Goal: Download file/media

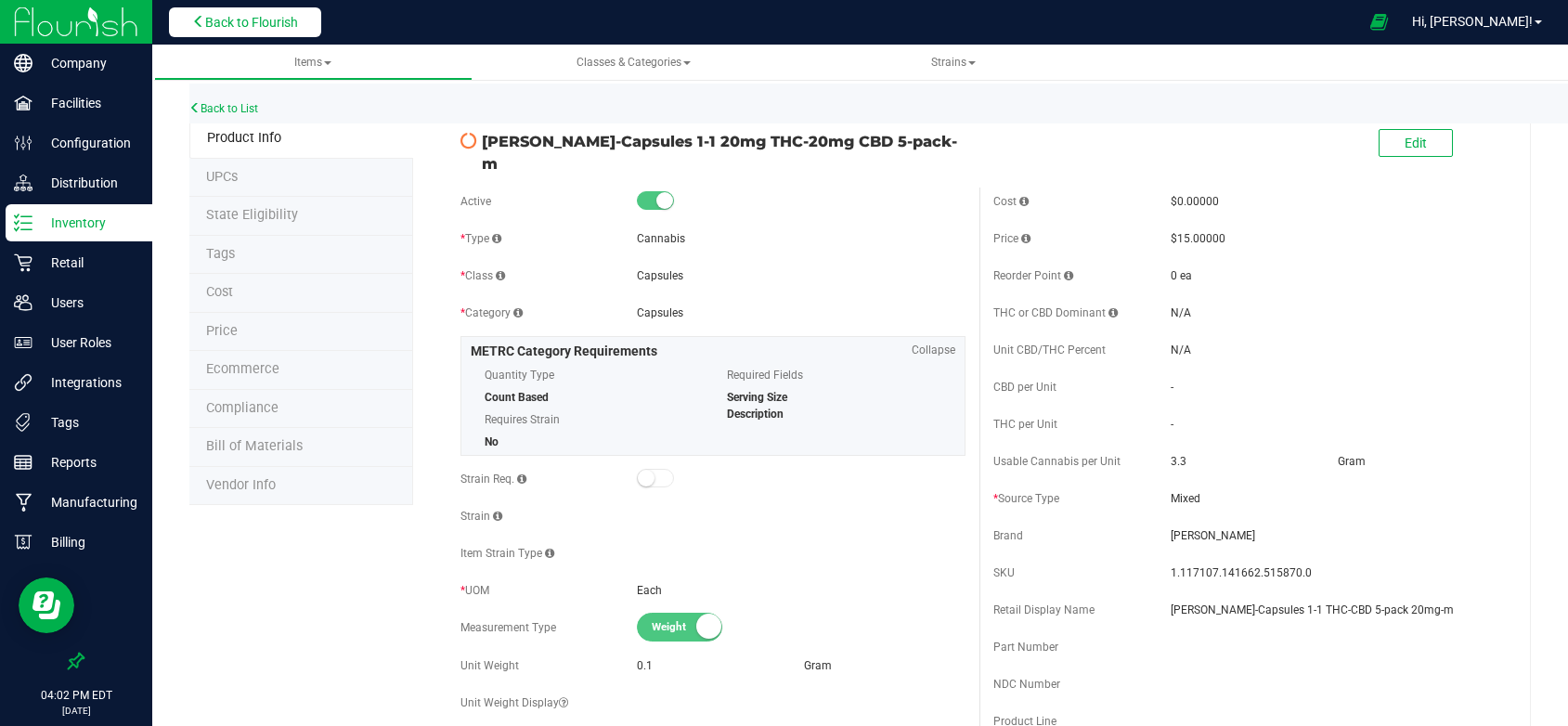
click at [251, 18] on span "Back to Flourish" at bounding box center [251, 22] width 93 height 15
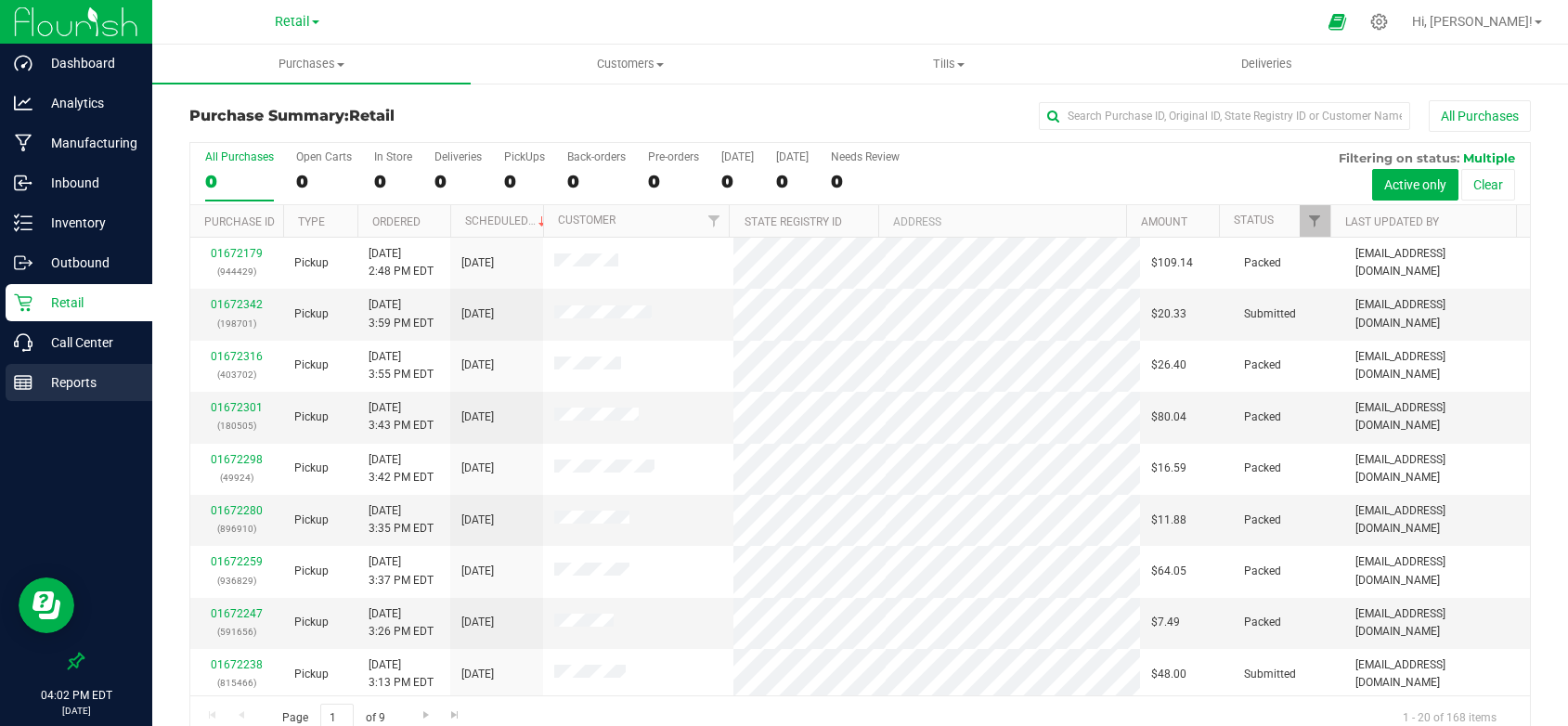
click at [55, 384] on p "Reports" at bounding box center [88, 382] width 112 height 23
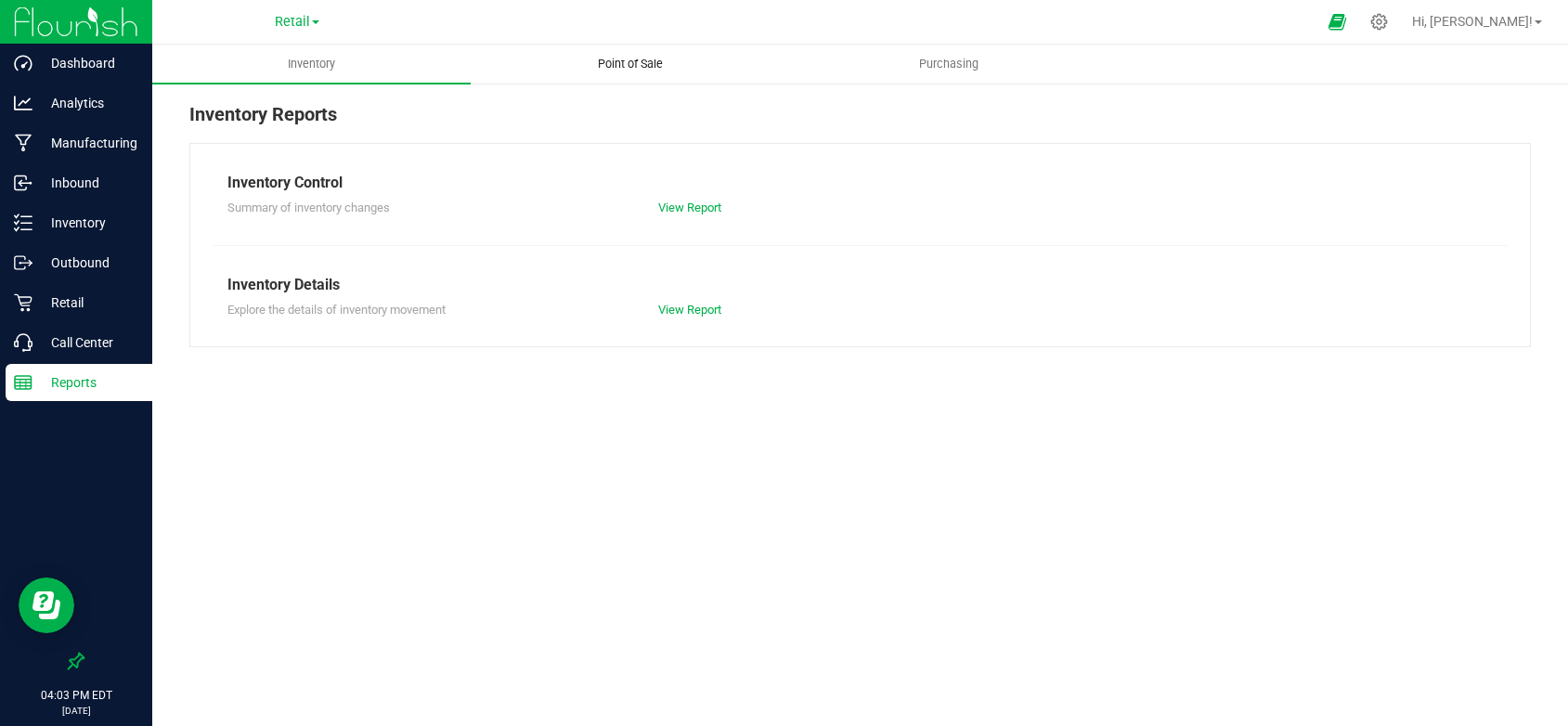
click at [621, 63] on span "Point of Sale" at bounding box center [631, 63] width 115 height 17
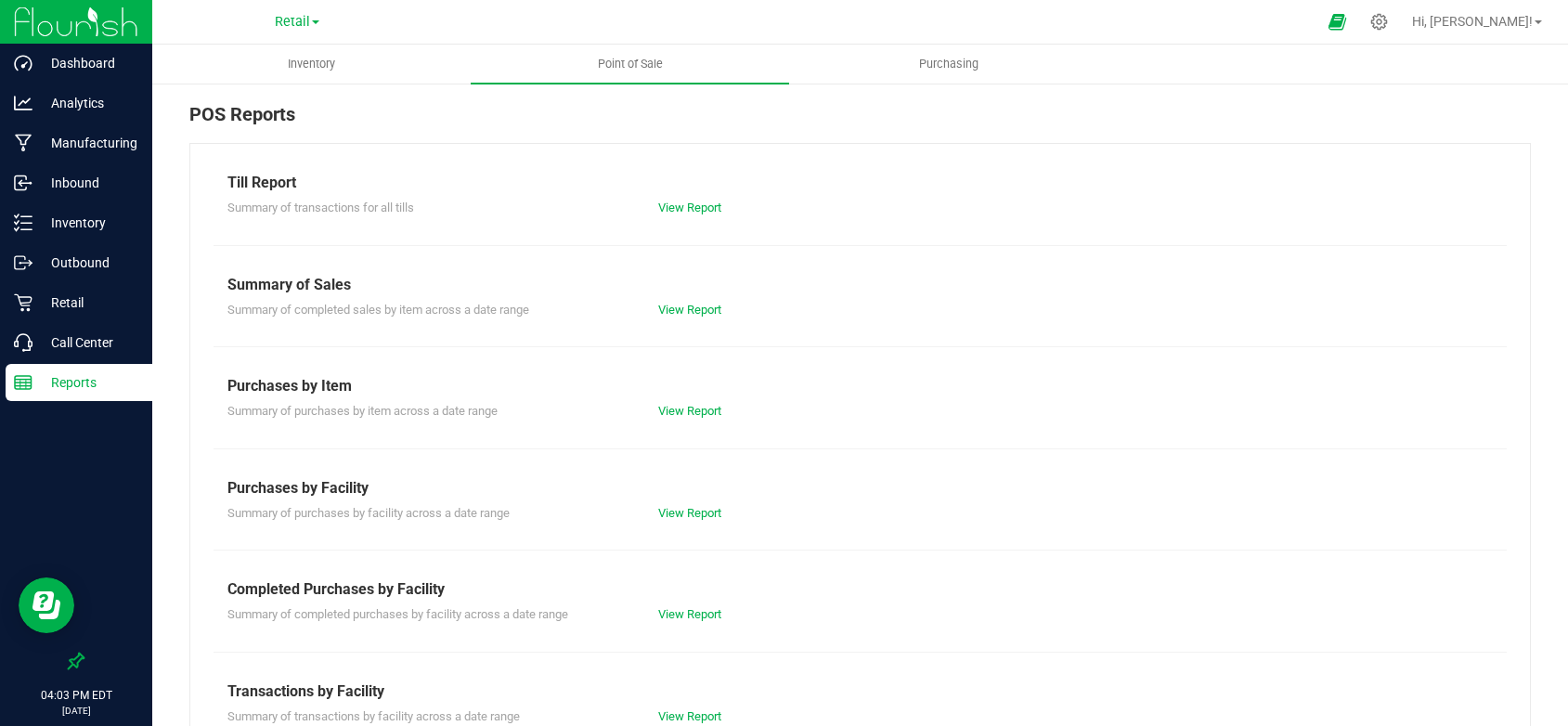
click at [680, 195] on div "Summary of transactions for all tills View Report" at bounding box center [860, 205] width 1293 height 23
click at [680, 203] on link "View Report" at bounding box center [690, 208] width 63 height 14
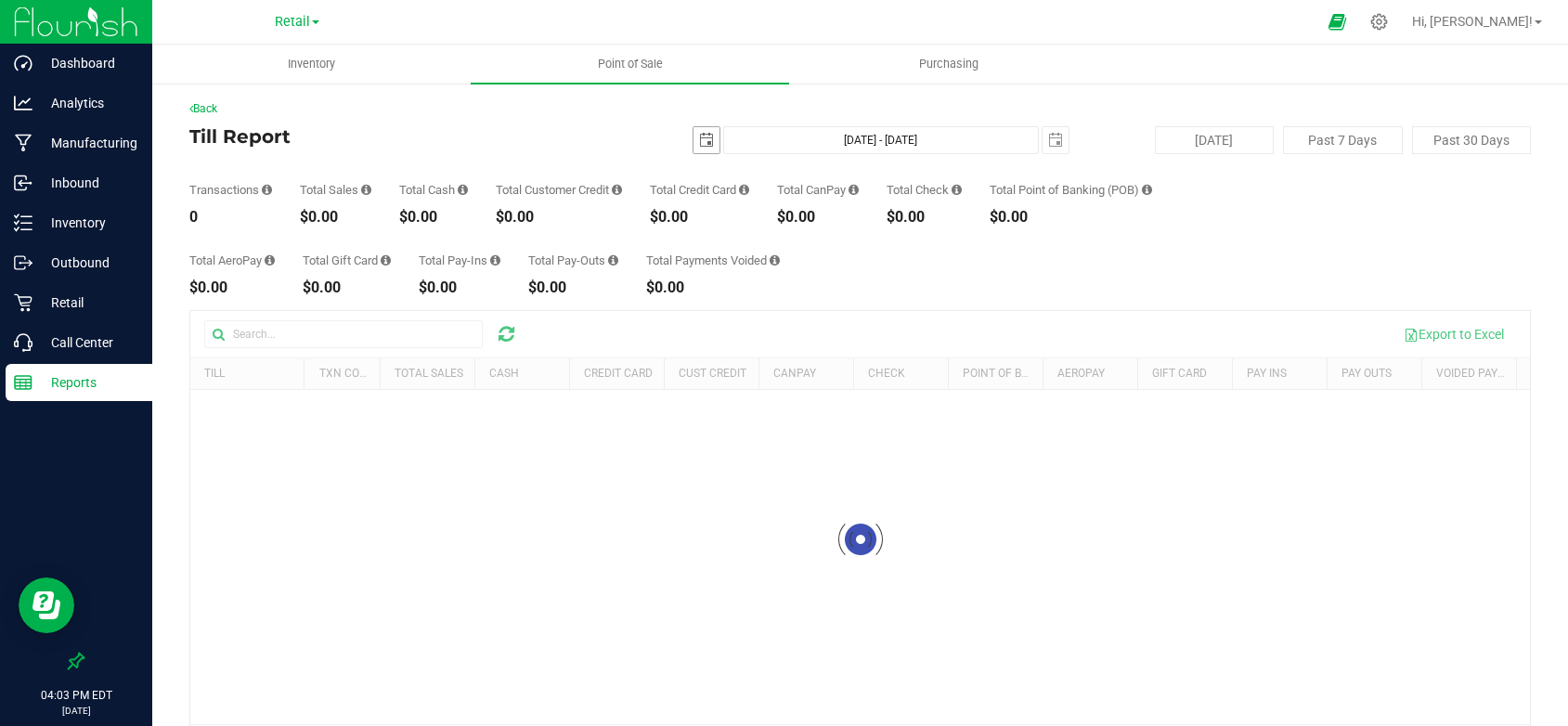
click at [699, 141] on span "select" at bounding box center [706, 140] width 15 height 15
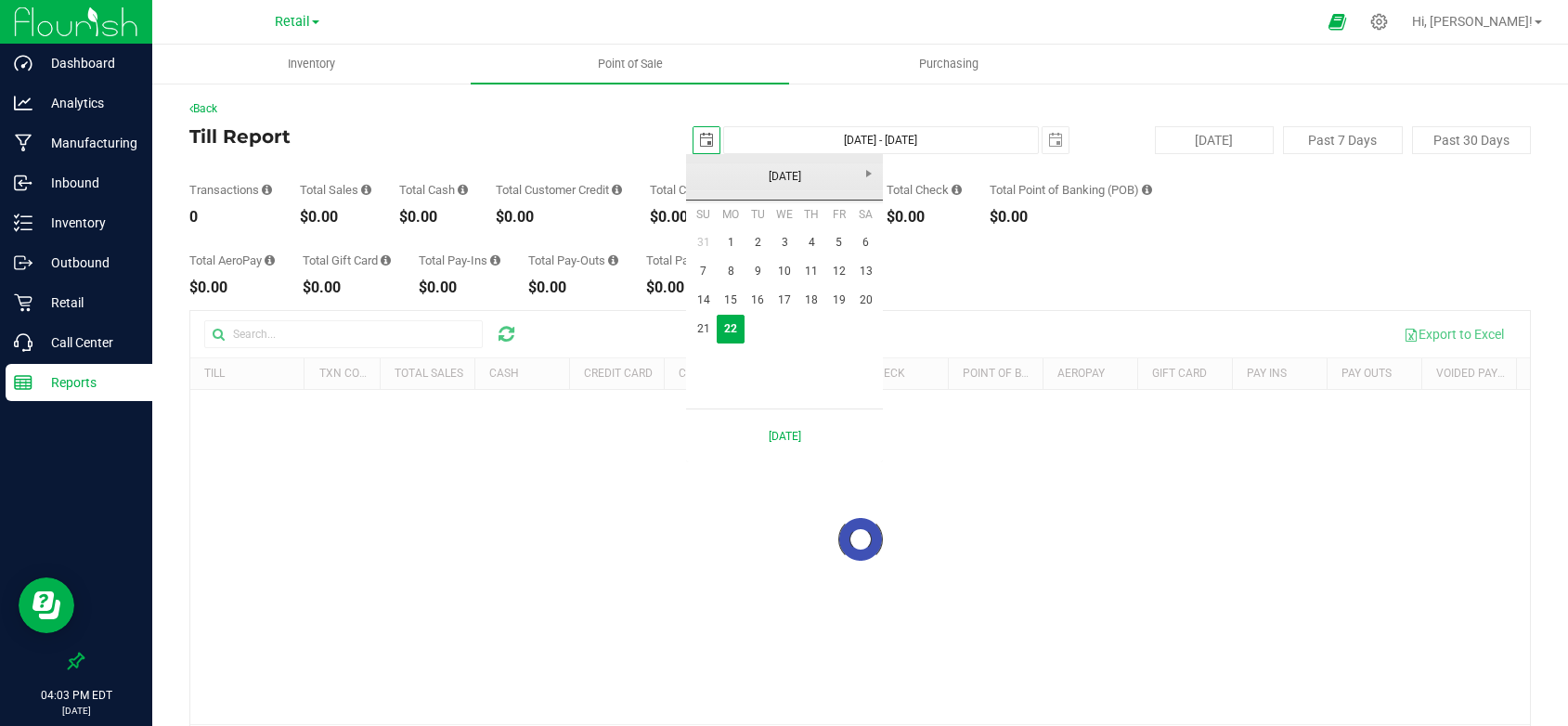
scroll to position [0, 47]
click at [816, 297] on link "18" at bounding box center [812, 300] width 27 height 29
type input "2025-09-18"
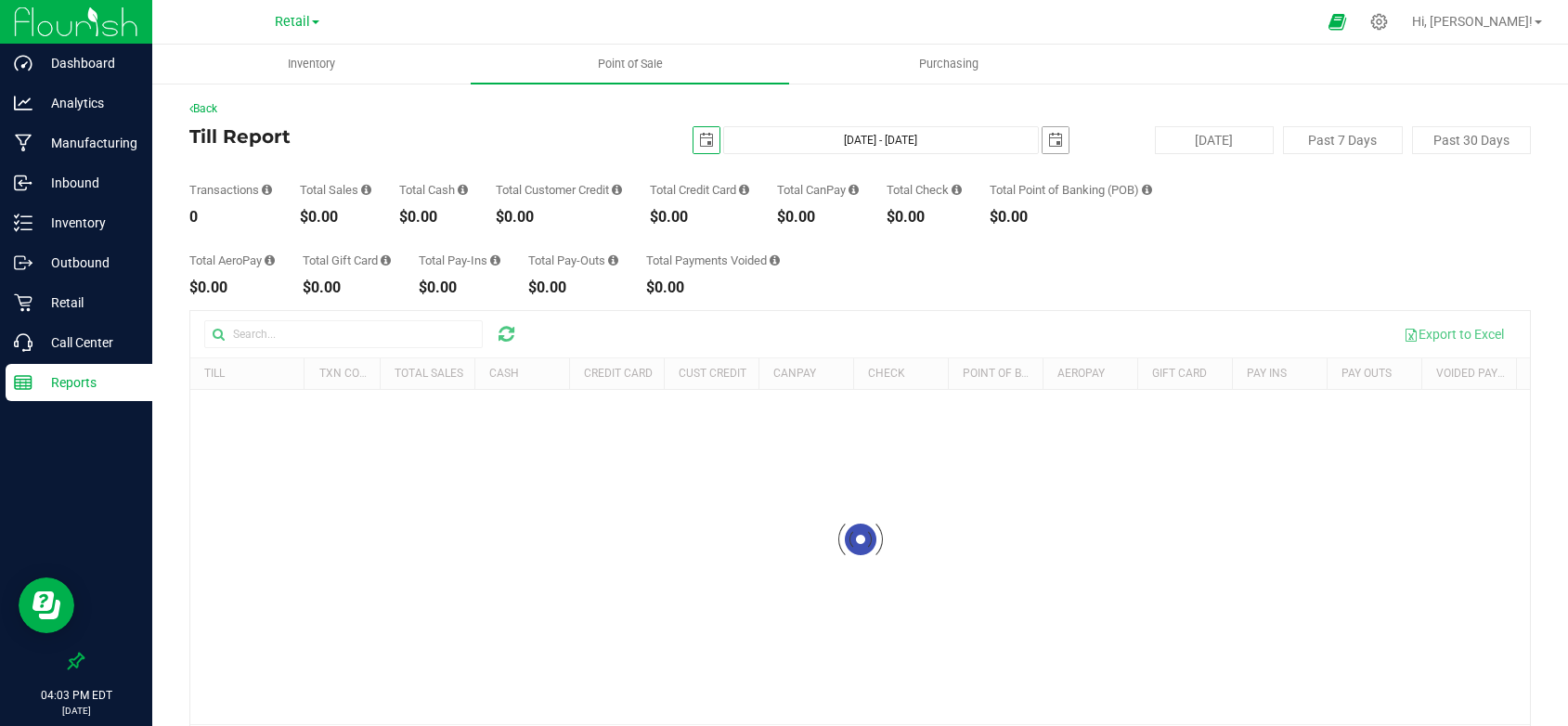
click at [1052, 137] on span "select" at bounding box center [1055, 140] width 15 height 15
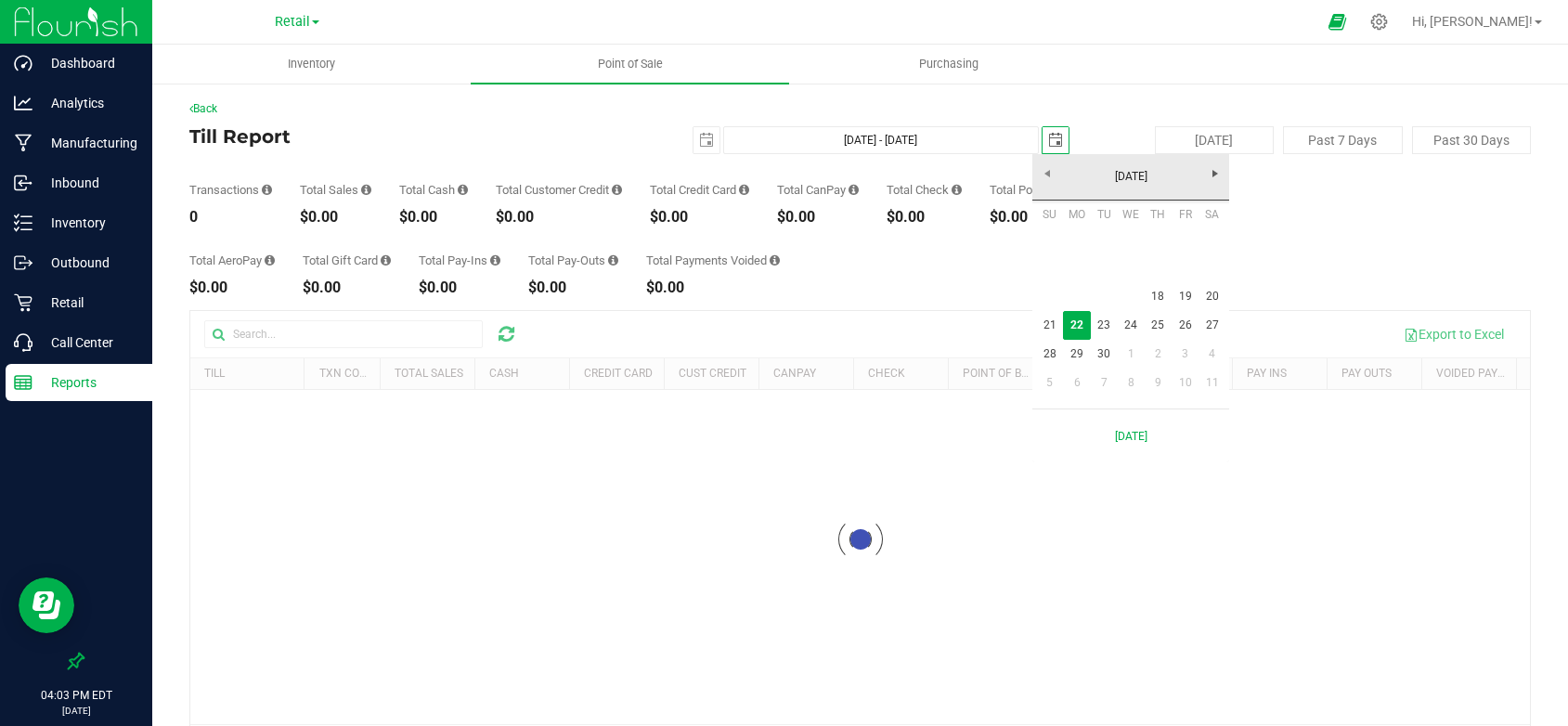
scroll to position [0, 47]
click at [1161, 295] on link "18" at bounding box center [1157, 296] width 27 height 29
type input "Sep 18, 2025 - Sep 18, 2025"
type input "2025-09-18"
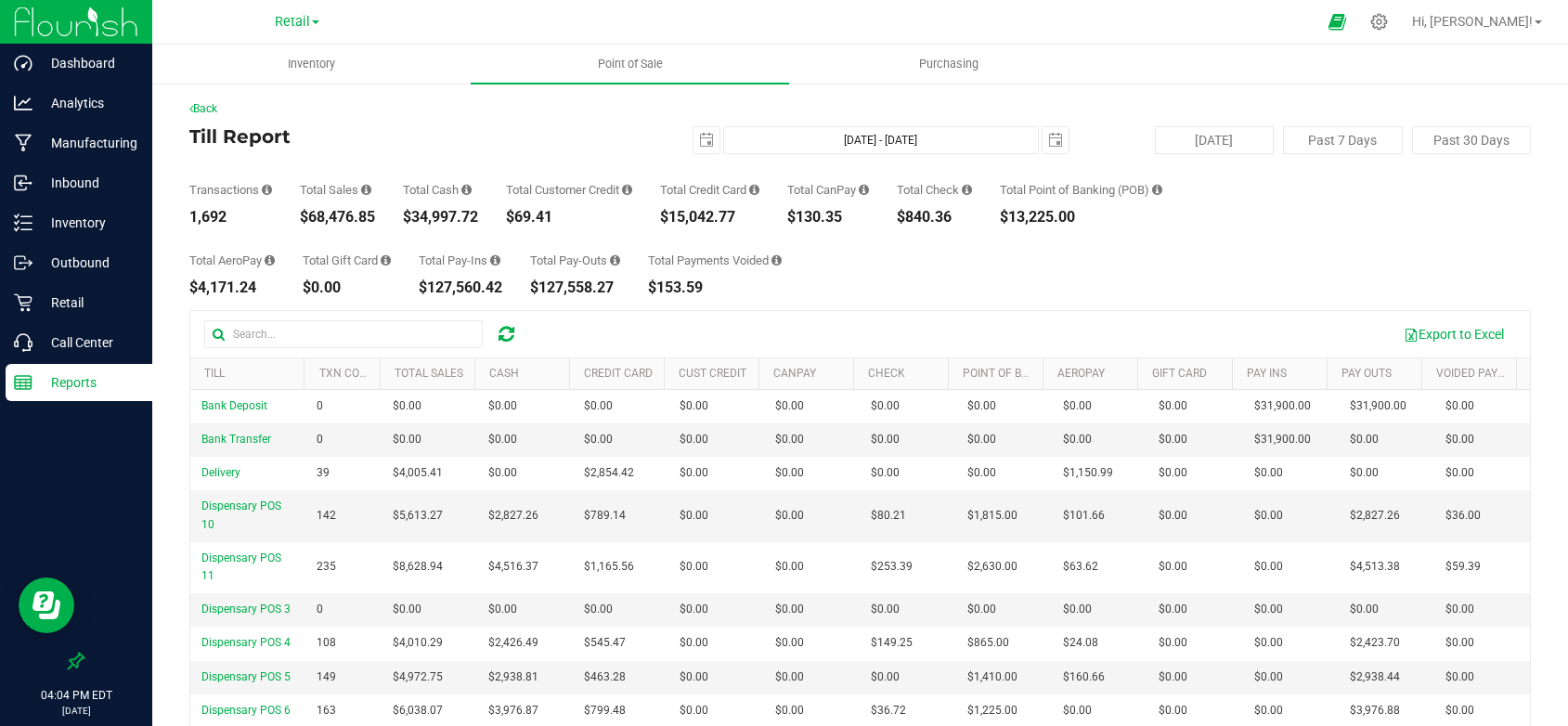
drag, startPoint x: 381, startPoint y: 215, endPoint x: 302, endPoint y: 216, distance: 79.0
click at [302, 216] on div "Transactions 1,692 Total Sales $68,476.85 Total Cash $34,997.72 Total Customer …" at bounding box center [859, 189] width 1341 height 70
copy div "$68,476.85"
drag, startPoint x: 741, startPoint y: 217, endPoint x: 662, endPoint y: 217, distance: 79.0
click at [662, 217] on div "Transactions 1,692 Total Sales $68,476.85 Total Cash $34,997.72 Total Customer …" at bounding box center [859, 189] width 1341 height 70
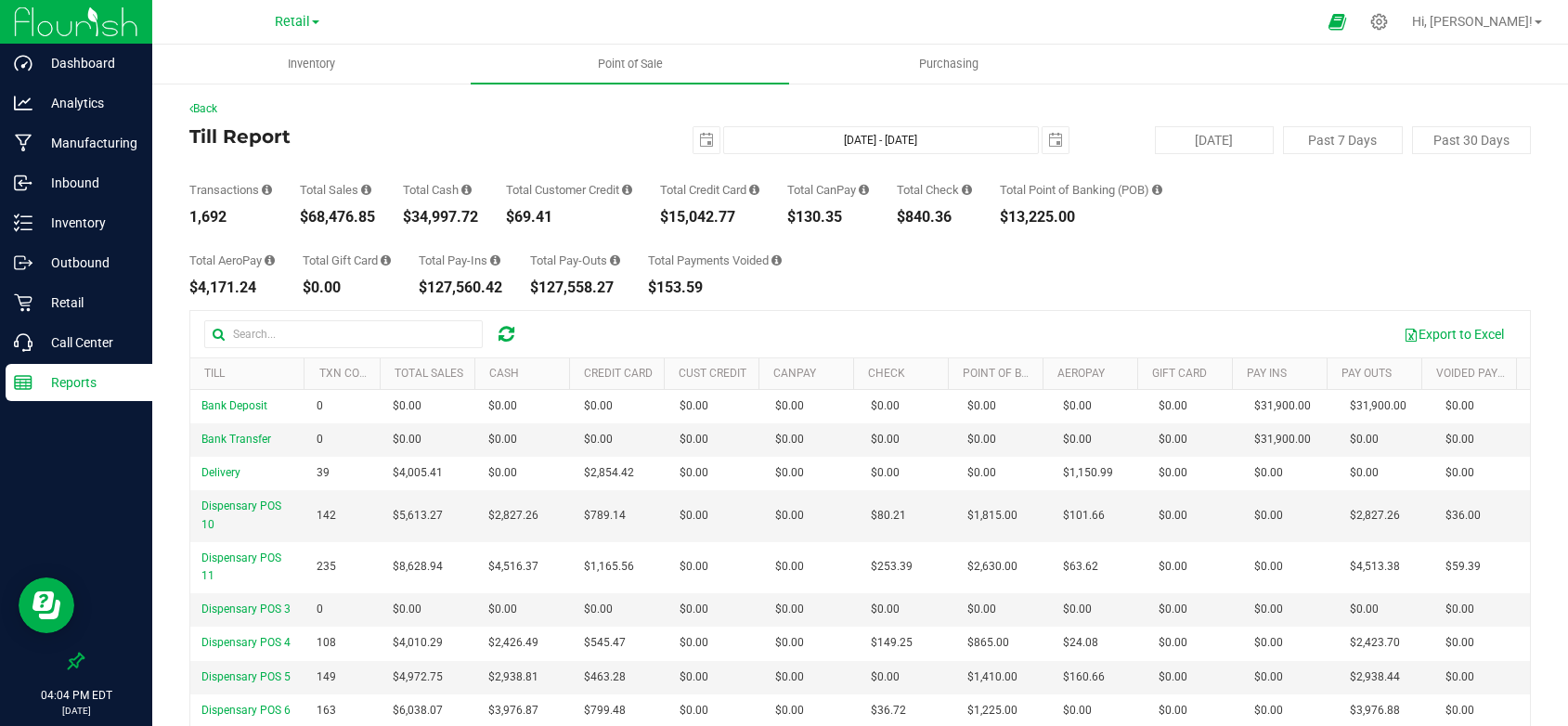
copy div "$15,042.77"
drag, startPoint x: 852, startPoint y: 221, endPoint x: 797, endPoint y: 219, distance: 55.0
click at [797, 219] on div "Transactions 1,692 Total Sales $68,476.85 Total Cash $34,997.72 Total Customer …" at bounding box center [859, 189] width 1341 height 70
copy div "$130.35"
drag, startPoint x: 967, startPoint y: 217, endPoint x: 912, endPoint y: 217, distance: 55.0
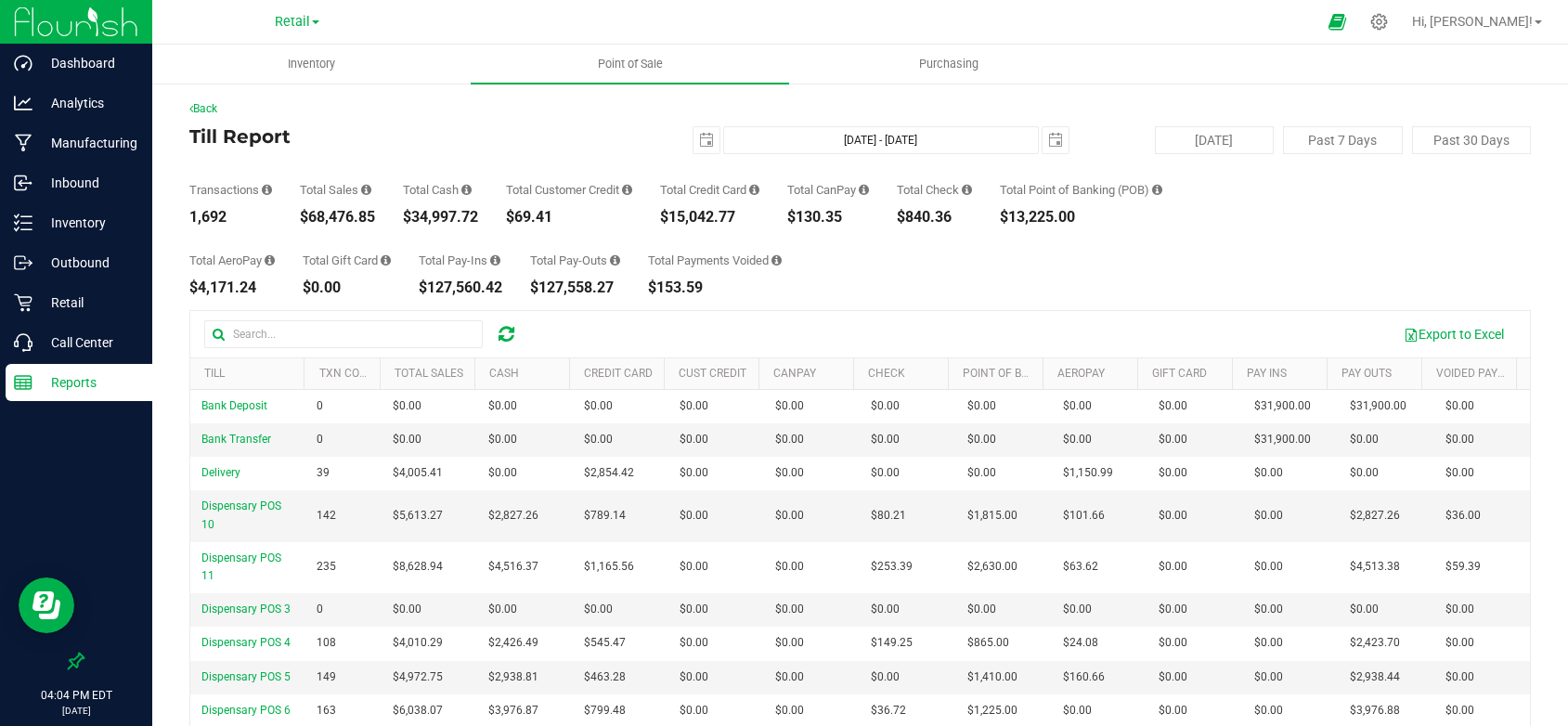
click at [912, 217] on div "$840.36" at bounding box center [934, 217] width 75 height 15
copy div "$840.36"
drag, startPoint x: 1103, startPoint y: 224, endPoint x: 1018, endPoint y: 218, distance: 85.2
click at [1018, 218] on div "$13,225.00" at bounding box center [1081, 217] width 162 height 15
copy div "$13,225.00"
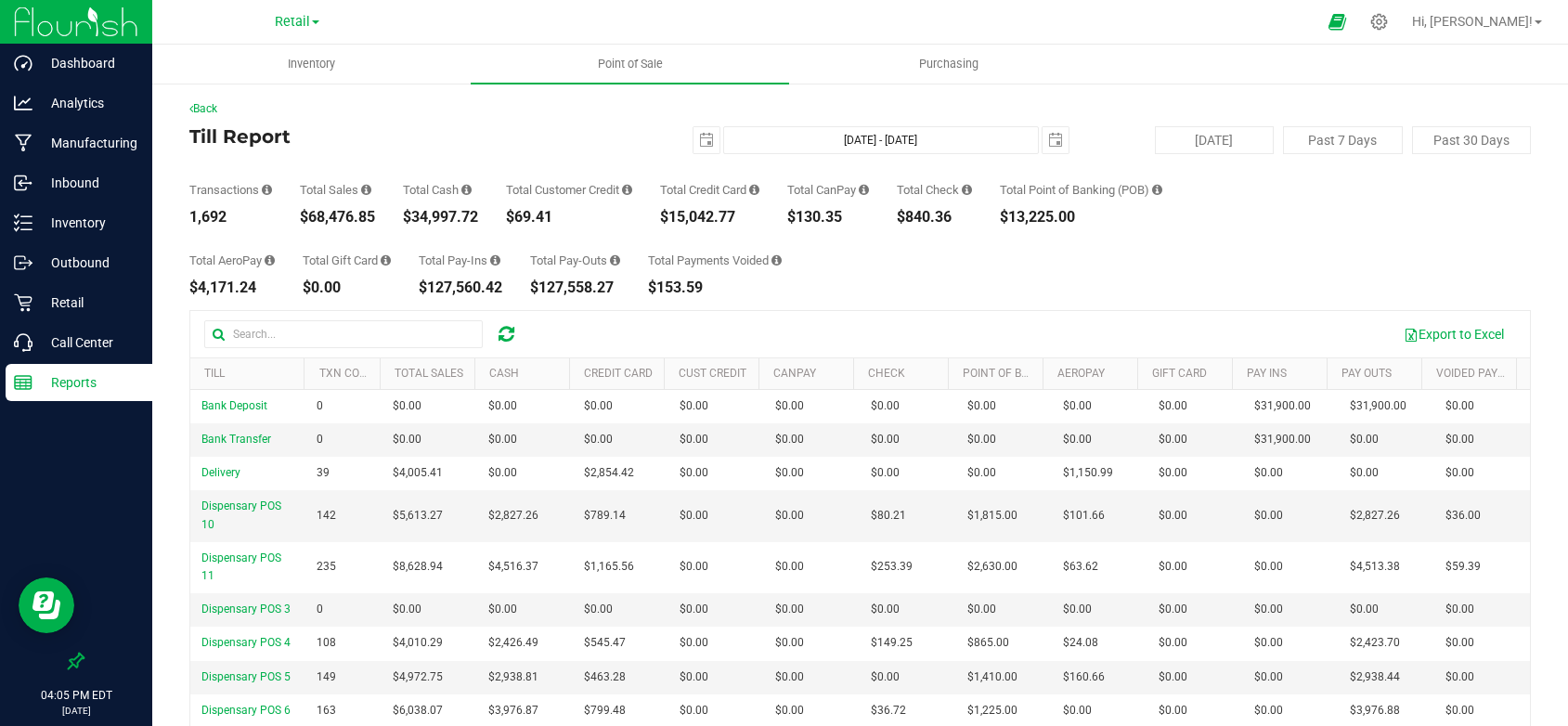
drag, startPoint x: 261, startPoint y: 290, endPoint x: 190, endPoint y: 283, distance: 71.3
click at [190, 283] on div "$4,171.24" at bounding box center [232, 287] width 85 height 15
copy div "$4,171.24"
click at [1052, 141] on span "select" at bounding box center [1055, 140] width 15 height 15
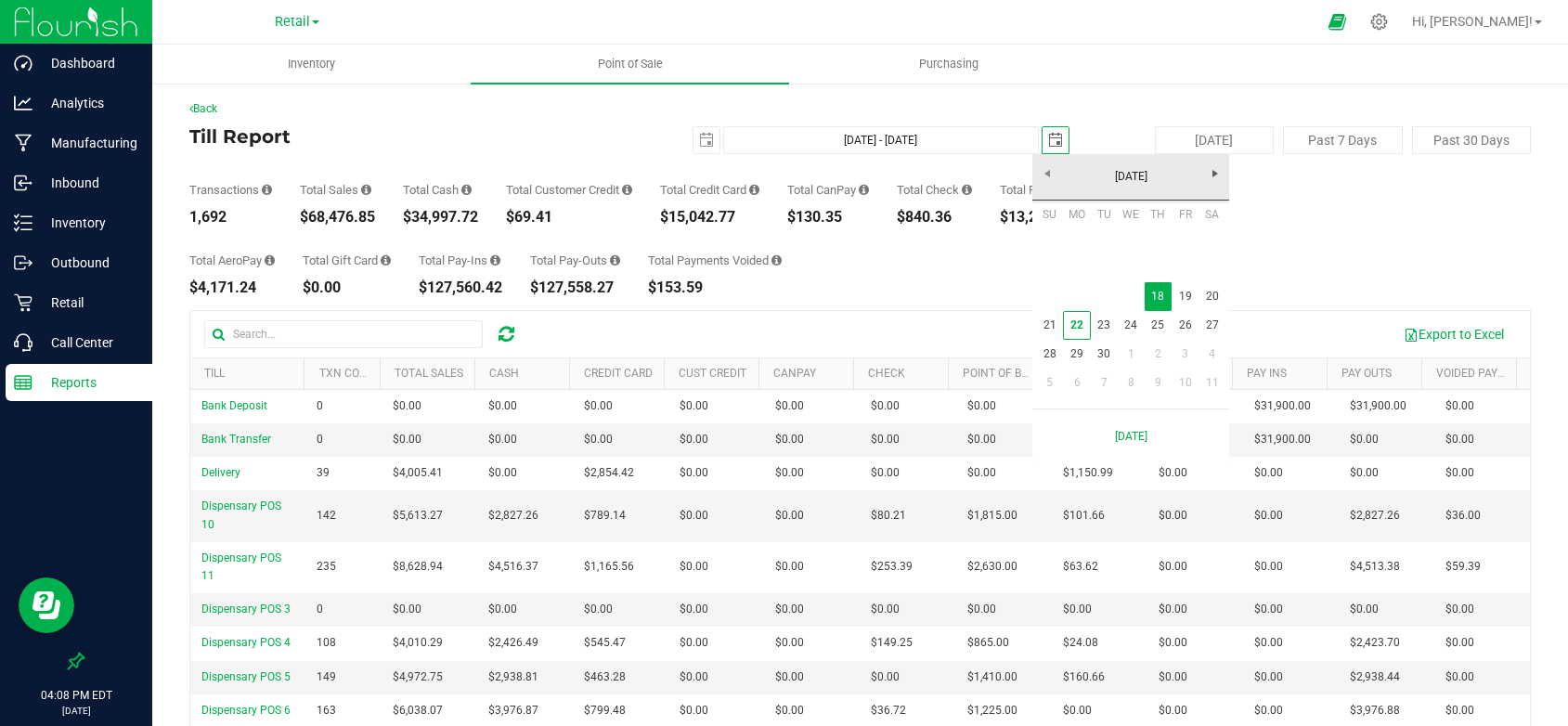
scroll to position [0, 47]
drag, startPoint x: 1185, startPoint y: 302, endPoint x: 1063, endPoint y: 284, distance: 123.3
click at [1185, 301] on link "19" at bounding box center [1185, 296] width 27 height 29
type input "Sep 18, 2025 - Sep 19, 2025"
type input "2025-09-19"
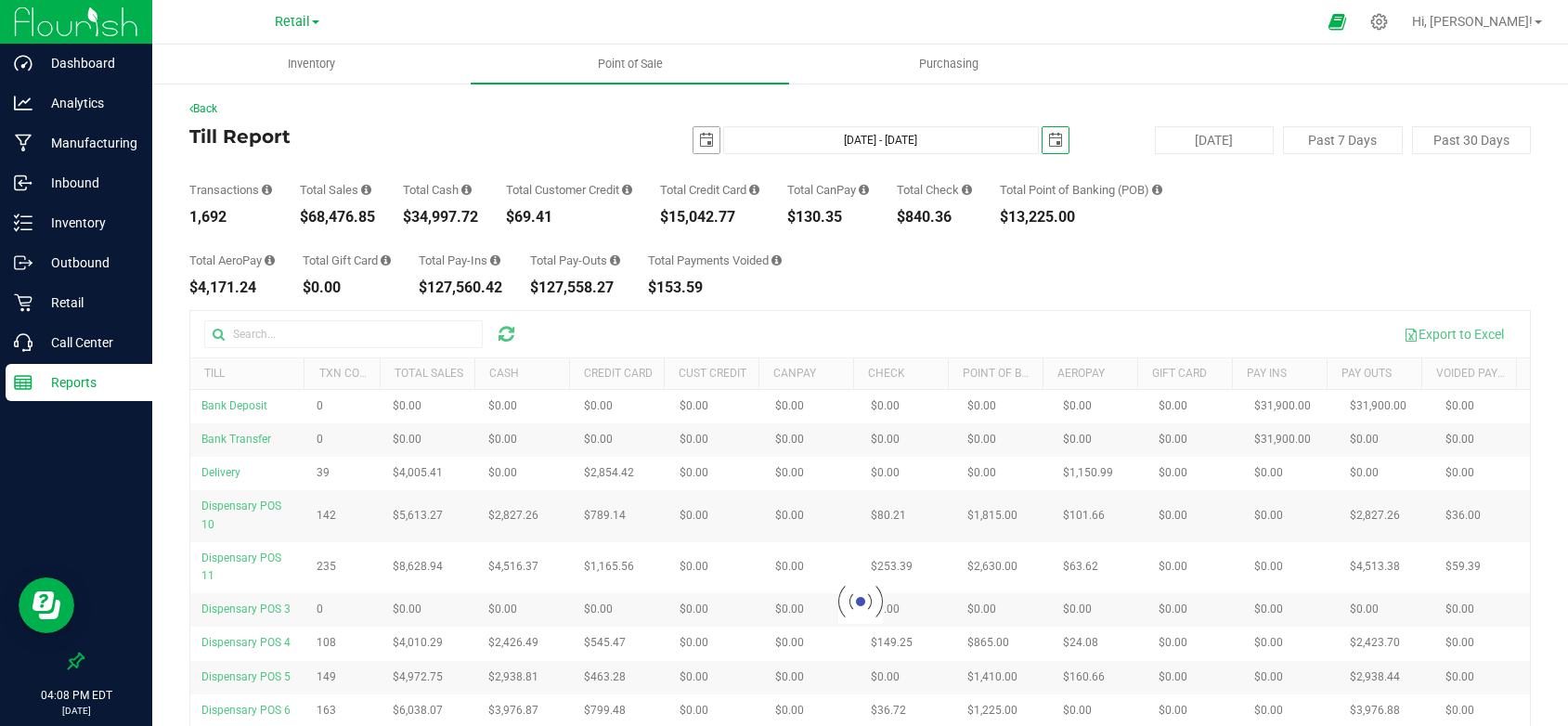
click at [699, 136] on span "select" at bounding box center [706, 140] width 15 height 15
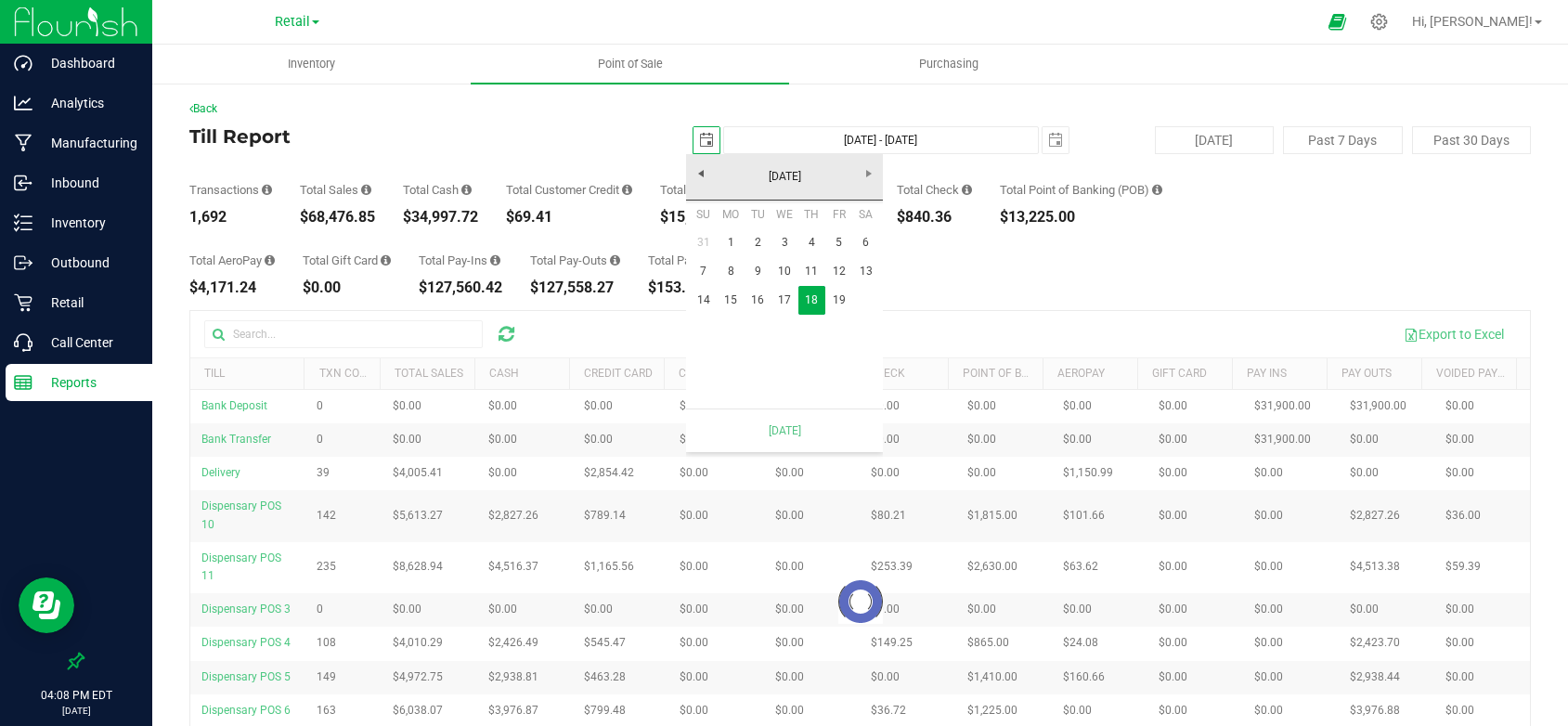
scroll to position [0, 47]
click at [844, 298] on link "19" at bounding box center [838, 300] width 27 height 29
type input "Sep 19, 2025 - Sep 19, 2025"
type input "2025-09-19"
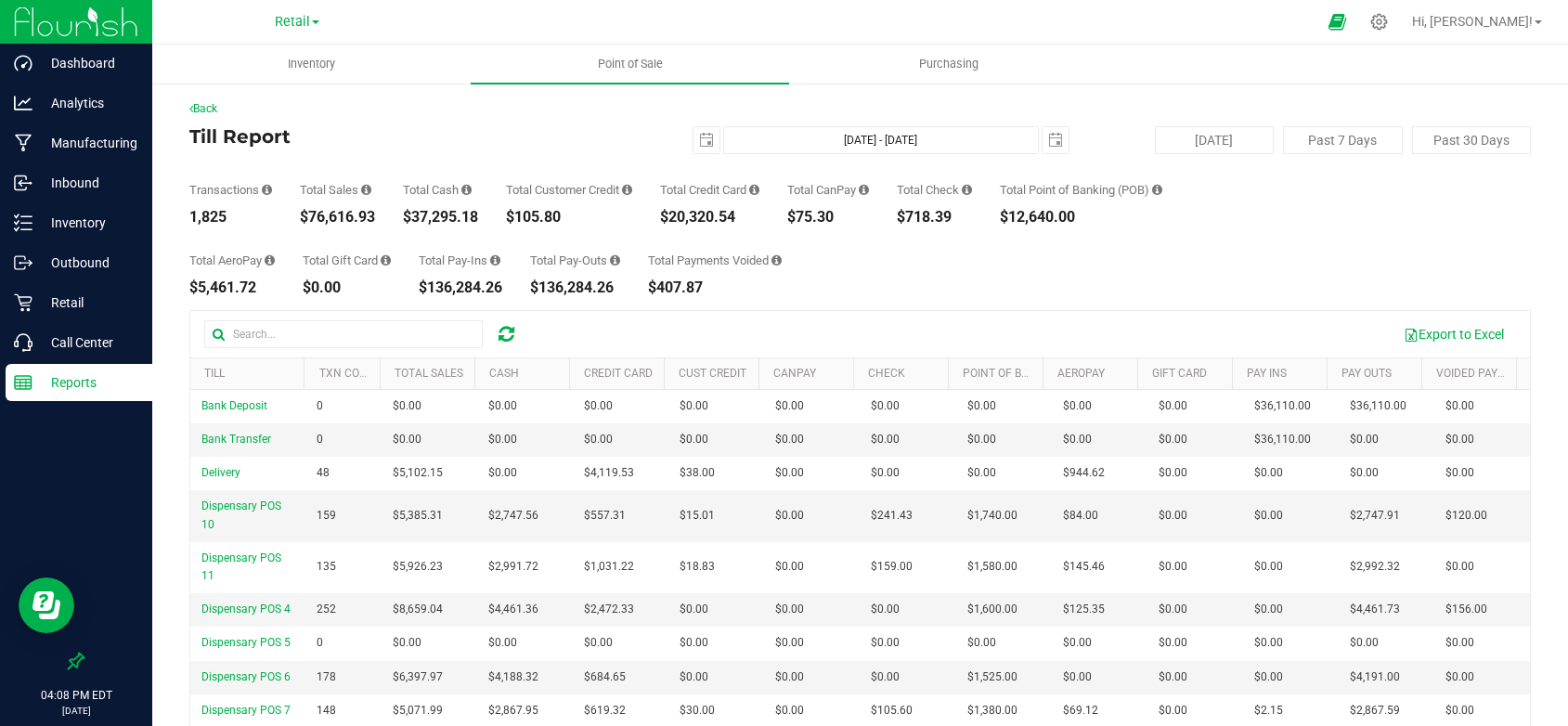
drag, startPoint x: 381, startPoint y: 223, endPoint x: 300, endPoint y: 218, distance: 81.2
click at [300, 218] on div "Transactions 1,825 Total Sales $76,616.93 Total Cash $37,295.18 Total Customer …" at bounding box center [859, 189] width 1341 height 70
copy div "$76,616.93"
drag, startPoint x: 745, startPoint y: 218, endPoint x: 657, endPoint y: 221, distance: 88.1
click at [657, 221] on div "Transactions 1,825 Total Sales $76,616.93 Total Cash $37,295.18 Total Customer …" at bounding box center [859, 189] width 1341 height 70
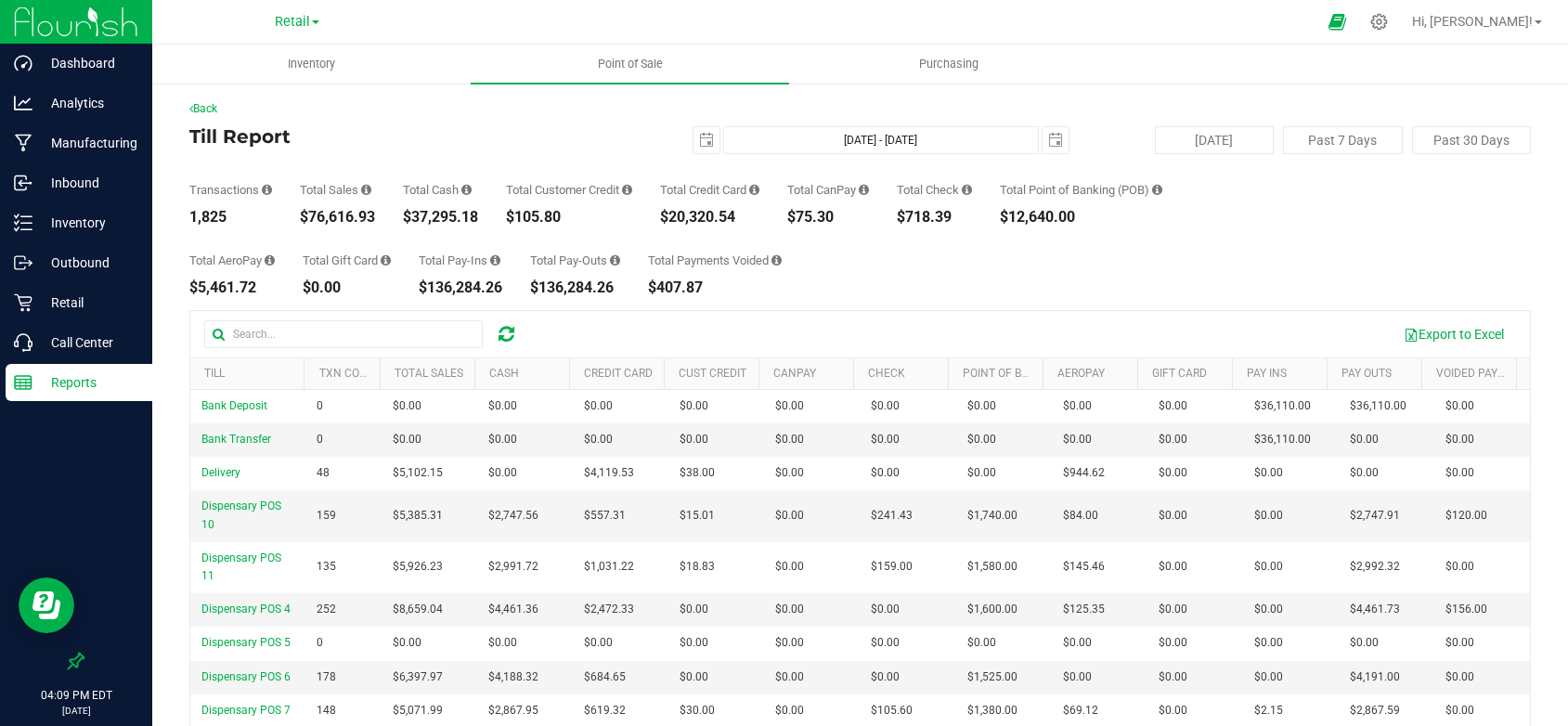
copy div "$20,320.54"
drag, startPoint x: 843, startPoint y: 215, endPoint x: 795, endPoint y: 219, distance: 48.2
click at [795, 219] on div "Transactions 1,825 Total Sales $76,616.93 Total Cash $37,295.18 Total Customer …" at bounding box center [859, 189] width 1341 height 70
copy div "$75.30"
drag, startPoint x: 963, startPoint y: 214, endPoint x: 907, endPoint y: 214, distance: 56.0
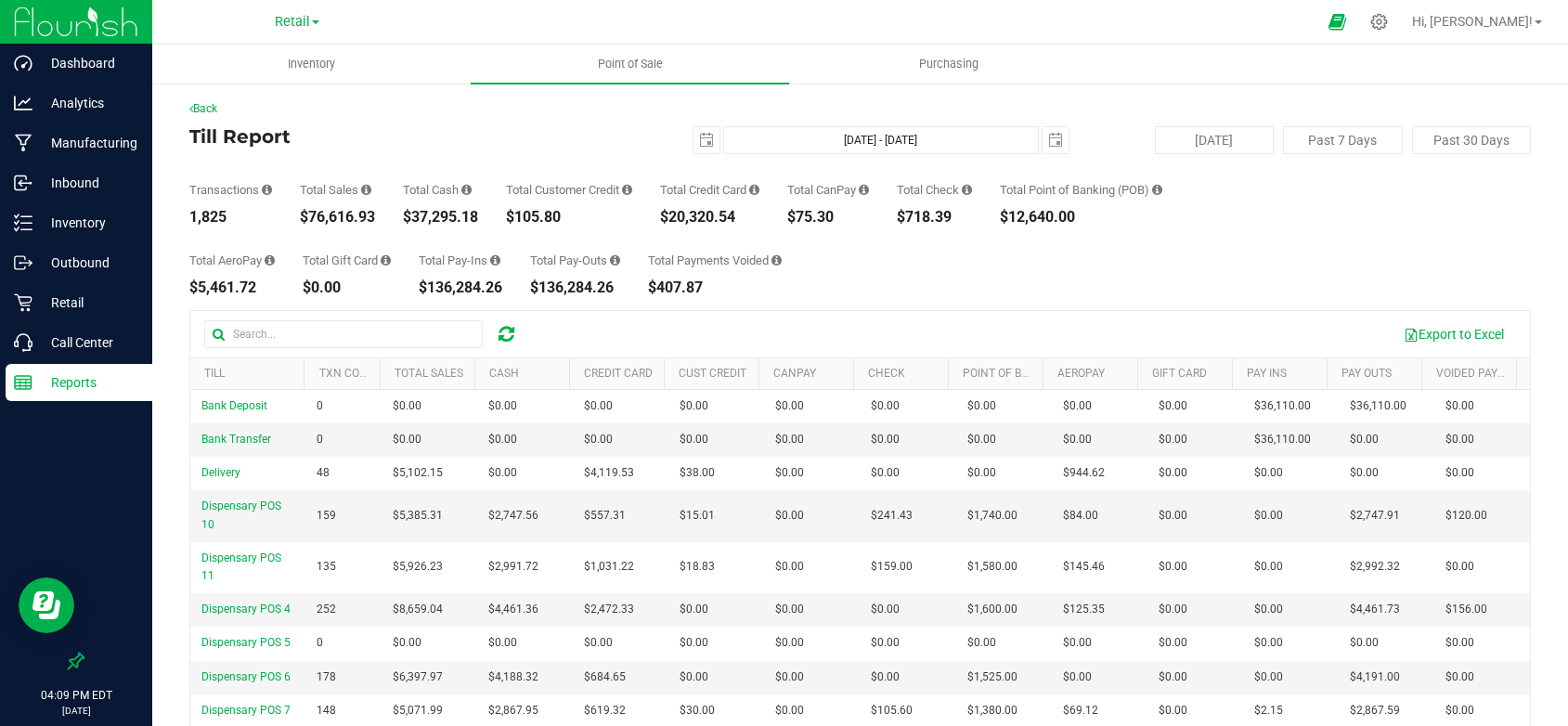
click at [907, 214] on div "Transactions 1,825 Total Sales $76,616.93 Total Cash $37,295.18 Total Customer …" at bounding box center [859, 189] width 1341 height 70
copy div "$718.39"
drag, startPoint x: 1052, startPoint y: 216, endPoint x: 1016, endPoint y: 218, distance: 36.1
click at [1016, 218] on div "$12,640.00" at bounding box center [1081, 217] width 162 height 15
drag, startPoint x: 257, startPoint y: 285, endPoint x: 188, endPoint y: 287, distance: 69.0
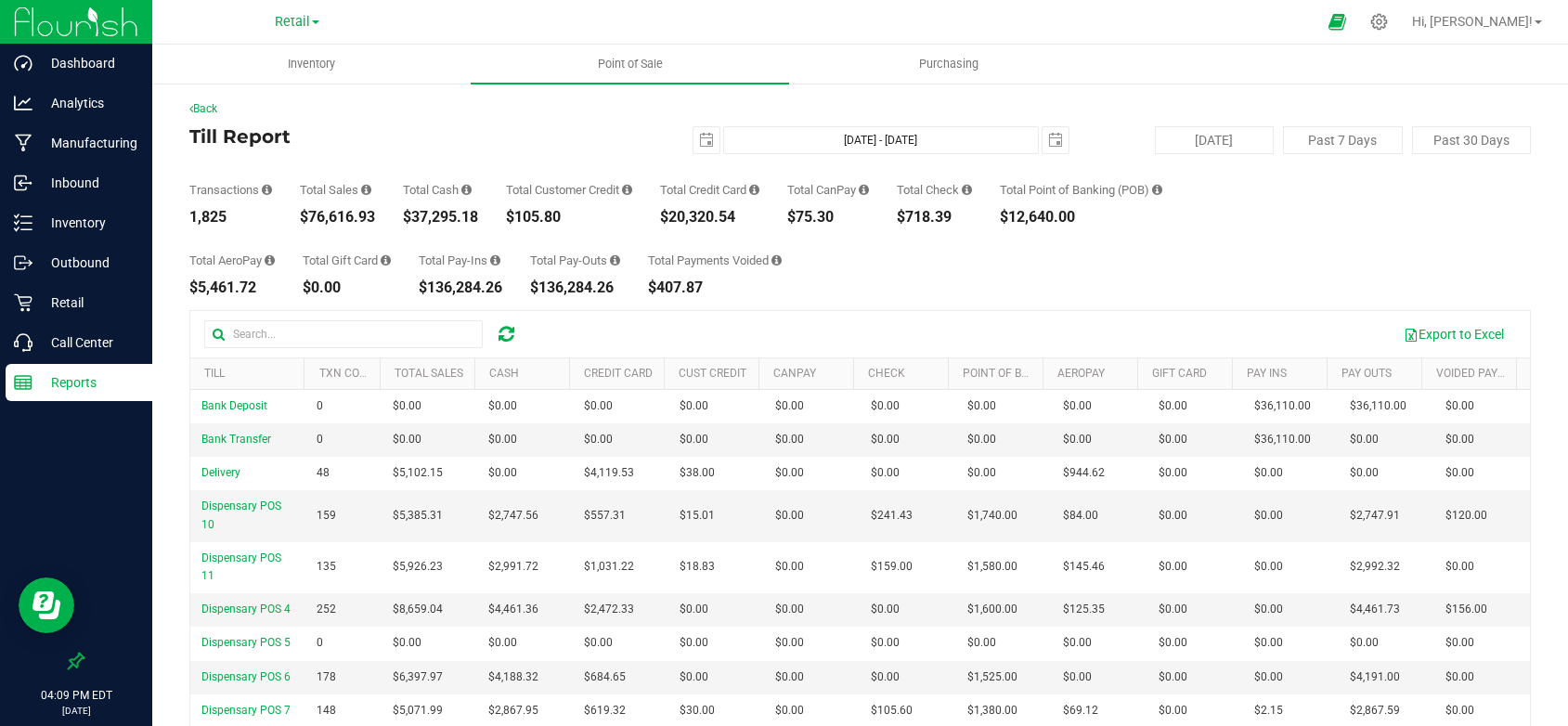
click at [188, 287] on div "Back Till Report 2025-09-19 Sep 19, 2025 - Sep 19, 2025 2025-09-19 Today Past 7…" at bounding box center [860, 496] width 1416 height 829
click at [1050, 141] on span "select" at bounding box center [1055, 140] width 15 height 15
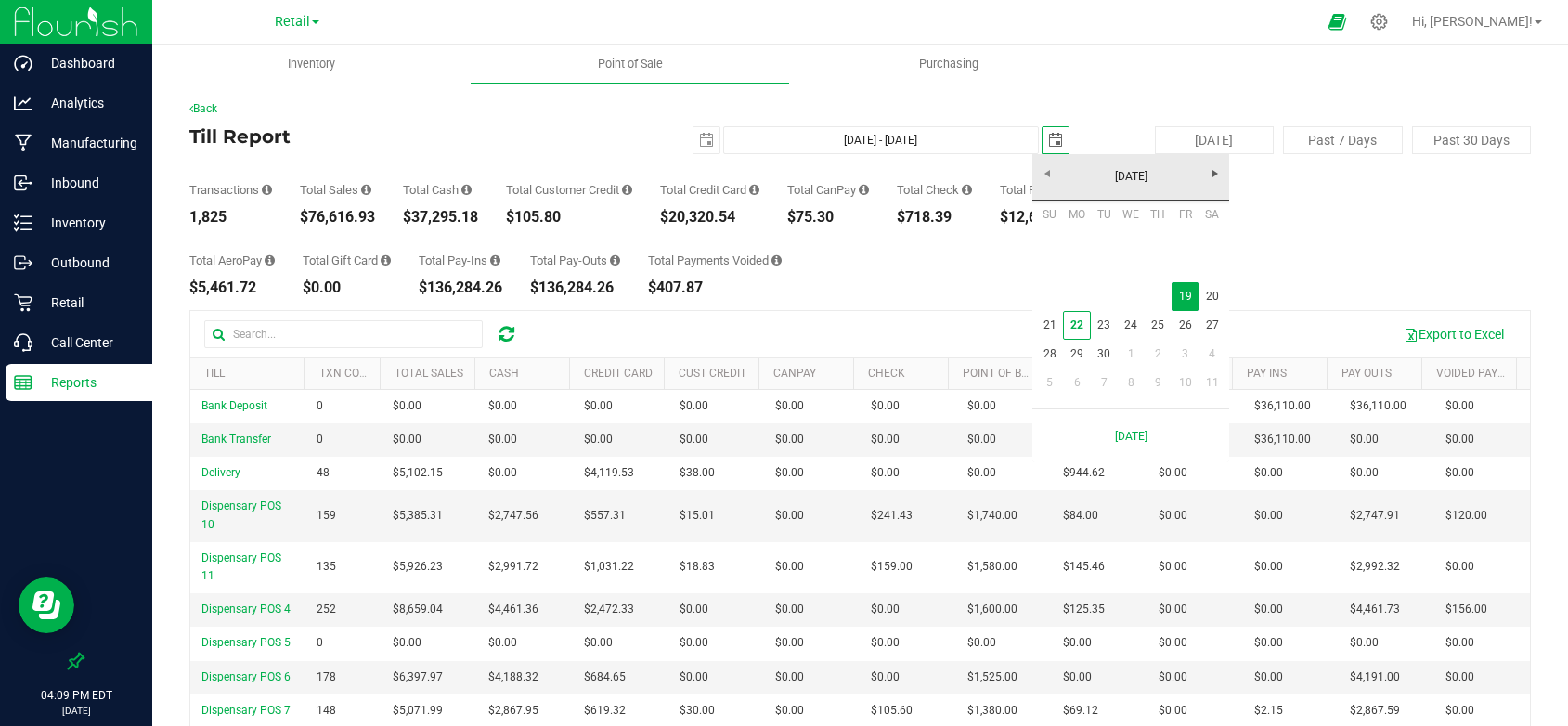
scroll to position [0, 47]
click at [1206, 290] on link "20" at bounding box center [1212, 296] width 27 height 29
type input "Sep 19, 2025 - Sep 20, 2025"
type input "2025-09-20"
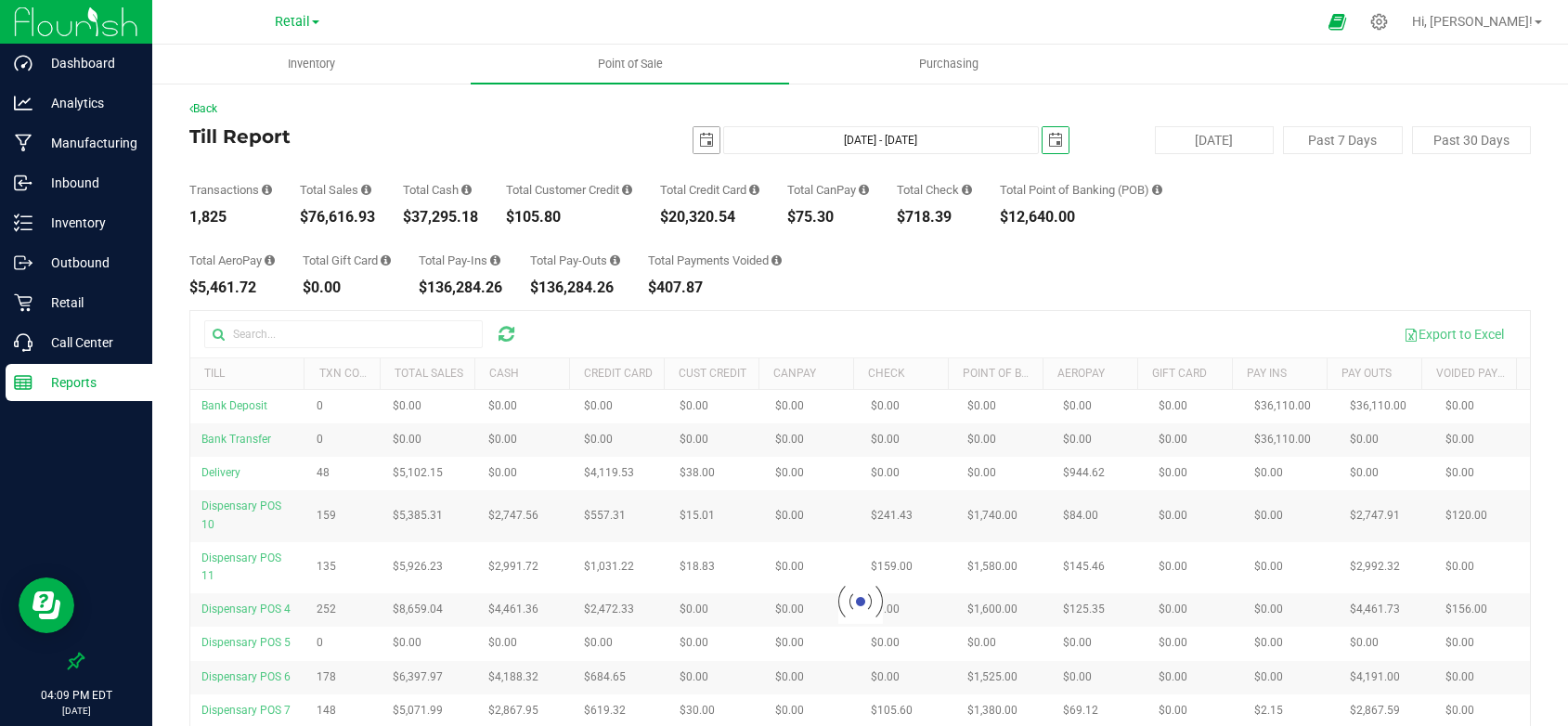
click at [700, 146] on span "select" at bounding box center [706, 140] width 15 height 15
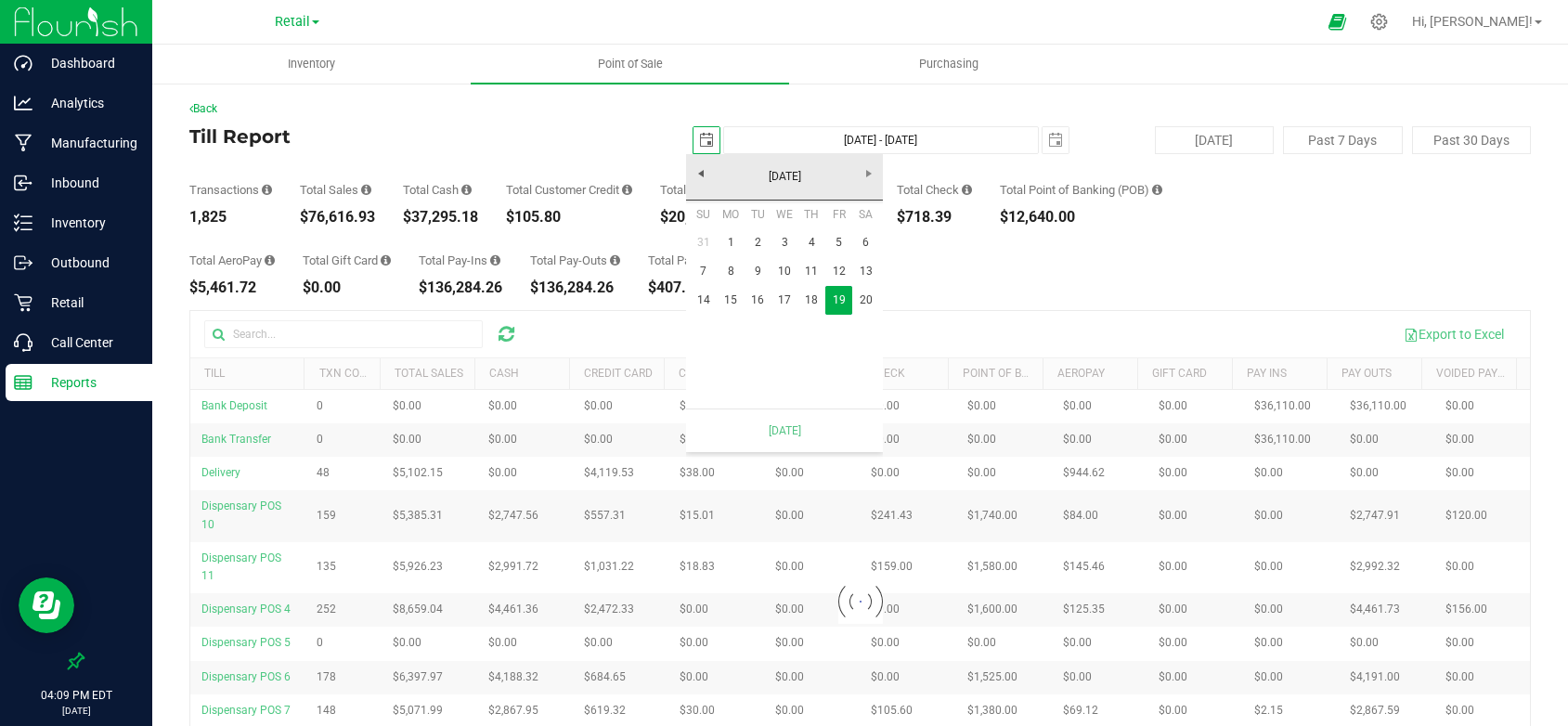
scroll to position [0, 47]
click at [862, 296] on link "20" at bounding box center [865, 300] width 27 height 29
type input "Sep 20, 2025 - Sep 20, 2025"
type input "2025-09-20"
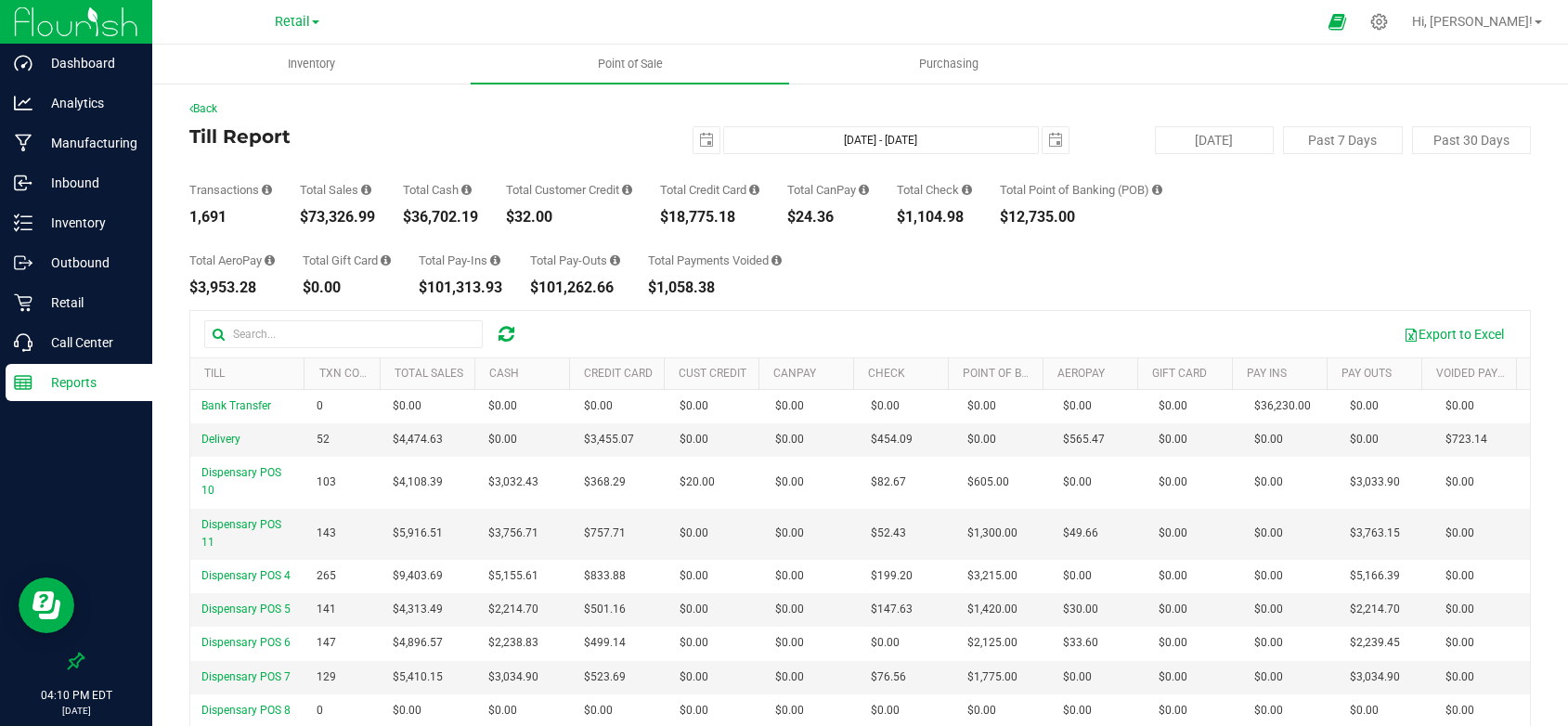
drag, startPoint x: 377, startPoint y: 223, endPoint x: 296, endPoint y: 220, distance: 81.1
click at [296, 220] on div "Transactions 1,691 Total Sales $73,326.99 Total Cash $36,702.19 Total Customer …" at bounding box center [859, 189] width 1341 height 70
drag, startPoint x: 748, startPoint y: 221, endPoint x: 663, endPoint y: 217, distance: 85.1
click at [663, 217] on div "Transactions 1,691 Total Sales $73,326.99 Total Cash $36,702.19 Total Customer …" at bounding box center [859, 189] width 1341 height 70
drag, startPoint x: 846, startPoint y: 216, endPoint x: 799, endPoint y: 220, distance: 47.2
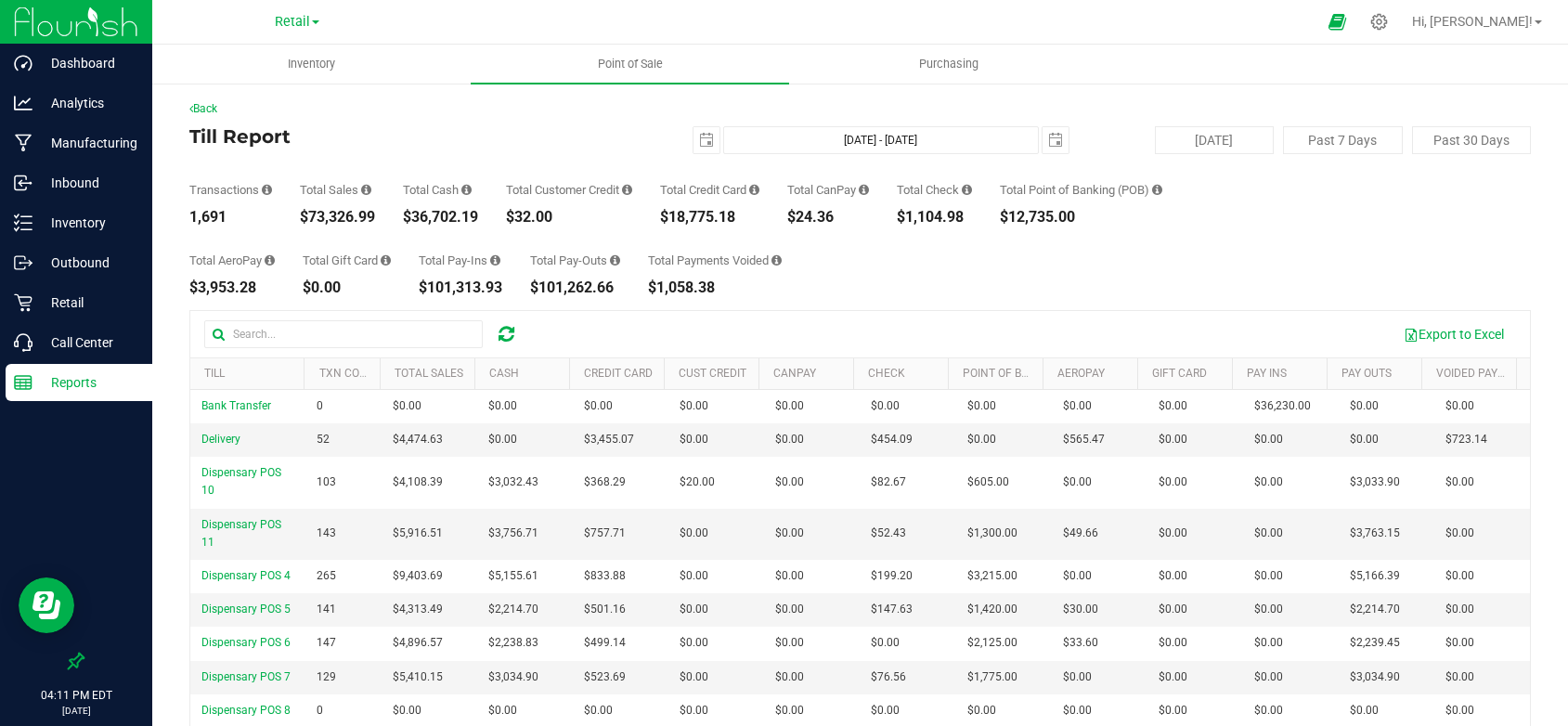
click at [799, 220] on div "$24.36" at bounding box center [828, 217] width 82 height 15
drag, startPoint x: 980, startPoint y: 219, endPoint x: 910, endPoint y: 220, distance: 70.0
click at [910, 220] on div "$1,104.98" at bounding box center [934, 217] width 75 height 15
drag, startPoint x: 1098, startPoint y: 214, endPoint x: 1010, endPoint y: 217, distance: 88.1
click at [1010, 217] on div "Transactions 1,691 Total Sales $73,326.99 Total Cash $36,702.19 Total Customer …" at bounding box center [859, 189] width 1341 height 70
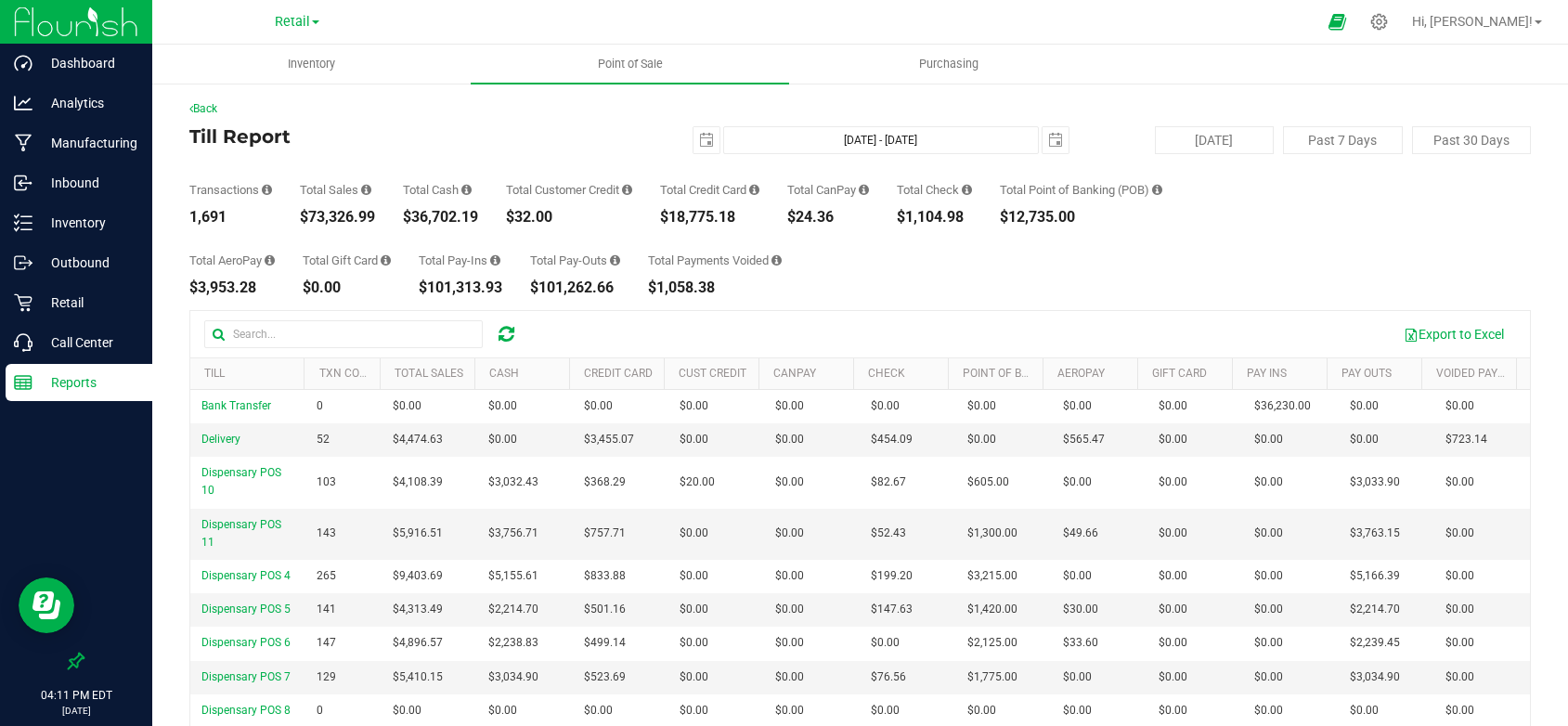
drag, startPoint x: 258, startPoint y: 291, endPoint x: 190, endPoint y: 292, distance: 68.0
click at [190, 292] on div "$3,953.28" at bounding box center [232, 287] width 85 height 15
click at [1048, 133] on span "select" at bounding box center [1055, 140] width 15 height 15
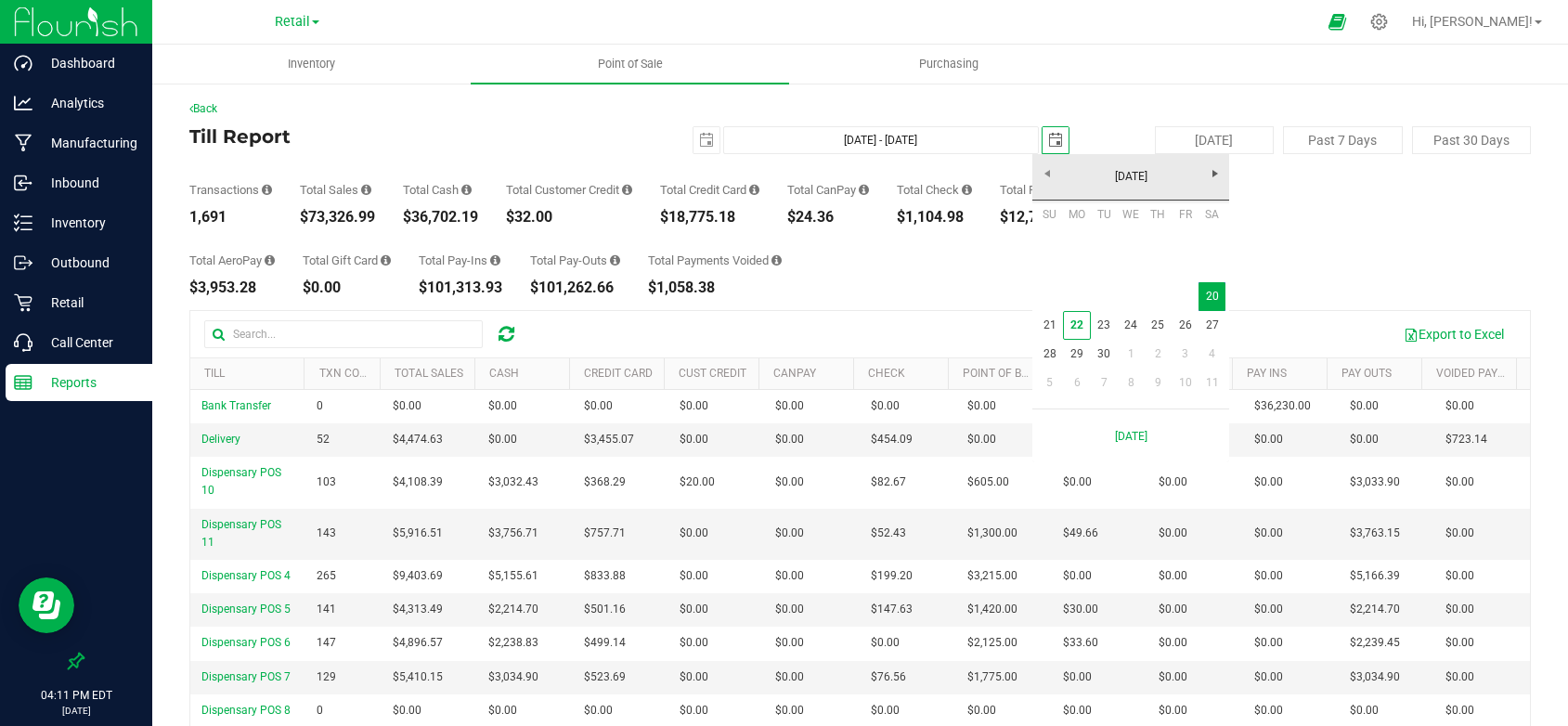
scroll to position [0, 47]
click at [1044, 319] on link "21" at bounding box center [1049, 325] width 27 height 29
type input "Sep 20, 2025 - Sep 21, 2025"
type input "2025-09-21"
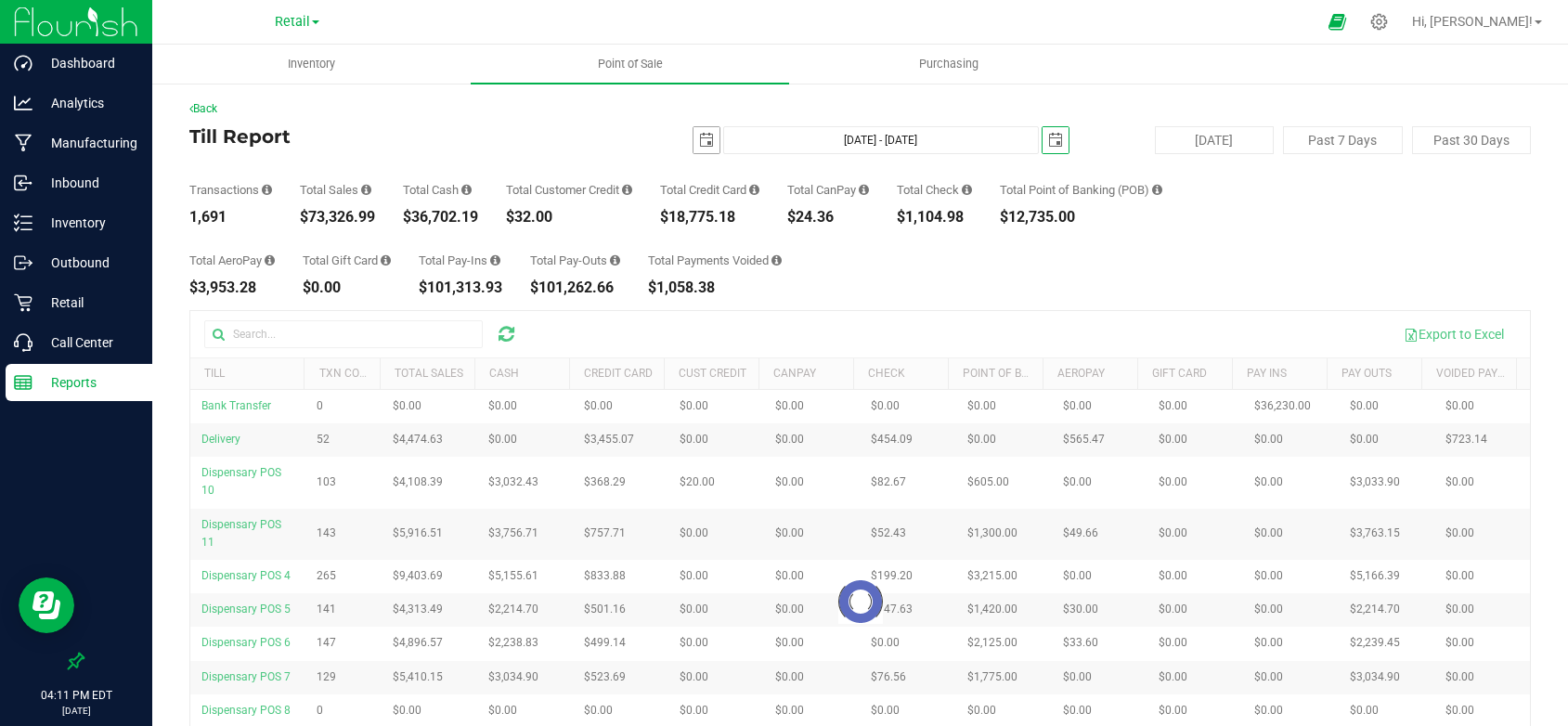
click at [702, 150] on span "select" at bounding box center [707, 140] width 26 height 26
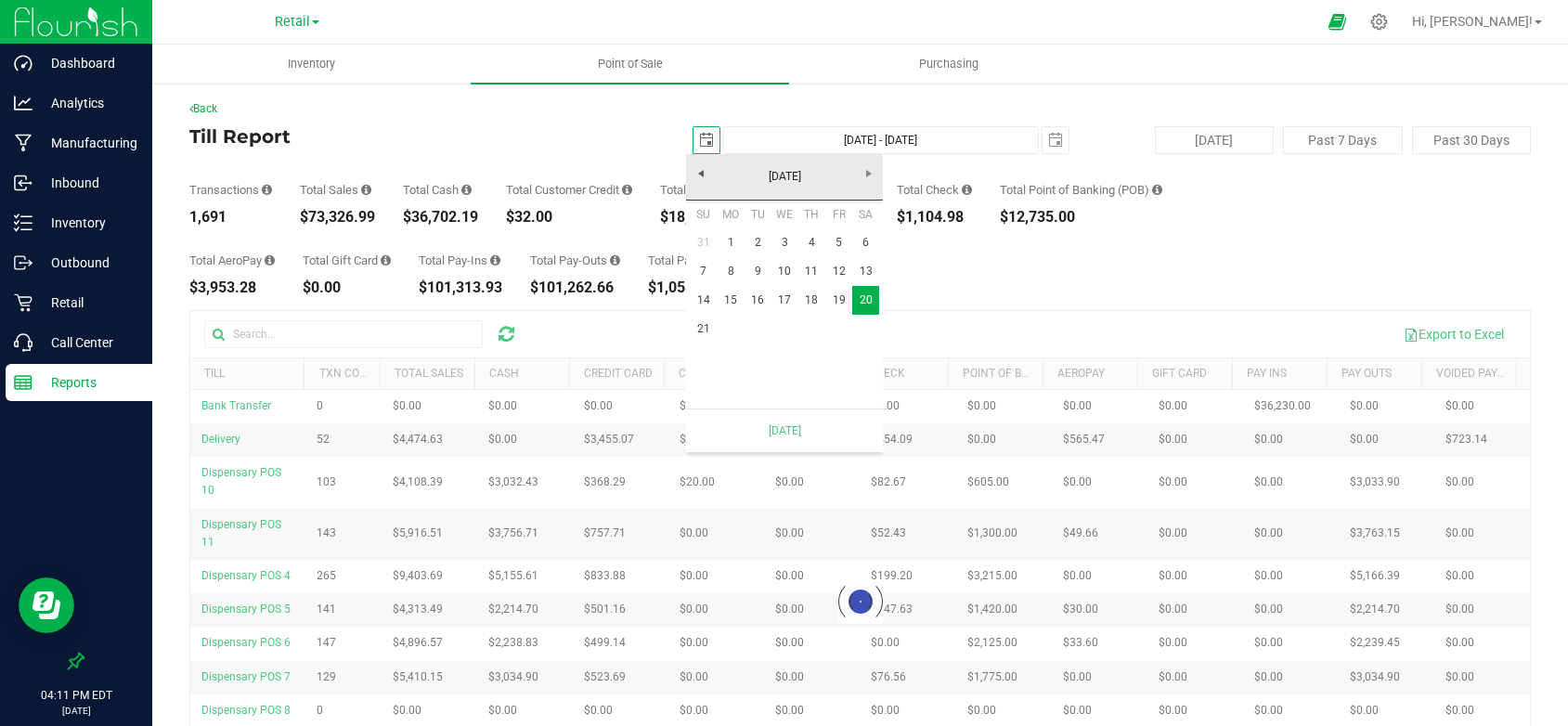
scroll to position [0, 47]
click at [696, 318] on link "21" at bounding box center [703, 329] width 27 height 29
type input "Sep 21, 2025 - Sep 21, 2025"
type input "2025-09-21"
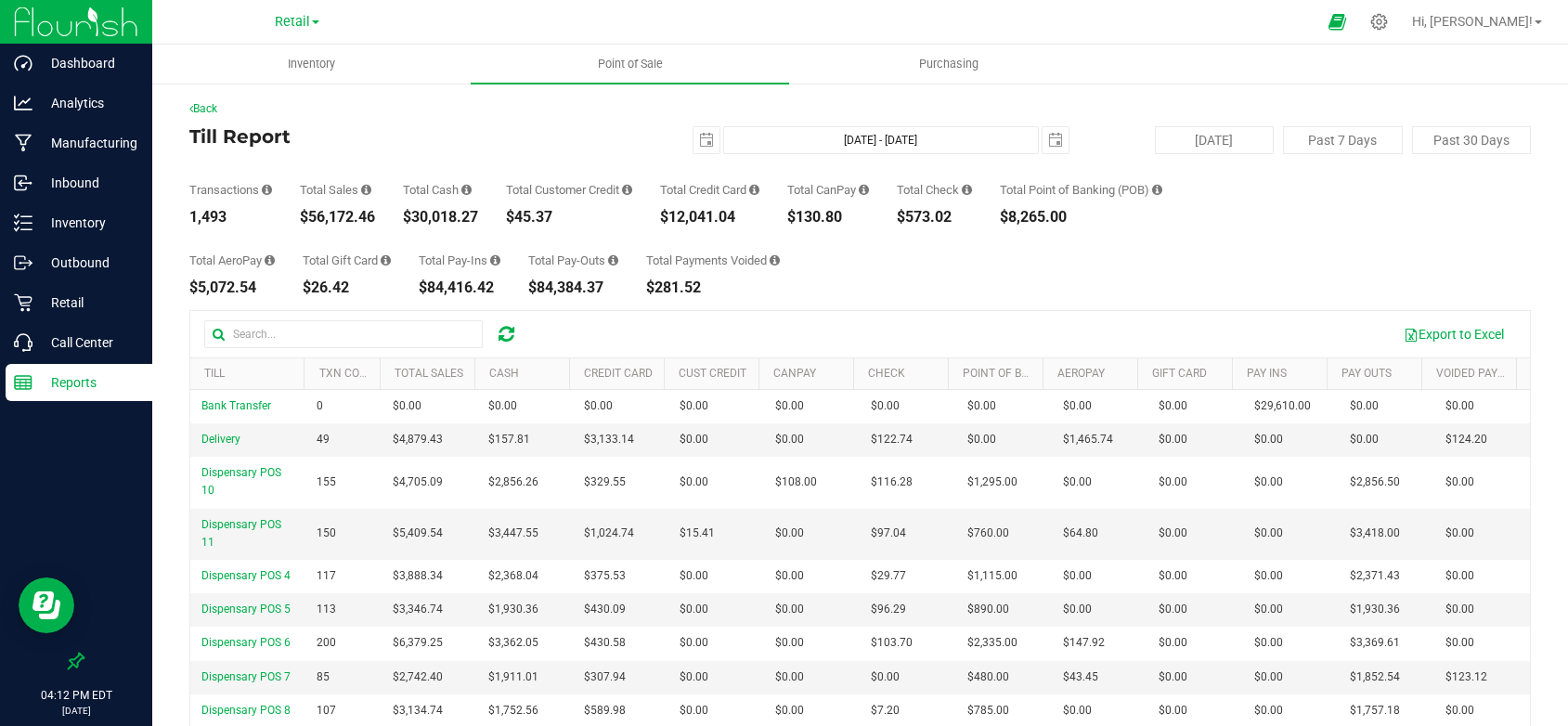
drag, startPoint x: 226, startPoint y: 216, endPoint x: 195, endPoint y: 214, distance: 31.1
click at [185, 215] on div "Back Till Report 2025-09-21 Sep 21, 2025 - Sep 21, 2025 2025-09-21 Today Past 7…" at bounding box center [860, 496] width 1416 height 829
click at [372, 217] on div "$56,172.46" at bounding box center [338, 217] width 75 height 15
drag, startPoint x: 374, startPoint y: 214, endPoint x: 287, endPoint y: 217, distance: 87.1
click at [287, 217] on div "Transactions 1,493 Total Sales $56,172.46 Total Cash $30,018.27 Total Customer …" at bounding box center [859, 189] width 1341 height 70
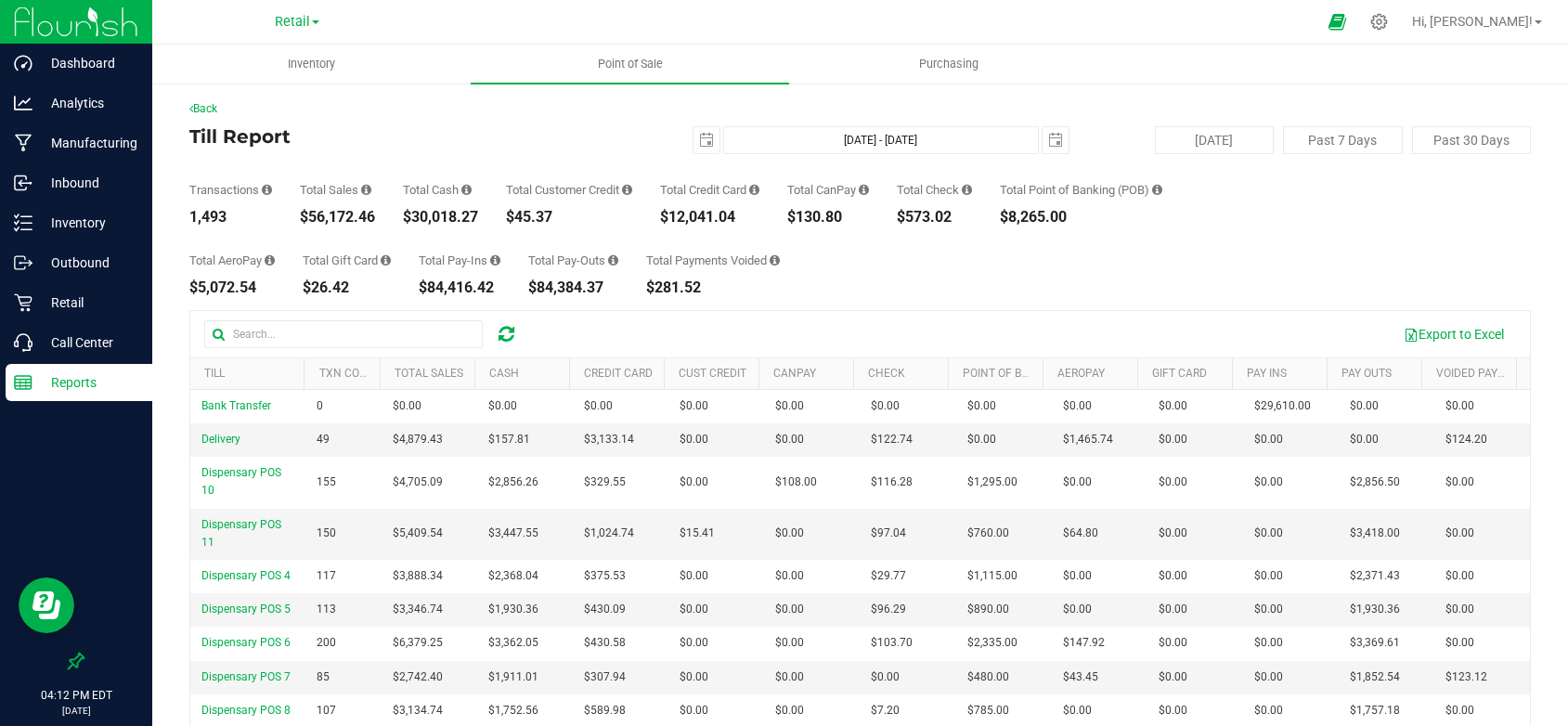
drag, startPoint x: 745, startPoint y: 219, endPoint x: 669, endPoint y: 216, distance: 76.1
click at [669, 216] on div "$12,041.04" at bounding box center [710, 217] width 99 height 15
drag, startPoint x: 856, startPoint y: 212, endPoint x: 796, endPoint y: 215, distance: 60.1
click at [796, 215] on div "Transactions 1,493 Total Sales $56,172.46 Total Cash $30,018.27 Total Customer …" at bounding box center [859, 189] width 1341 height 70
drag, startPoint x: 970, startPoint y: 218, endPoint x: 906, endPoint y: 218, distance: 64.0
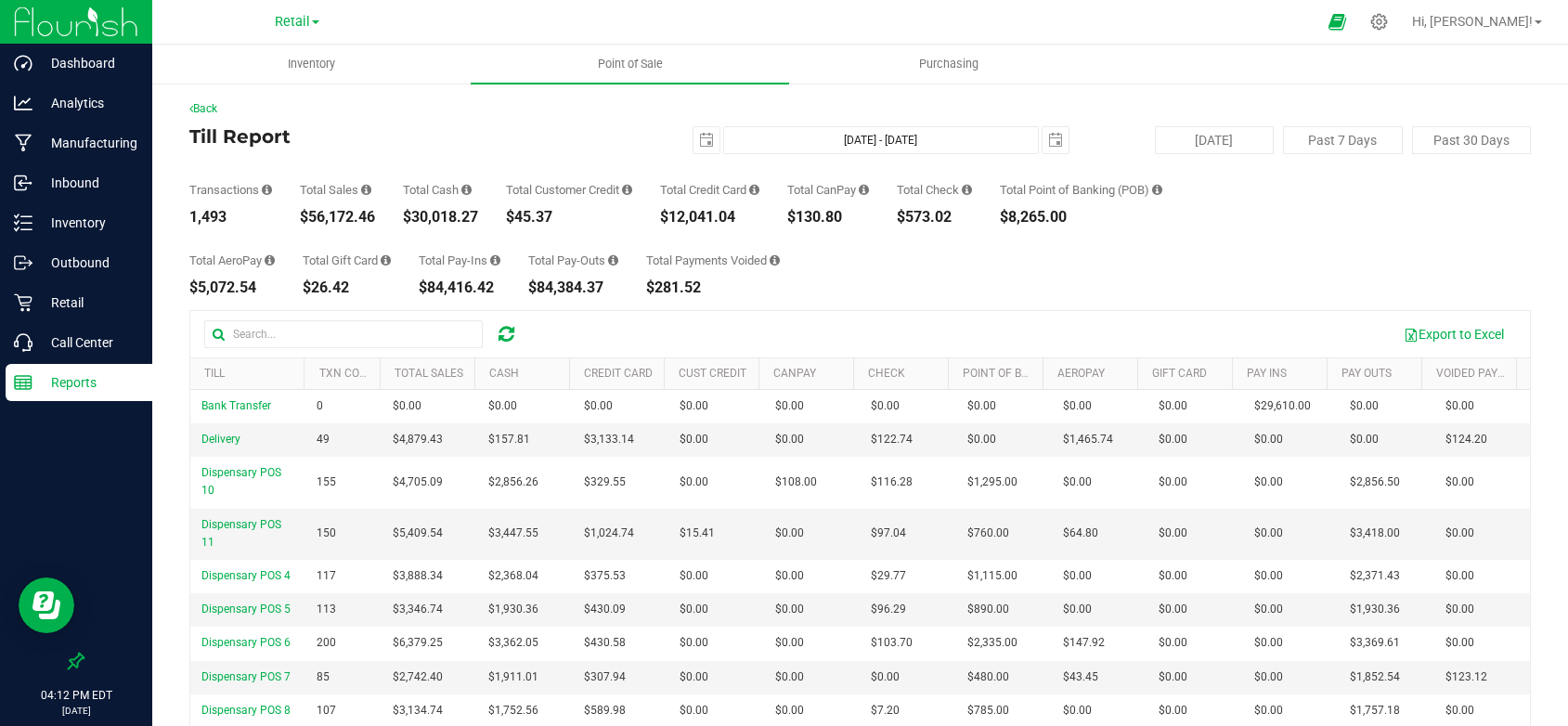
click at [906, 218] on div "Transactions 1,493 Total Sales $56,172.46 Total Cash $30,018.27 Total Customer …" at bounding box center [859, 189] width 1341 height 70
drag, startPoint x: 1082, startPoint y: 216, endPoint x: 1005, endPoint y: 215, distance: 77.0
click at [1005, 215] on div "Transactions 1,493 Total Sales $56,172.46 Total Cash $30,018.27 Total Customer …" at bounding box center [859, 189] width 1341 height 70
drag, startPoint x: 263, startPoint y: 285, endPoint x: 182, endPoint y: 286, distance: 81.0
click at [182, 286] on div "Back Till Report 2025-09-21 Sep 21, 2025 - Sep 21, 2025 2025-09-21 Today Past 7…" at bounding box center [860, 496] width 1416 height 829
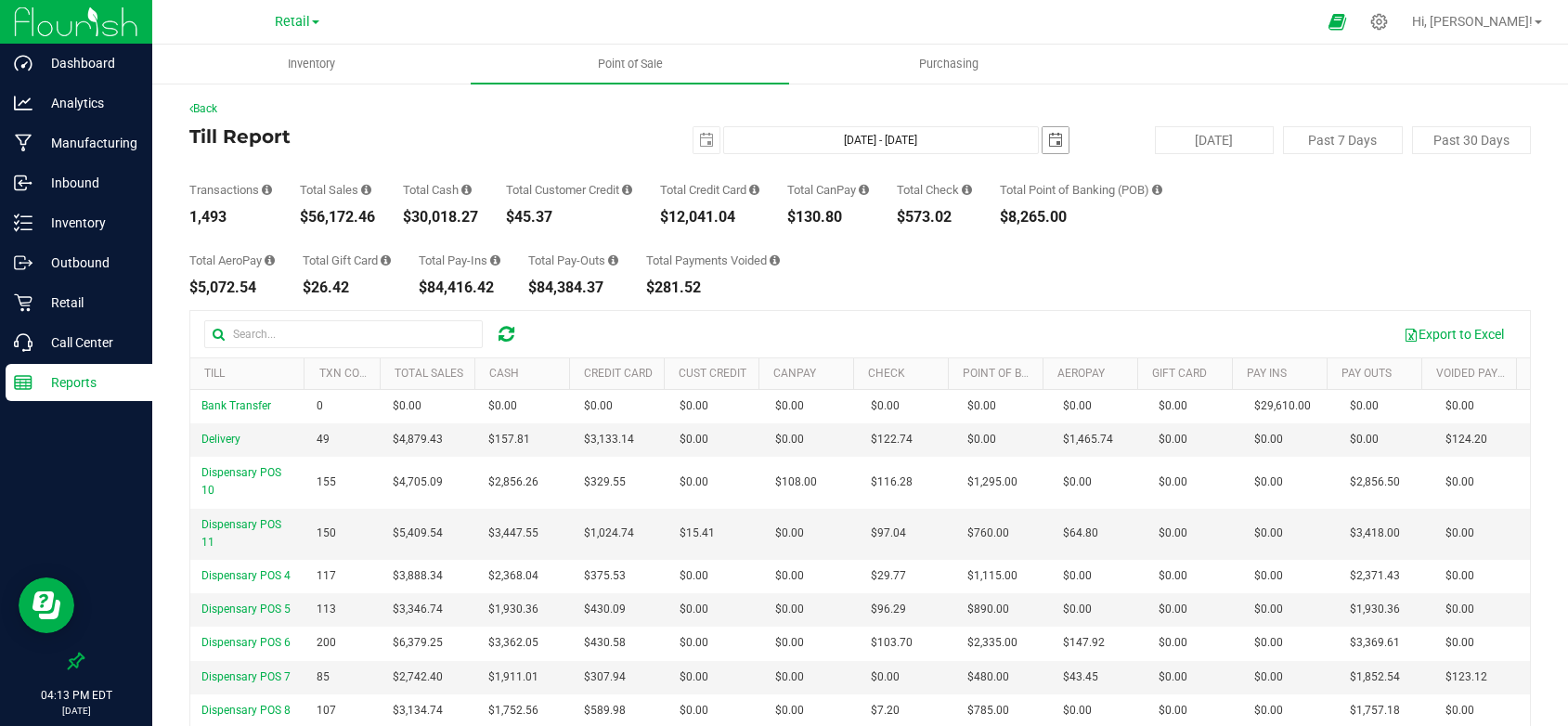
click at [1052, 136] on span "select" at bounding box center [1055, 140] width 15 height 15
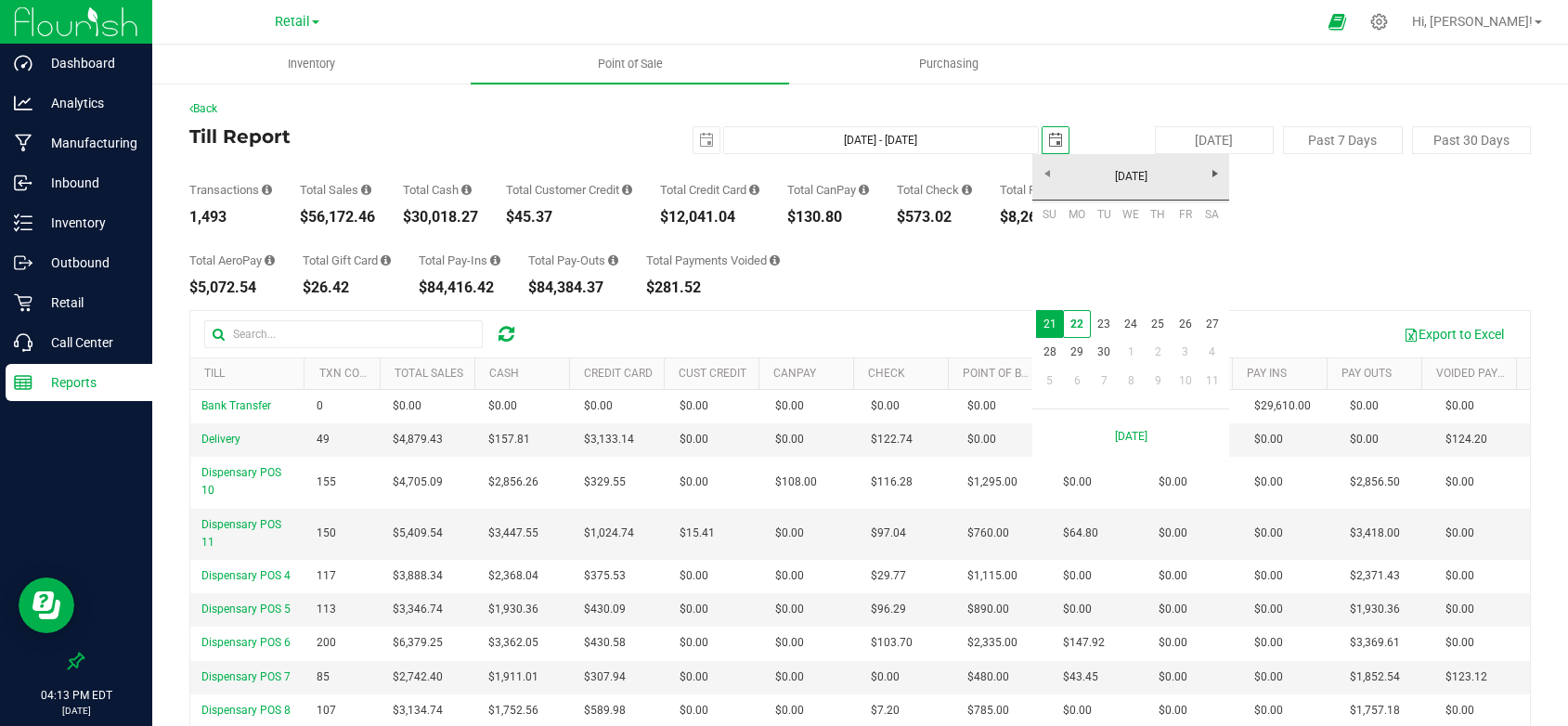
scroll to position [0, 47]
click at [1076, 324] on link "22" at bounding box center [1076, 324] width 27 height 29
type input "Sep 21, 2025 - Sep 22, 2025"
type input "2025-09-22"
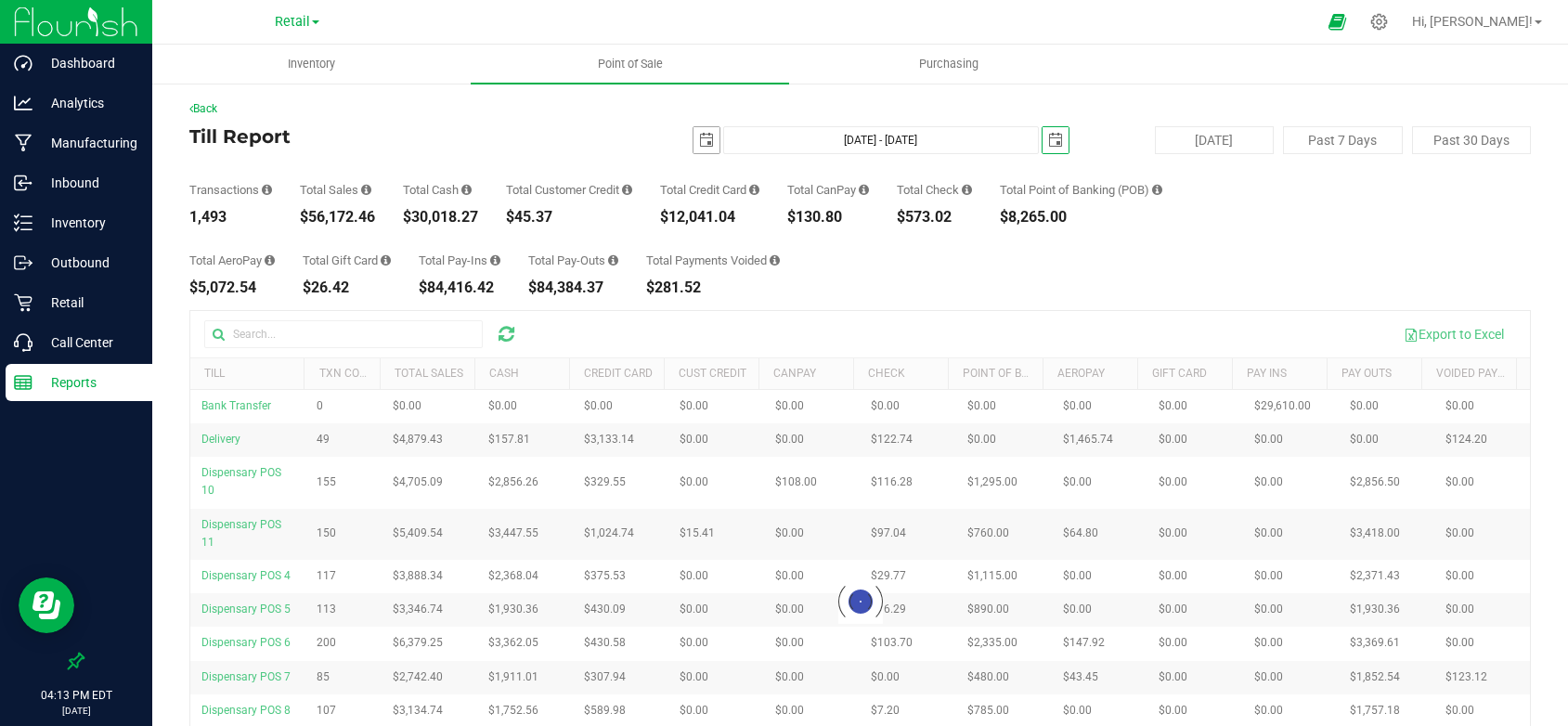
click at [700, 137] on span "select" at bounding box center [706, 140] width 15 height 15
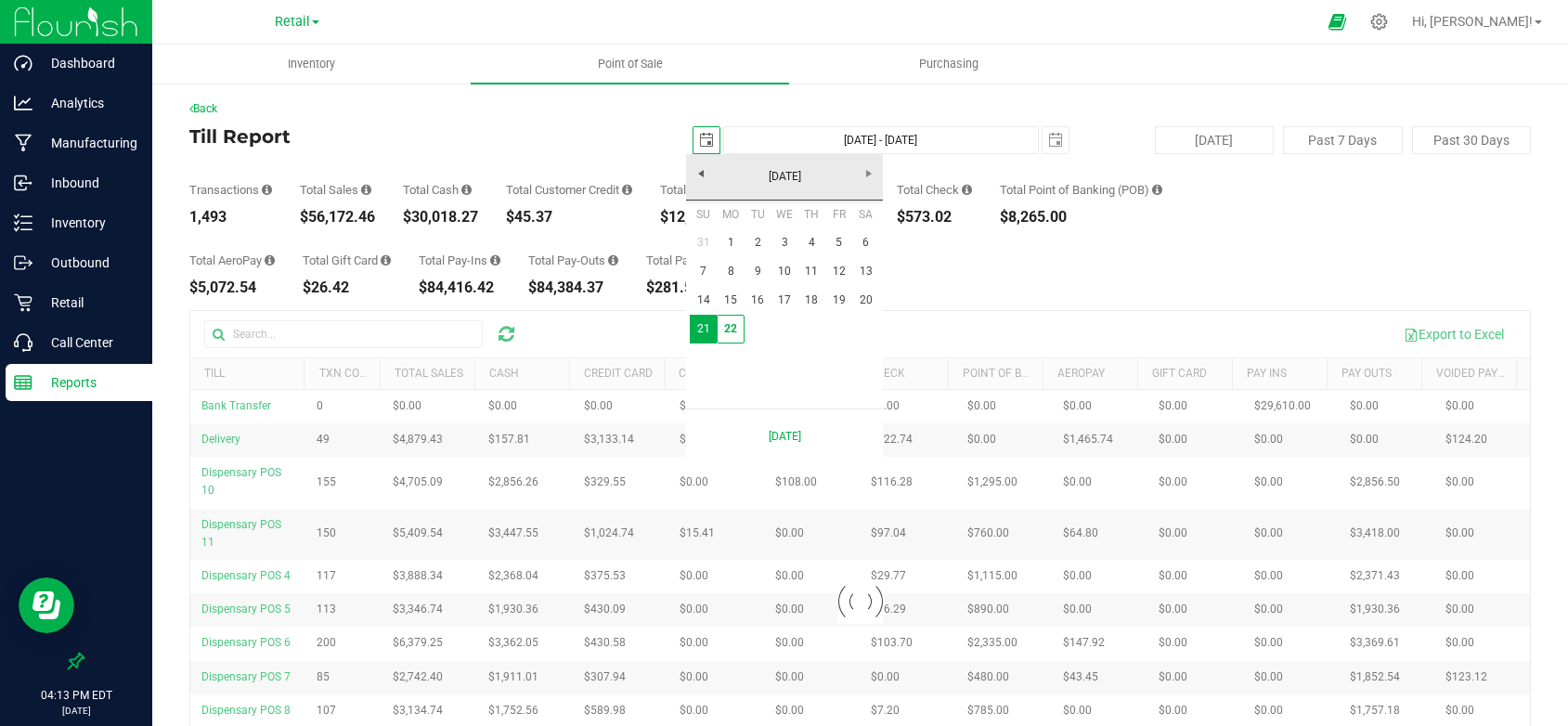
scroll to position [0, 47]
click at [734, 332] on link "22" at bounding box center [730, 329] width 27 height 29
type input "Sep 22, 2025 - Sep 22, 2025"
type input "2025-09-22"
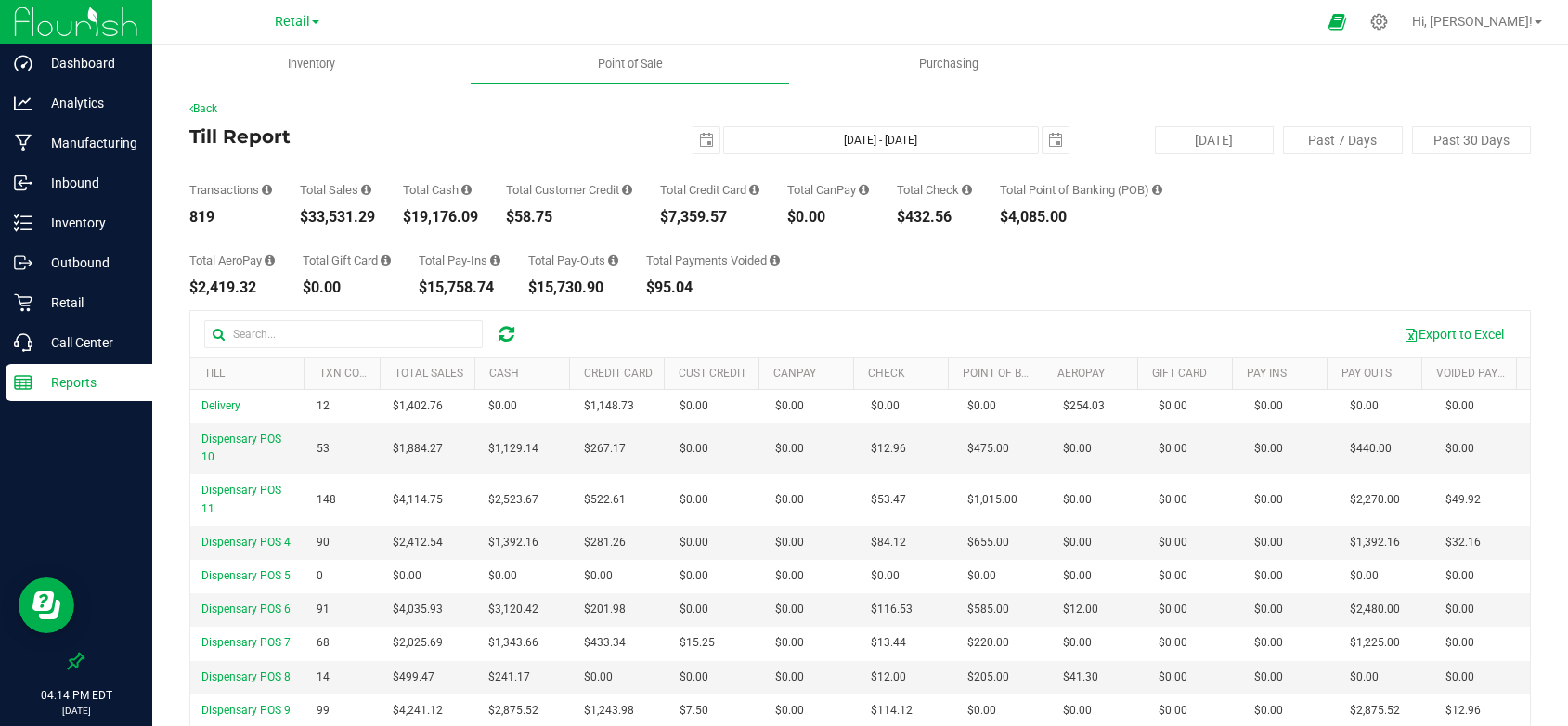
drag, startPoint x: 741, startPoint y: 218, endPoint x: 668, endPoint y: 218, distance: 73.0
click at [668, 218] on div "$7,359.57" at bounding box center [710, 217] width 99 height 15
drag, startPoint x: 971, startPoint y: 218, endPoint x: 912, endPoint y: 217, distance: 59.0
click at [912, 217] on div "$432.56" at bounding box center [934, 217] width 75 height 15
drag, startPoint x: 1089, startPoint y: 214, endPoint x: 1011, endPoint y: 215, distance: 78.0
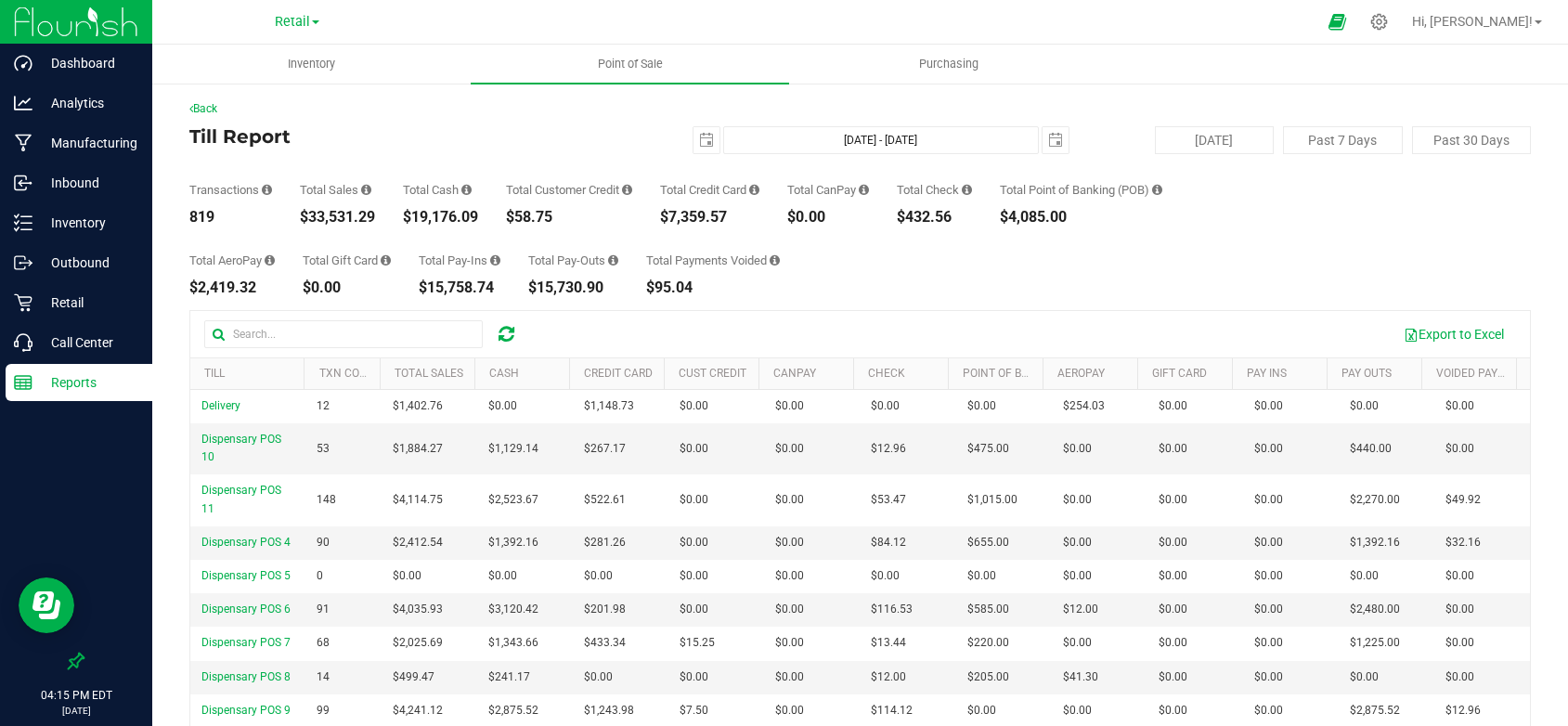
click at [1011, 215] on div "Transactions 819 Total Sales $33,531.29 Total Cash $19,176.09 Total Customer Cr…" at bounding box center [859, 189] width 1341 height 70
drag, startPoint x: 255, startPoint y: 283, endPoint x: 186, endPoint y: 290, distance: 69.4
click at [186, 290] on div "Back Till Report 2025-09-22 Sep 22, 2025 - Sep 22, 2025 2025-09-22 Today Past 7…" at bounding box center [860, 496] width 1416 height 829
click at [88, 386] on p "Reports" at bounding box center [88, 382] width 112 height 23
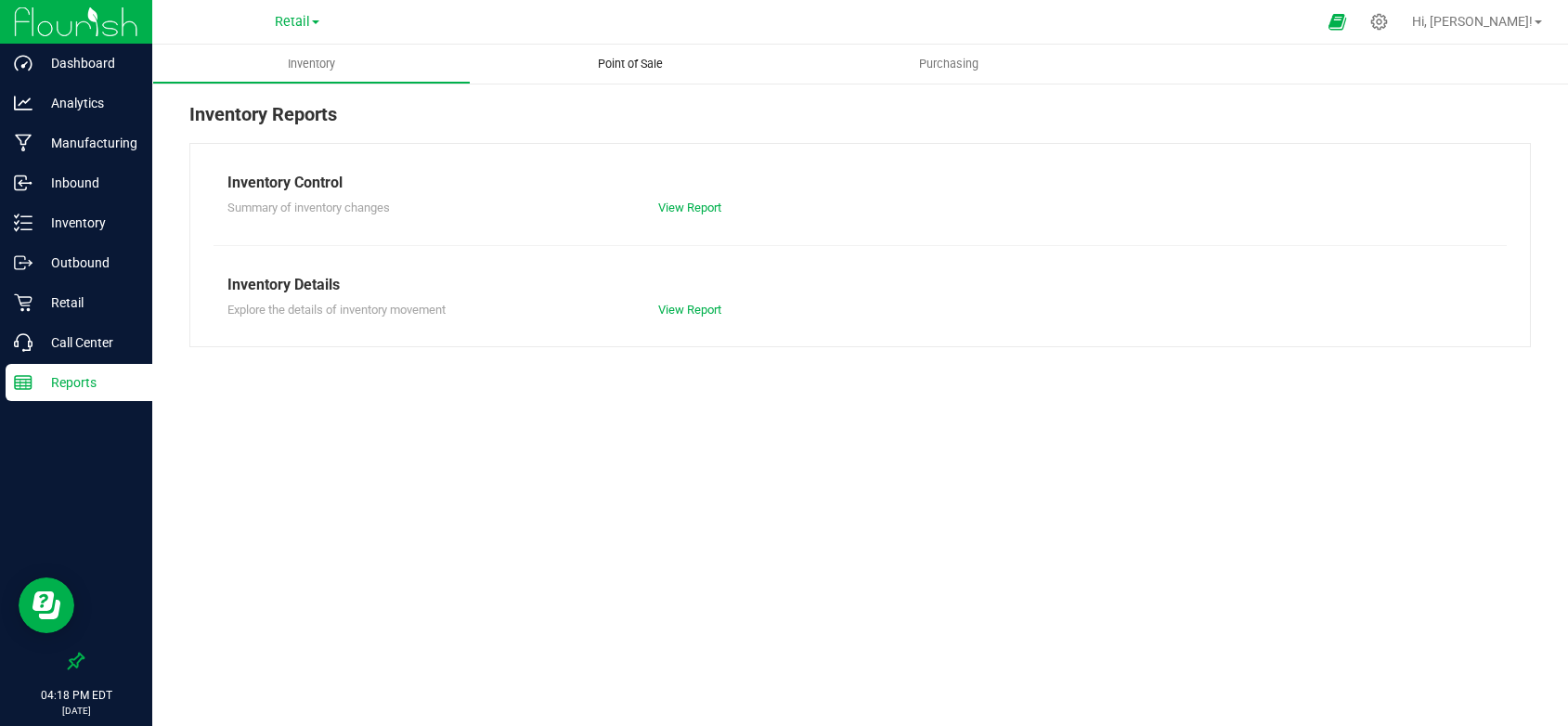
click at [626, 52] on uib-tab-heading "Point of Sale" at bounding box center [630, 63] width 319 height 39
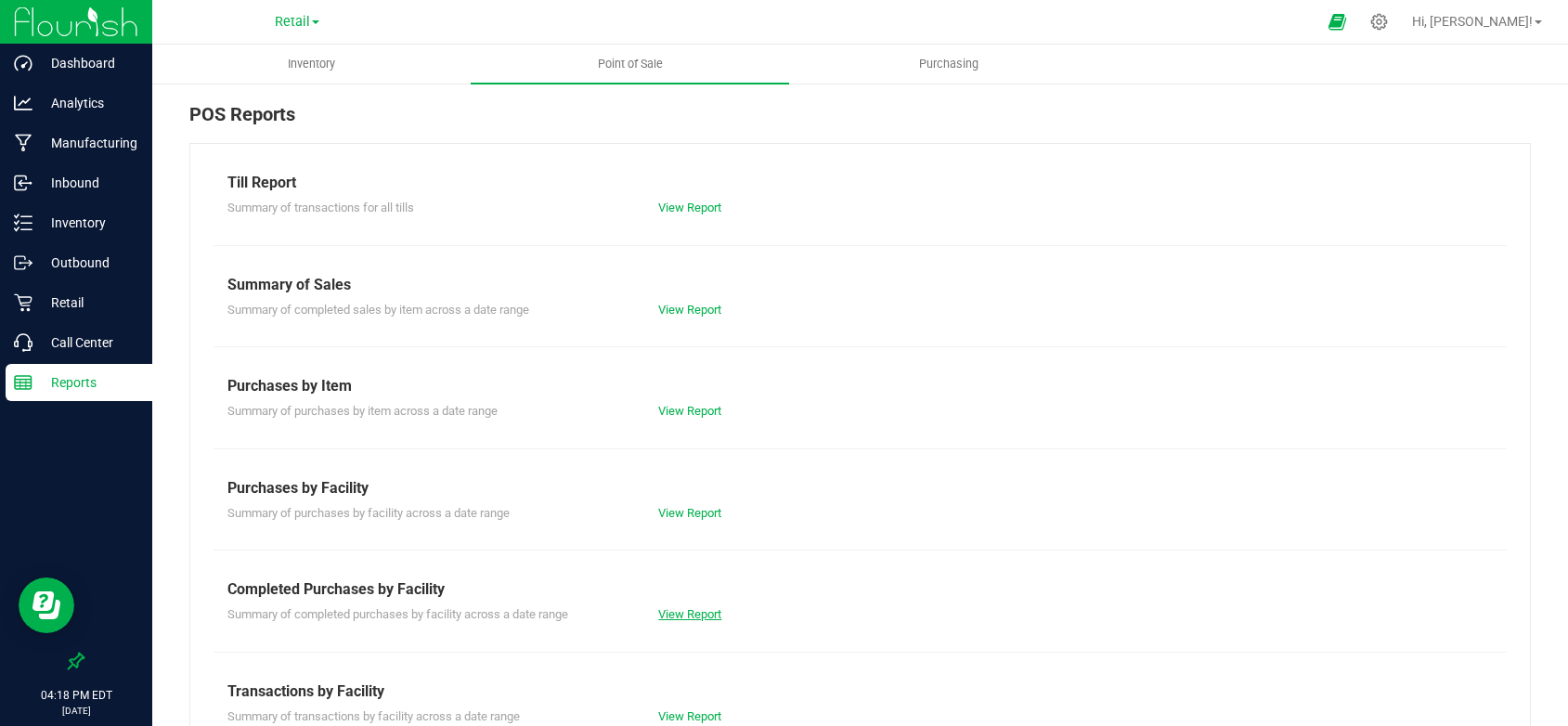
click at [702, 610] on link "View Report" at bounding box center [690, 614] width 63 height 14
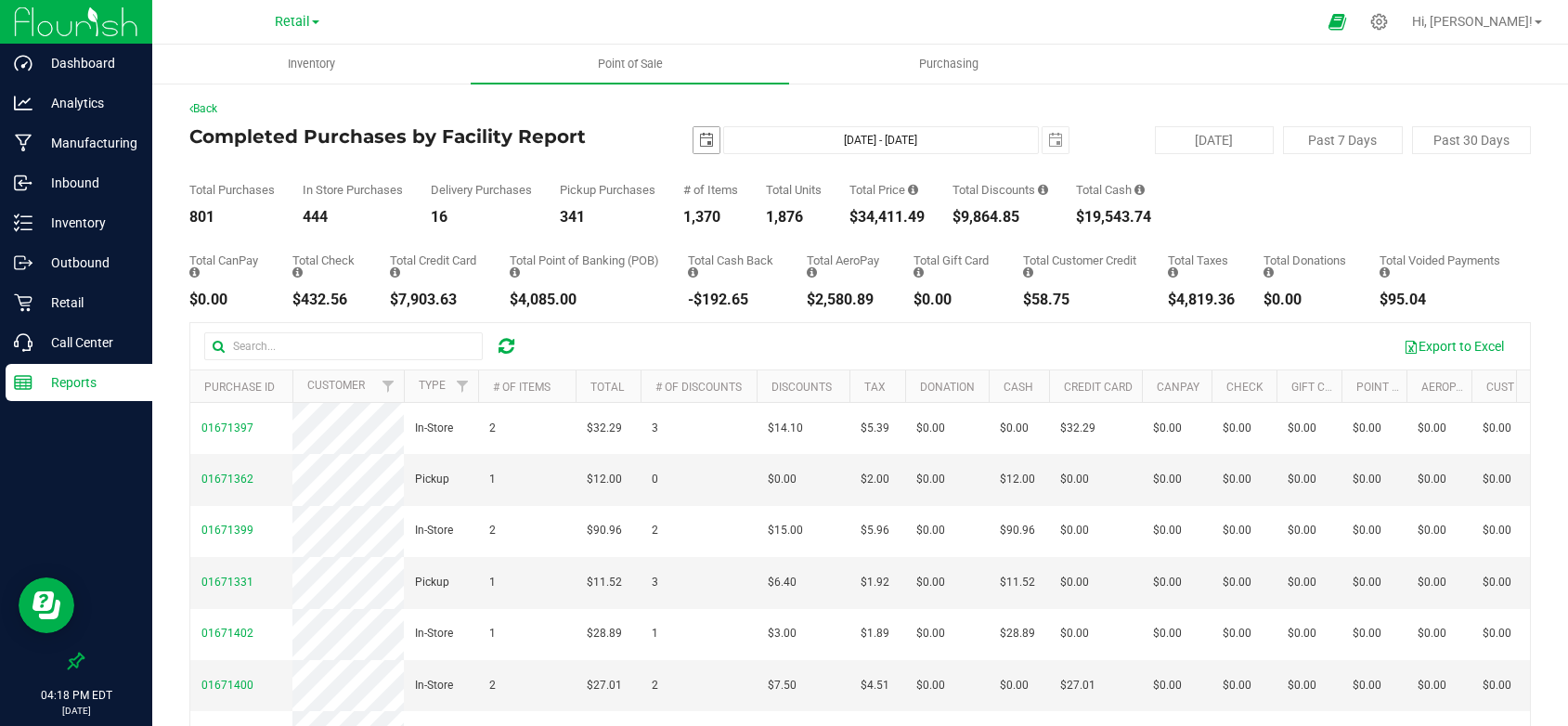
click at [699, 135] on span "select" at bounding box center [706, 140] width 15 height 15
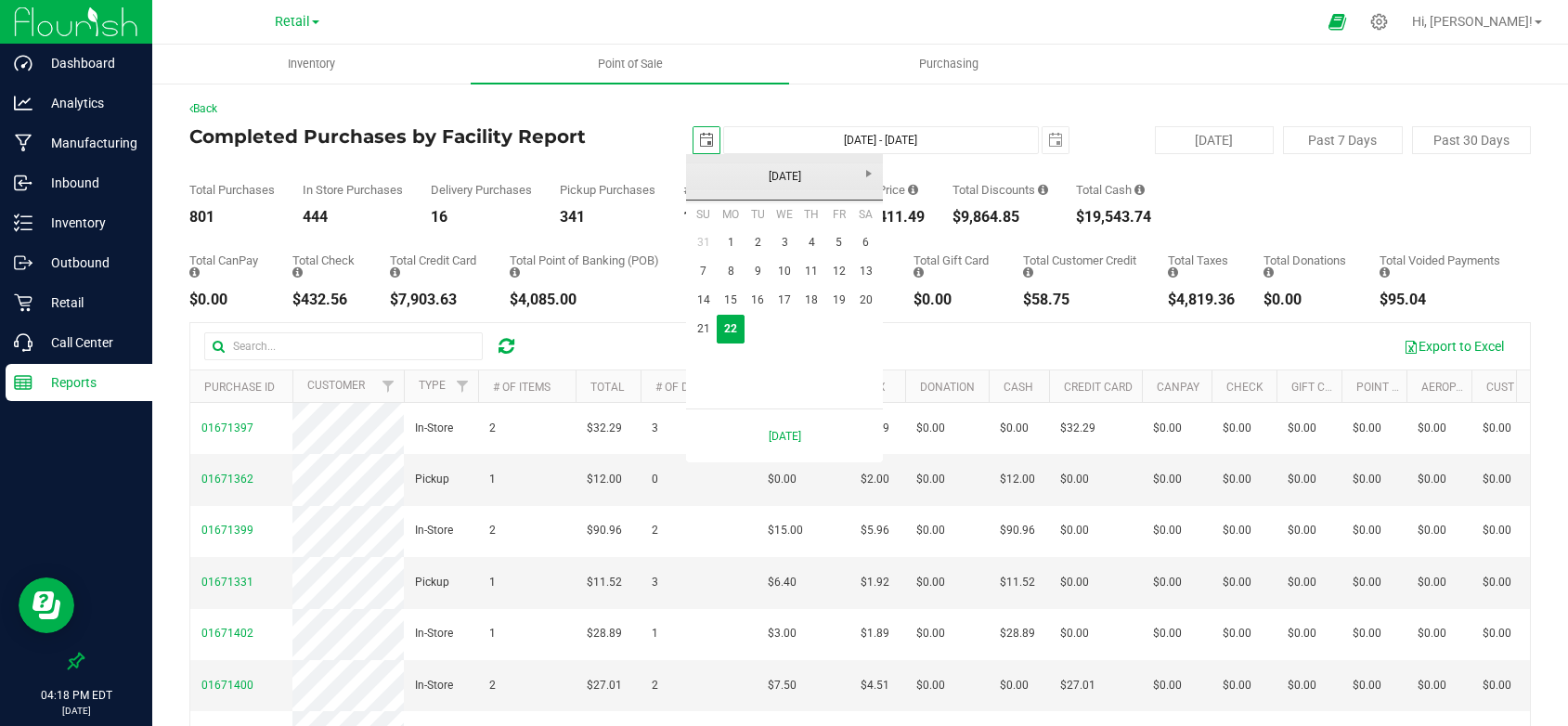
scroll to position [0, 47]
click at [817, 295] on link "18" at bounding box center [812, 300] width 27 height 29
type input "2025-09-18"
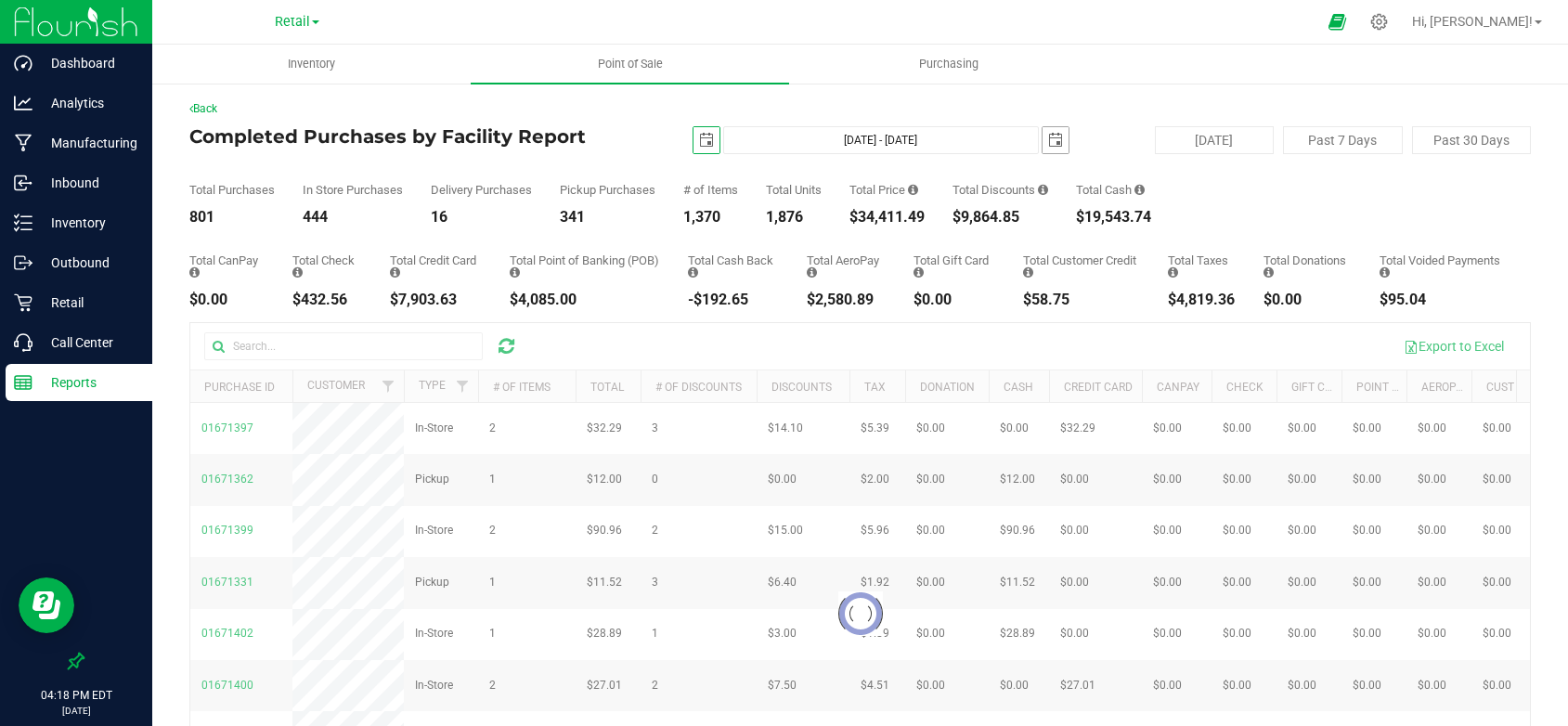
click at [1050, 139] on span "select" at bounding box center [1055, 140] width 15 height 15
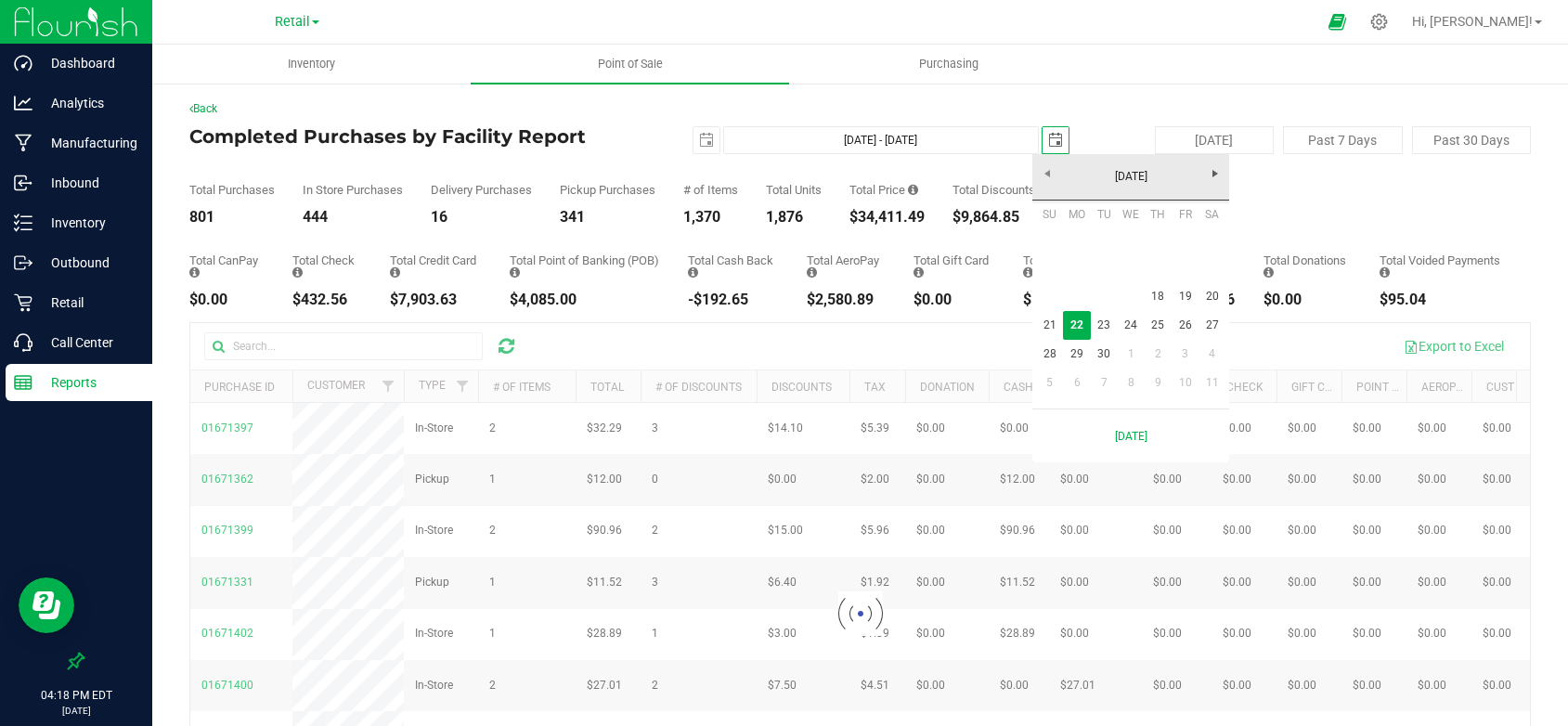
scroll to position [0, 47]
click at [1154, 291] on link "18" at bounding box center [1157, 296] width 27 height 29
type input "Sep 18, 2025 - Sep 18, 2025"
type input "2025-09-18"
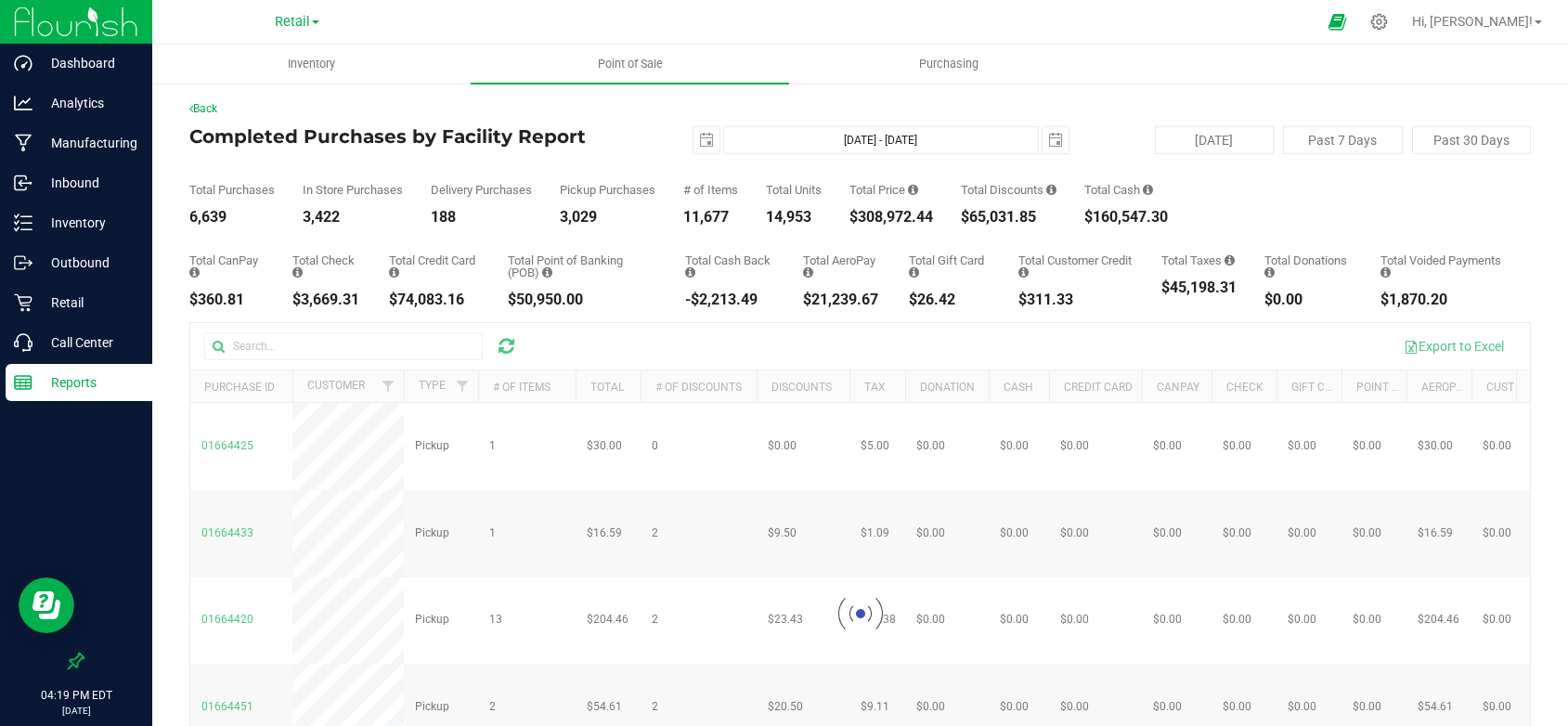
click at [463, 382] on div at bounding box center [859, 614] width 1339 height 582
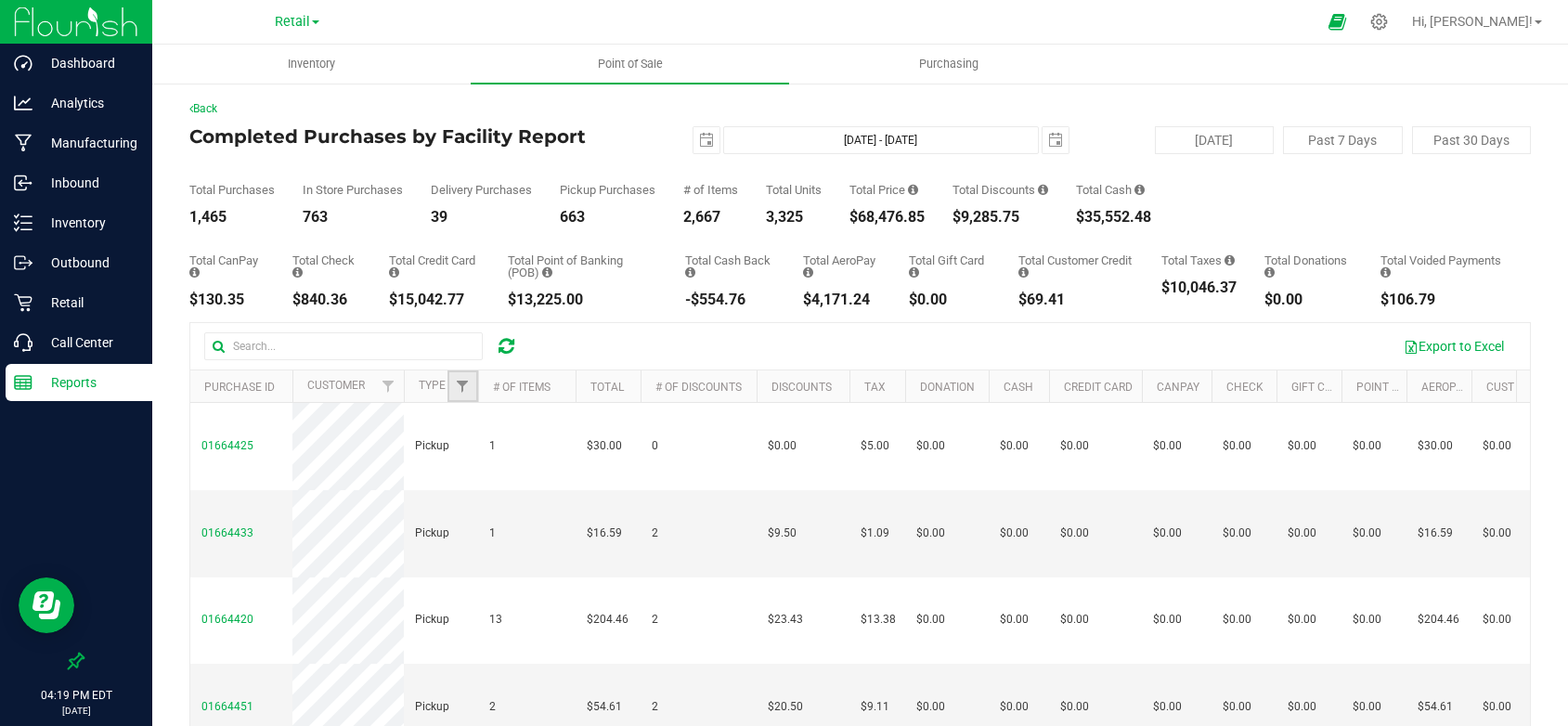
click at [461, 395] on link "Filter" at bounding box center [462, 386] width 31 height 32
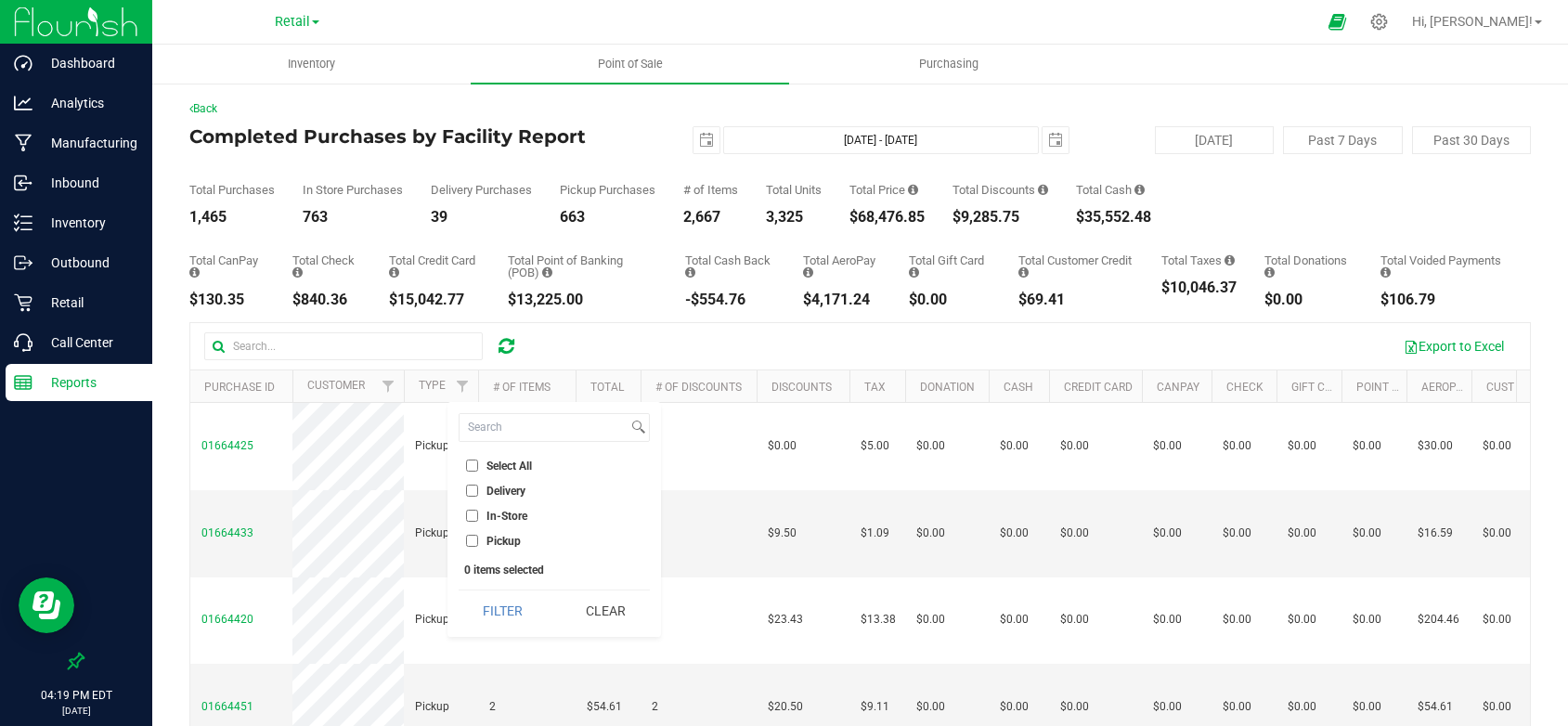
click at [472, 484] on li "Delivery" at bounding box center [553, 491] width 191 height 20
click at [473, 487] on input "Delivery" at bounding box center [472, 491] width 12 height 12
checkbox input "true"
click at [502, 614] on button "Filter" at bounding box center [503, 610] width 89 height 41
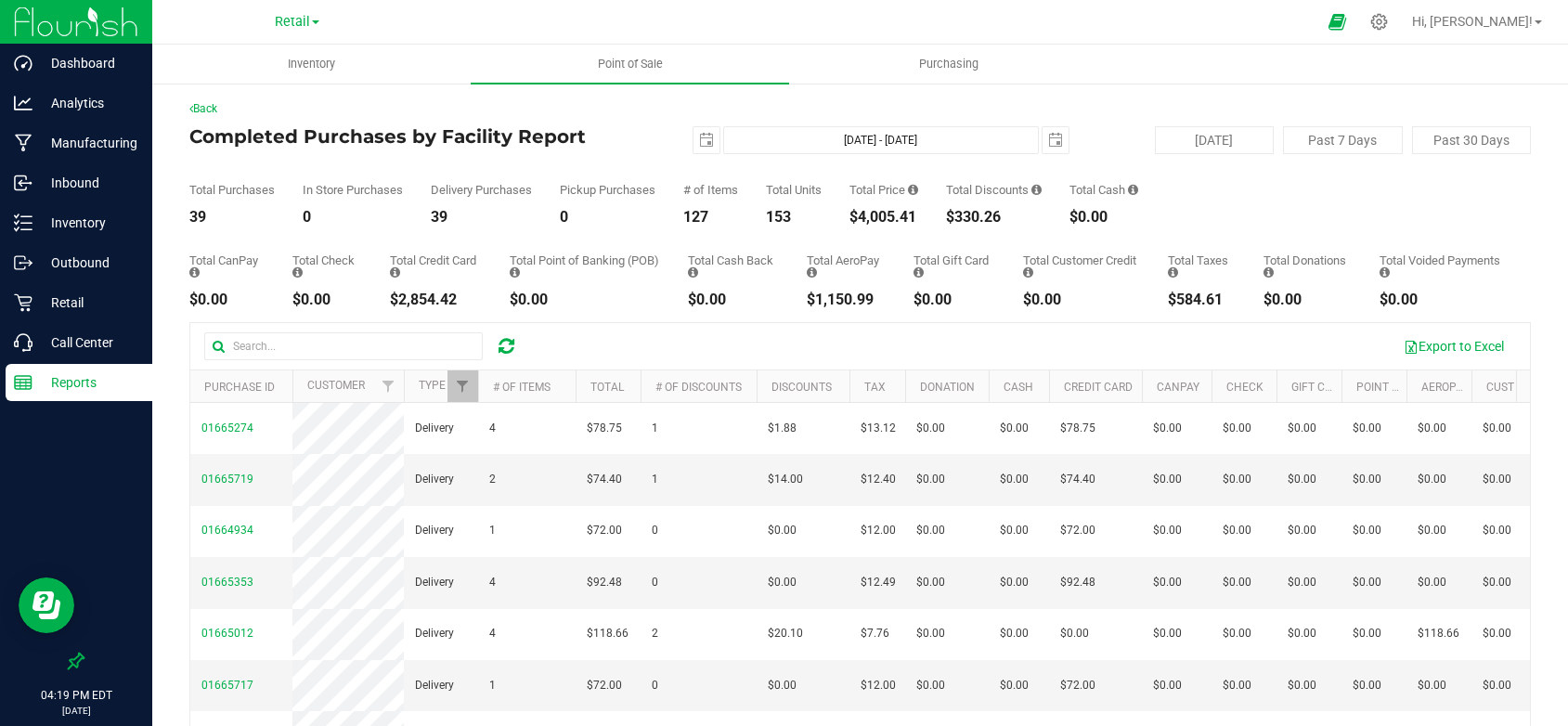
drag, startPoint x: 923, startPoint y: 215, endPoint x: 853, endPoint y: 214, distance: 70.0
click at [853, 214] on div "Total Purchases 39 In Store Purchases 0 Delivery Purchases 39 Pickup Purchases …" at bounding box center [859, 189] width 1341 height 70
click at [1048, 140] on span "select" at bounding box center [1055, 140] width 15 height 15
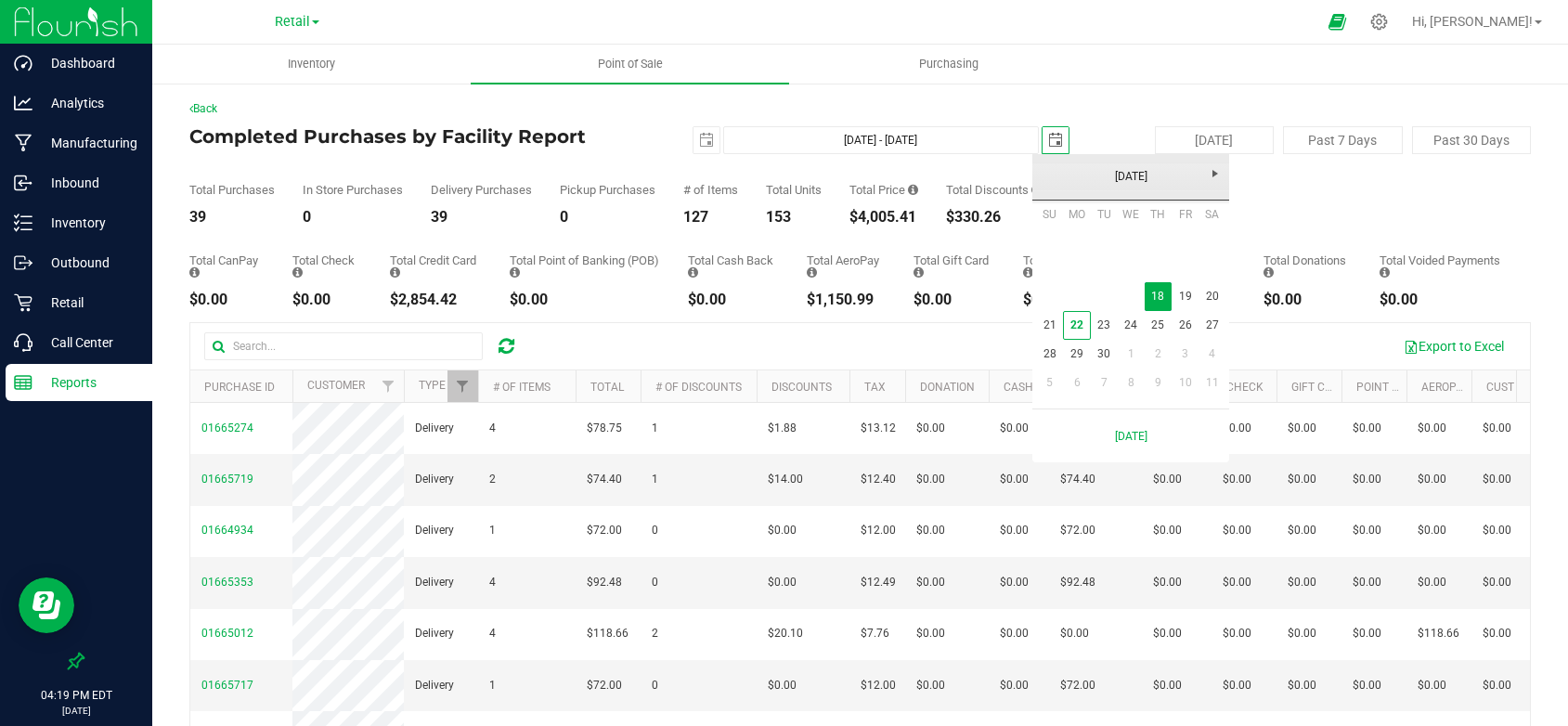
scroll to position [0, 47]
click at [1185, 286] on link "19" at bounding box center [1185, 296] width 27 height 29
type input "Sep 18, 2025 - Sep 19, 2025"
type input "2025-09-19"
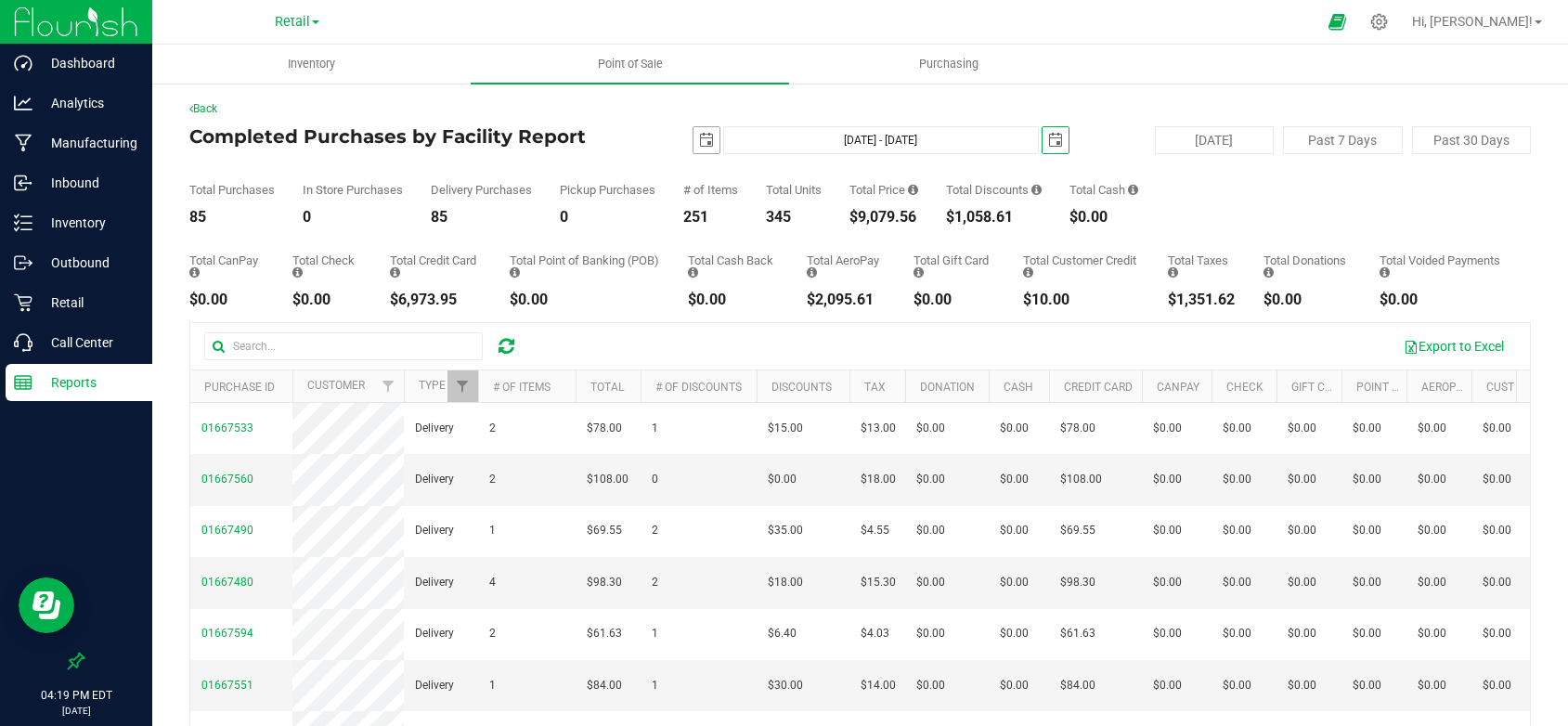
click at [706, 138] on span "select" at bounding box center [706, 140] width 15 height 15
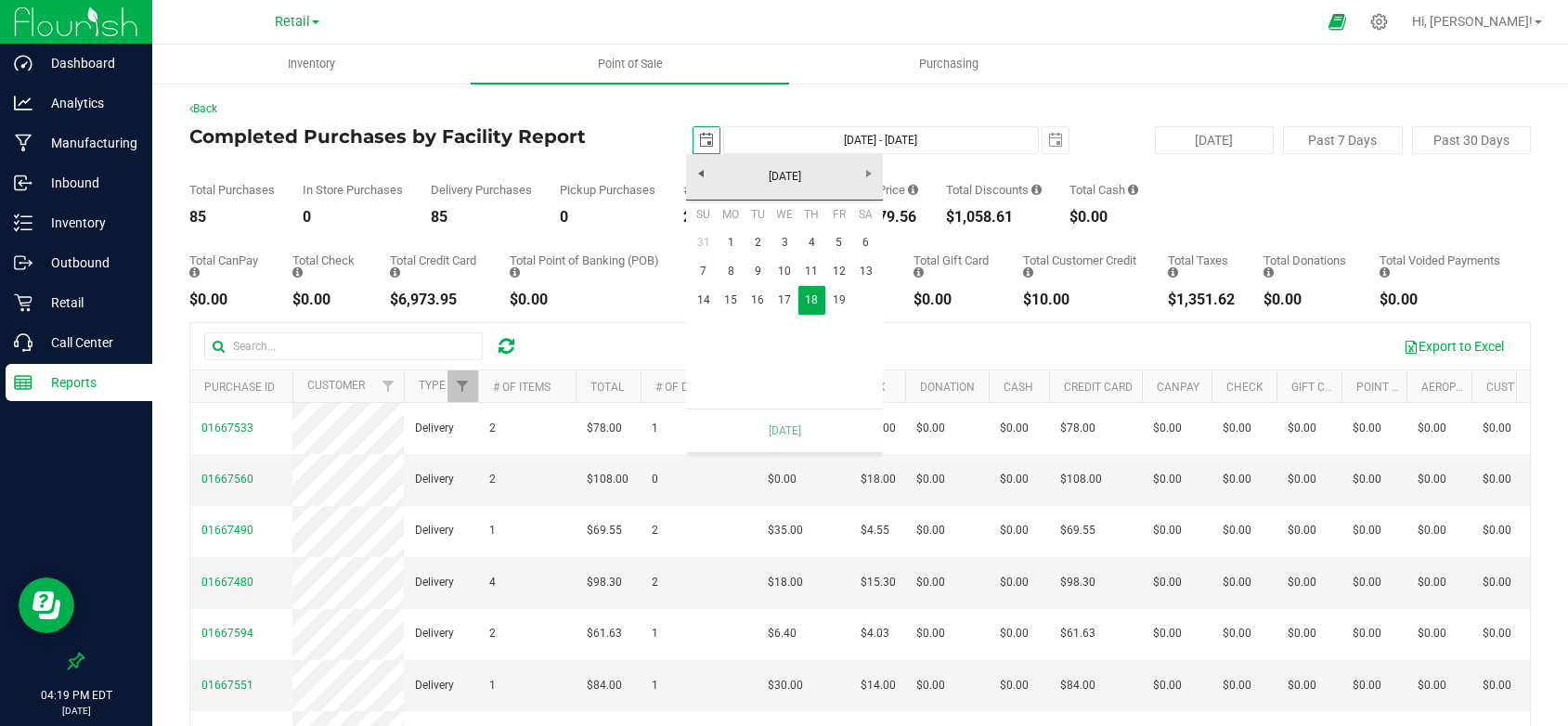
scroll to position [0, 47]
click at [839, 302] on link "19" at bounding box center [838, 300] width 27 height 29
type input "Sep 19, 2025 - Sep 19, 2025"
type input "2025-09-19"
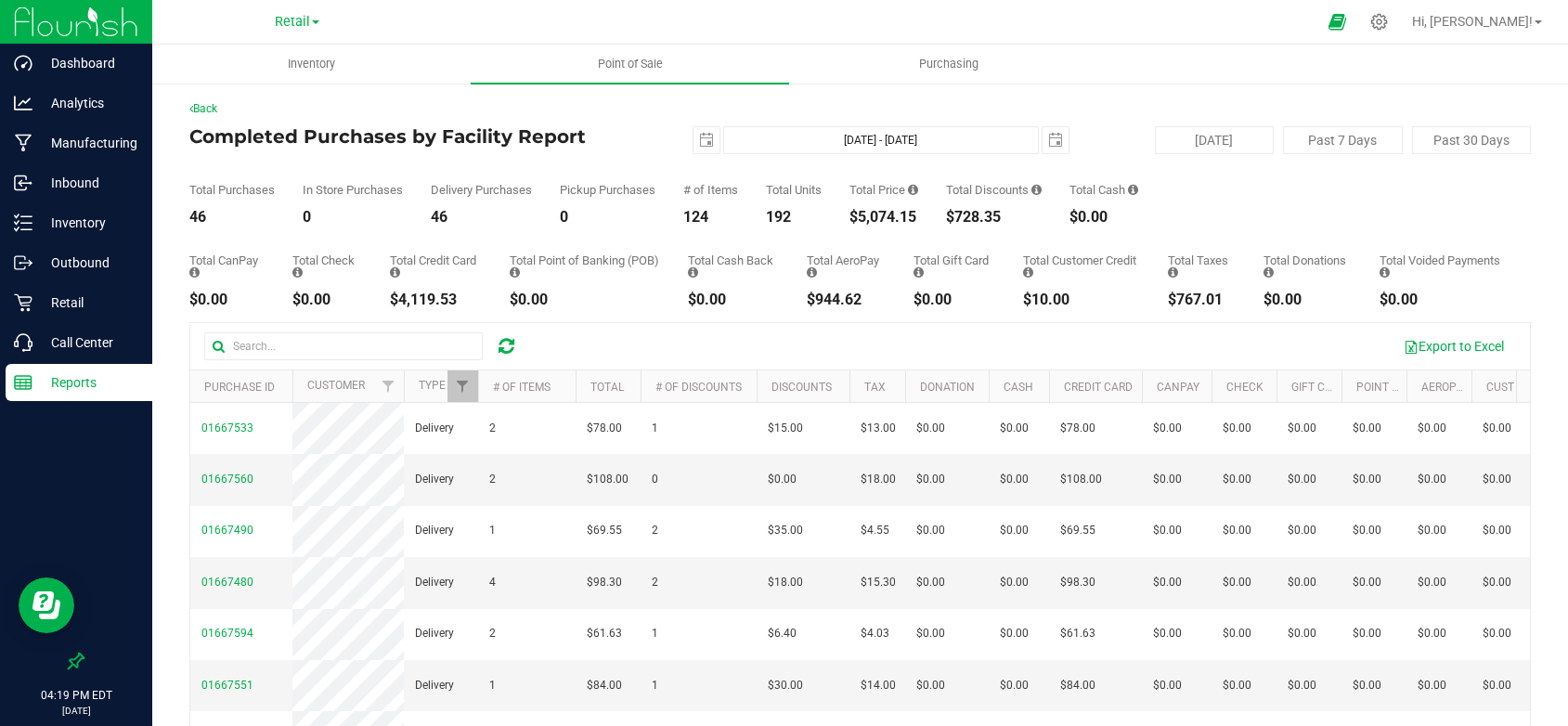
drag, startPoint x: 923, startPoint y: 214, endPoint x: 848, endPoint y: 217, distance: 75.1
click at [848, 217] on div "Total Purchases 46 In Store Purchases 0 Delivery Purchases 46 Pickup Purchases …" at bounding box center [859, 189] width 1341 height 70
click at [1048, 140] on span "select" at bounding box center [1055, 140] width 15 height 15
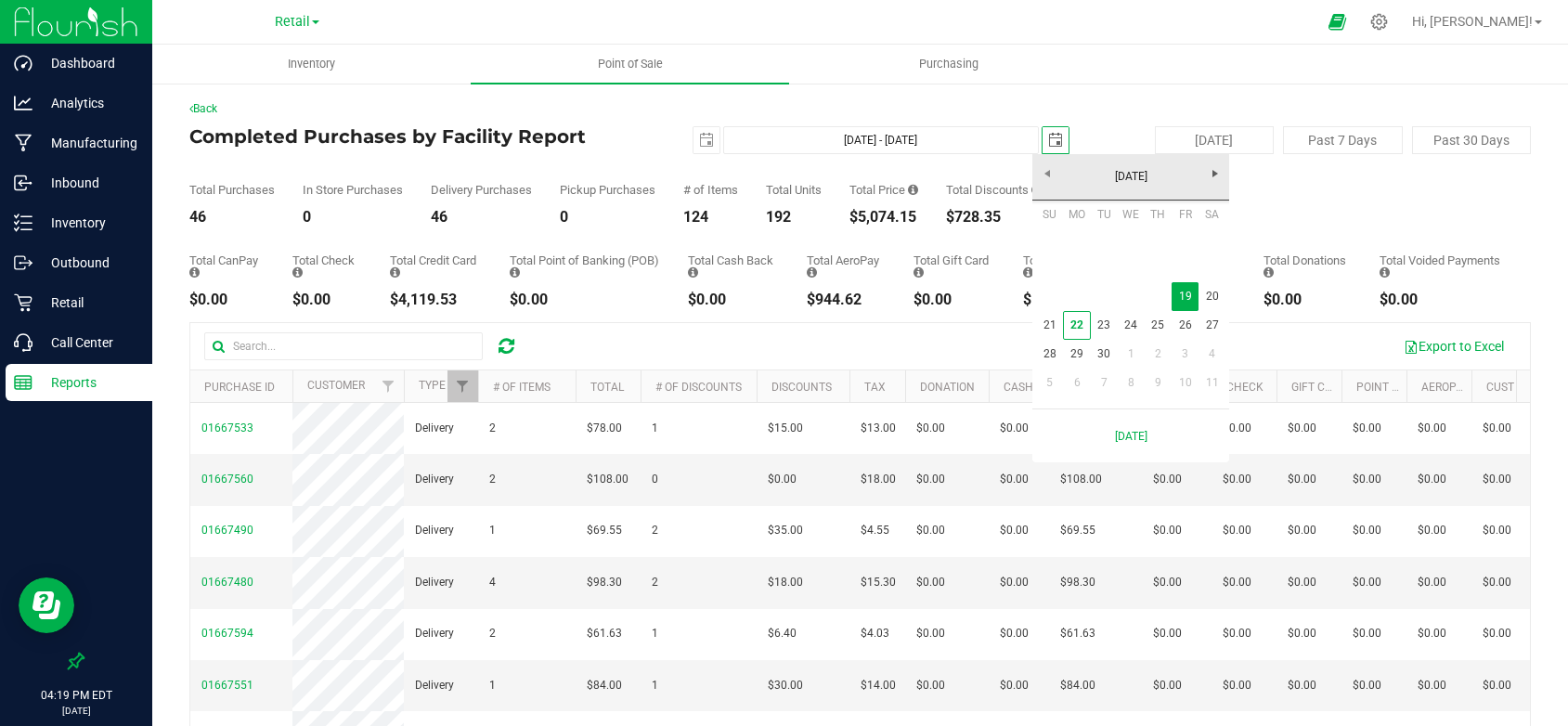
scroll to position [0, 47]
click at [1217, 298] on link "20" at bounding box center [1212, 296] width 27 height 29
type input "Sep 19, 2025 - Sep 20, 2025"
type input "2025-09-20"
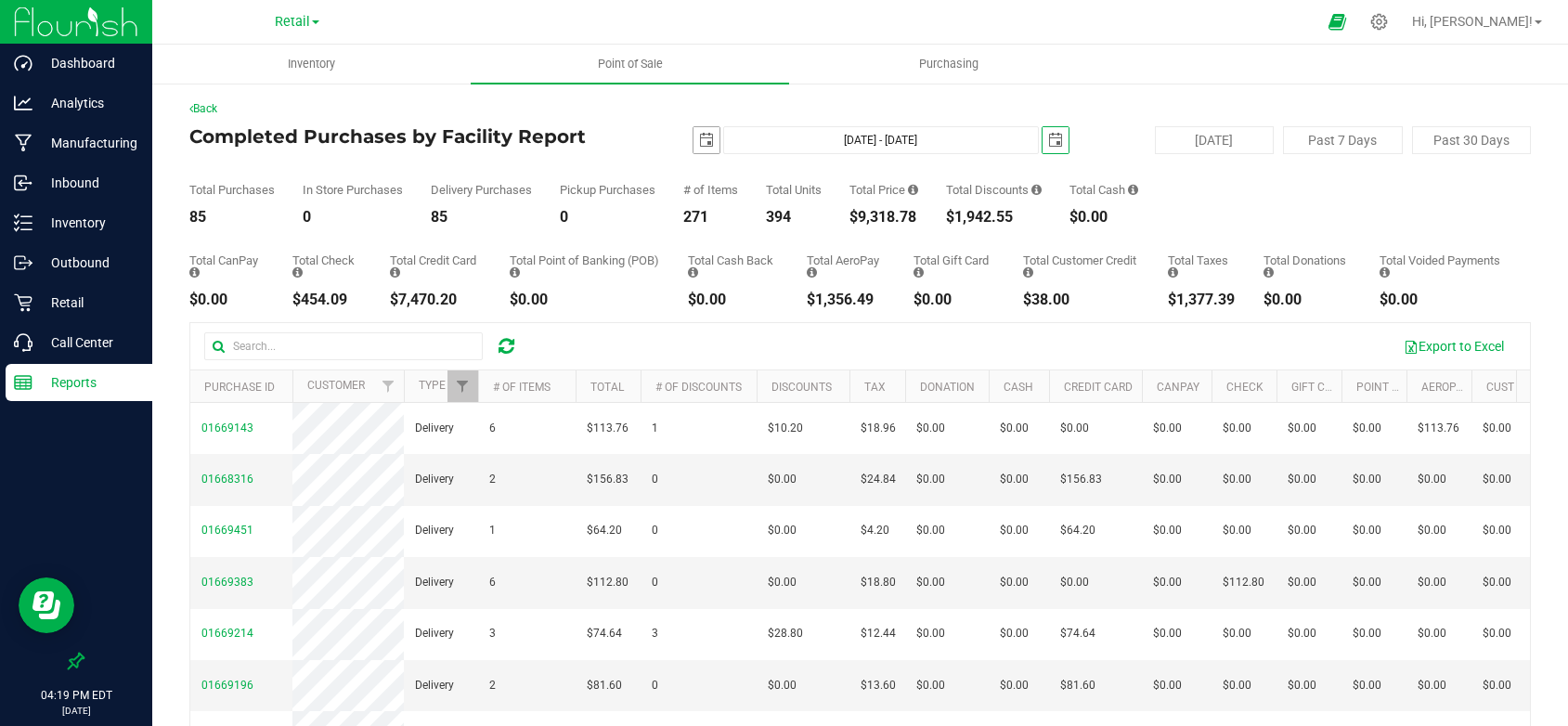
click at [707, 147] on span "select" at bounding box center [706, 140] width 15 height 15
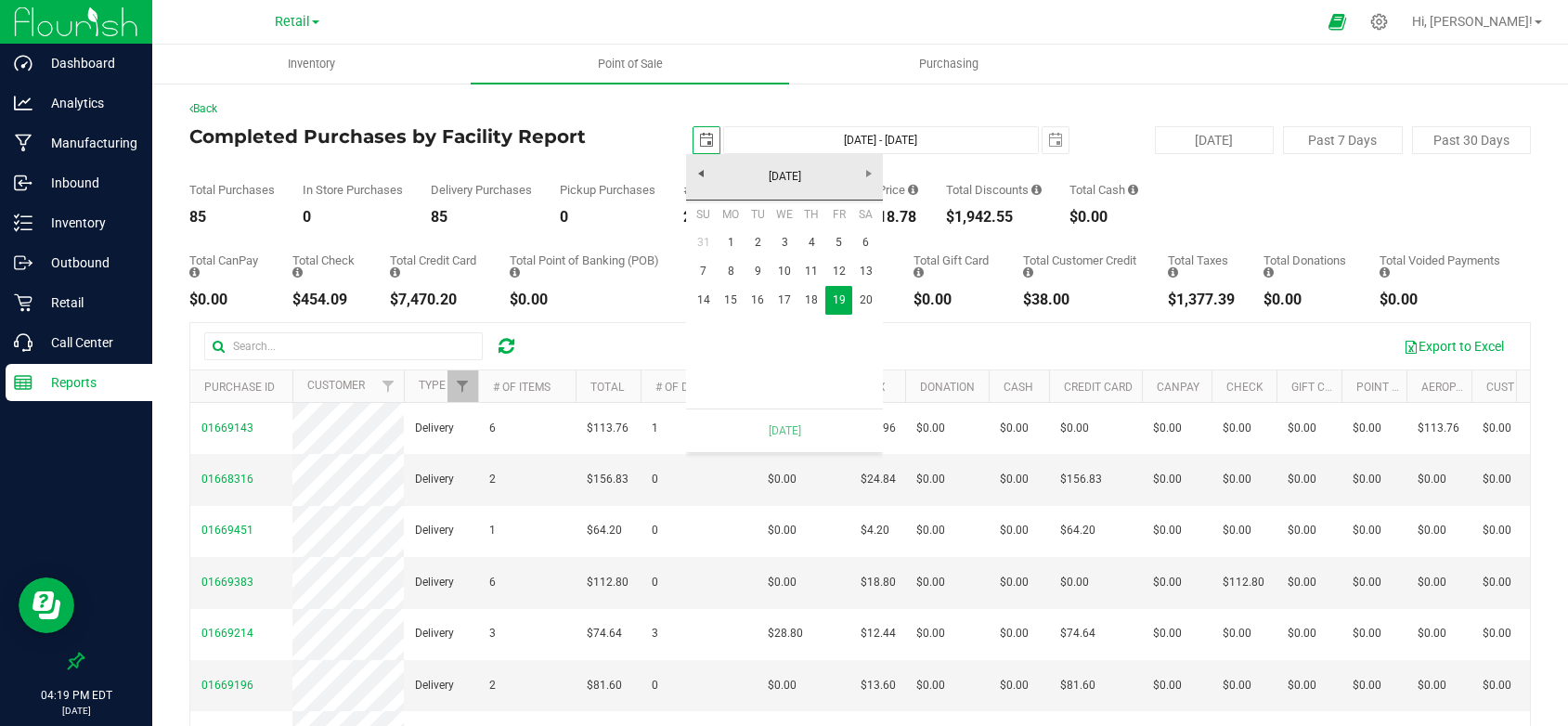
scroll to position [0, 47]
click at [872, 303] on link "20" at bounding box center [865, 300] width 27 height 29
type input "Sep 20, 2025 - Sep 20, 2025"
type input "2025-09-20"
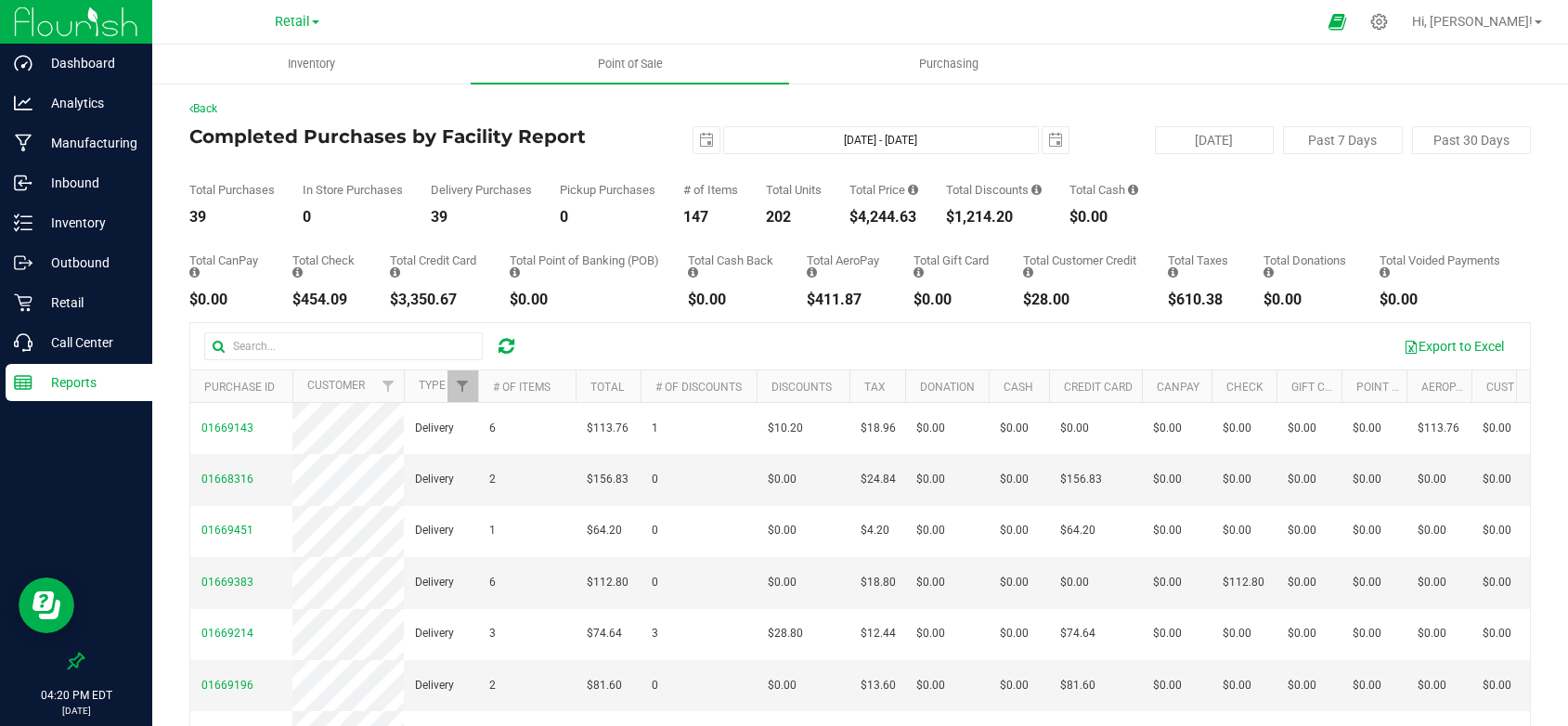
drag, startPoint x: 926, startPoint y: 210, endPoint x: 853, endPoint y: 213, distance: 73.1
click at [853, 213] on div "Total Purchases 39 In Store Purchases 0 Delivery Purchases 39 Pickup Purchases …" at bounding box center [859, 189] width 1341 height 70
drag, startPoint x: 1043, startPoint y: 136, endPoint x: 1014, endPoint y: 160, distance: 37.6
click at [1048, 136] on span "select" at bounding box center [1055, 140] width 15 height 15
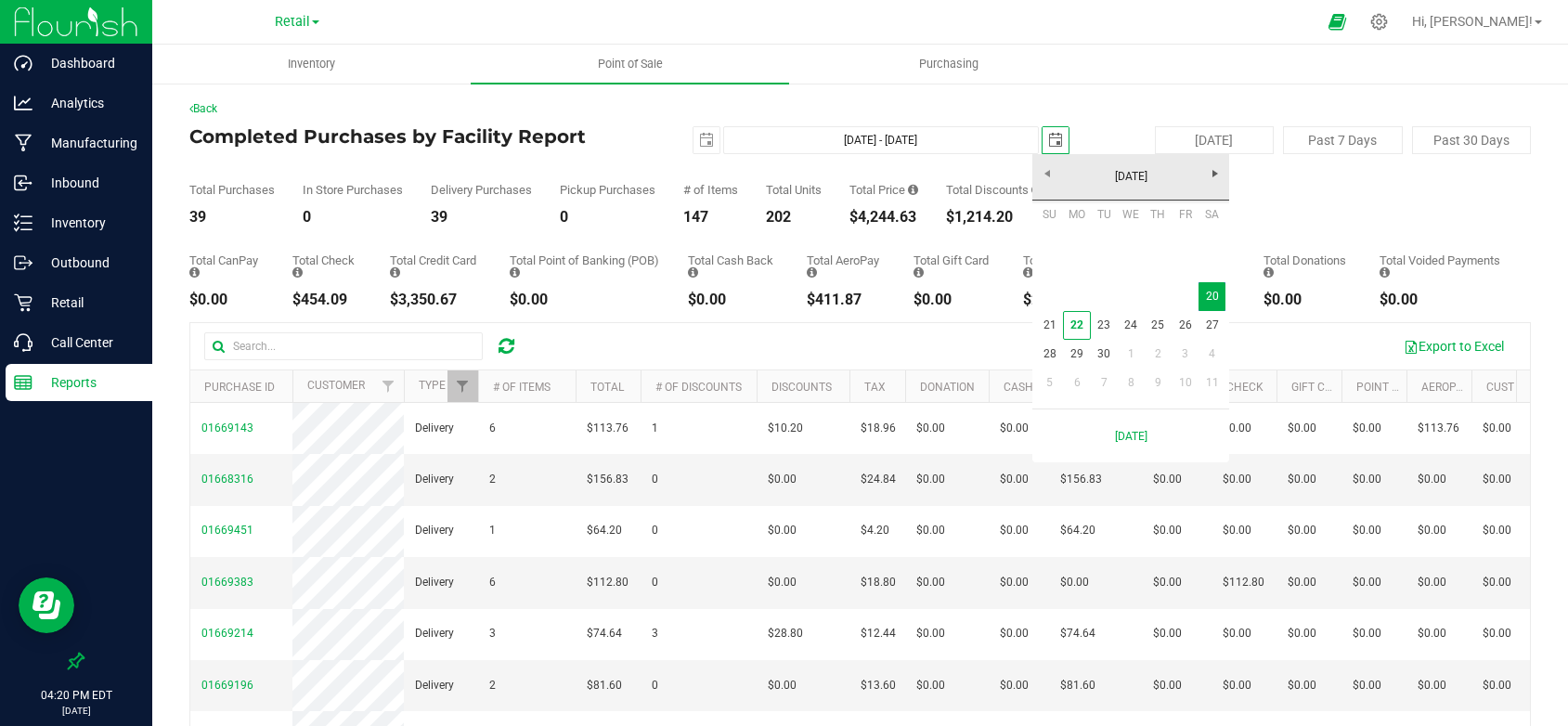
scroll to position [0, 47]
click at [1052, 324] on link "21" at bounding box center [1049, 325] width 27 height 29
type input "Sep 20, 2025 - Sep 21, 2025"
type input "2025-09-21"
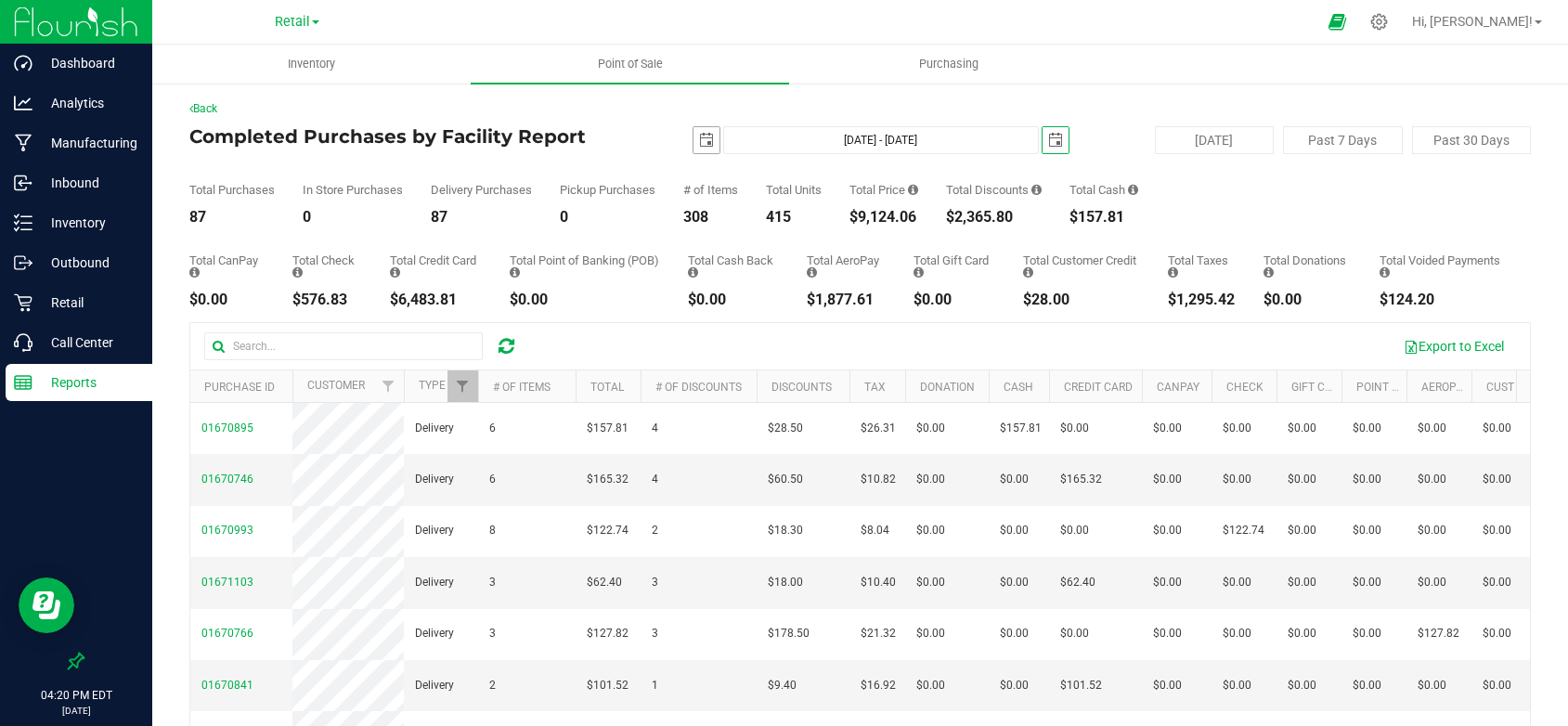
click at [699, 138] on span "select" at bounding box center [706, 140] width 15 height 15
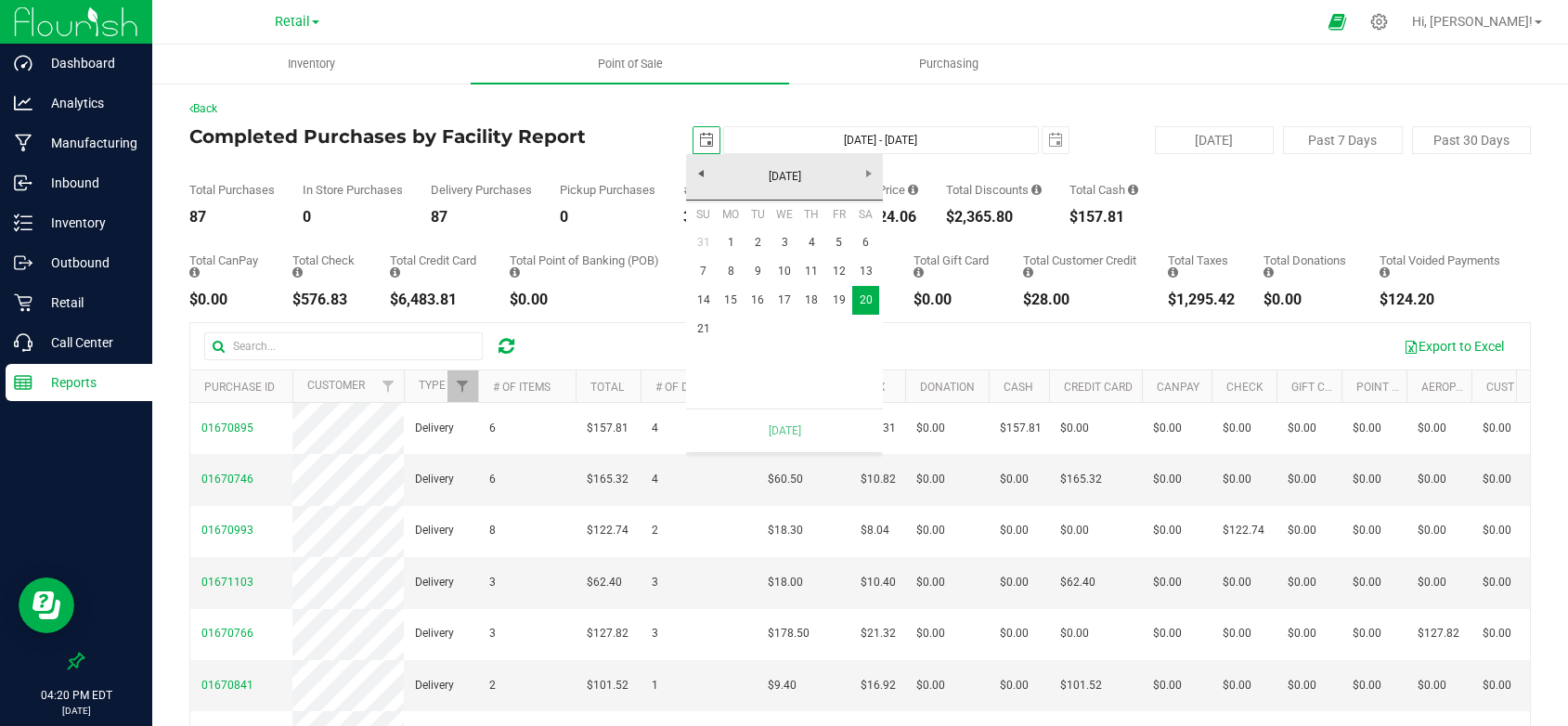
scroll to position [0, 47]
click at [698, 326] on link "21" at bounding box center [703, 329] width 27 height 29
type input "Sep 21, 2025 - Sep 21, 2025"
type input "2025-09-21"
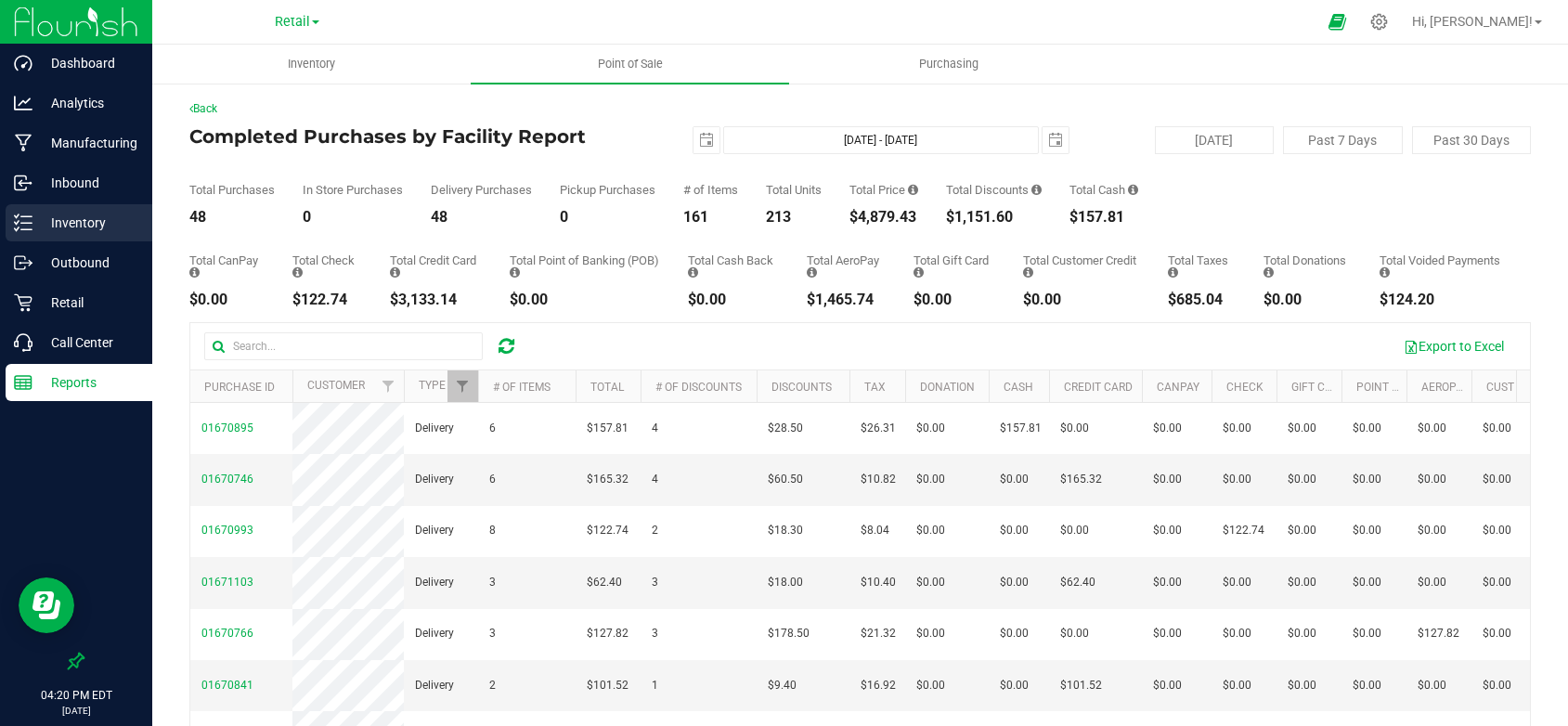
scroll to position [0, 0]
drag, startPoint x: 926, startPoint y: 215, endPoint x: 855, endPoint y: 219, distance: 71.1
click at [855, 219] on div "Total Purchases 48 In Store Purchases 0 Delivery Purchases 48 Pickup Purchases …" at bounding box center [859, 189] width 1341 height 70
click at [74, 106] on p "Analytics" at bounding box center [88, 103] width 112 height 23
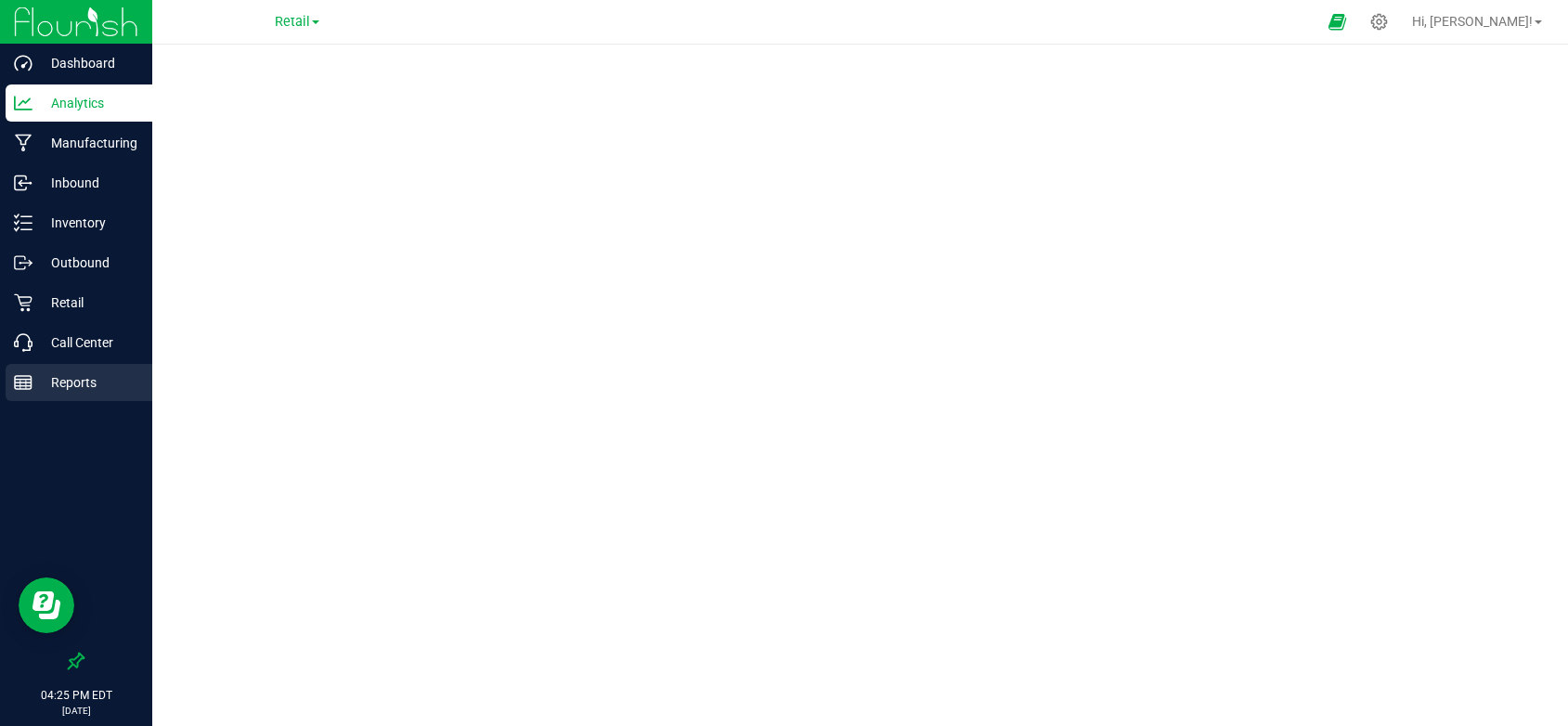
click at [66, 371] on p "Reports" at bounding box center [88, 382] width 112 height 23
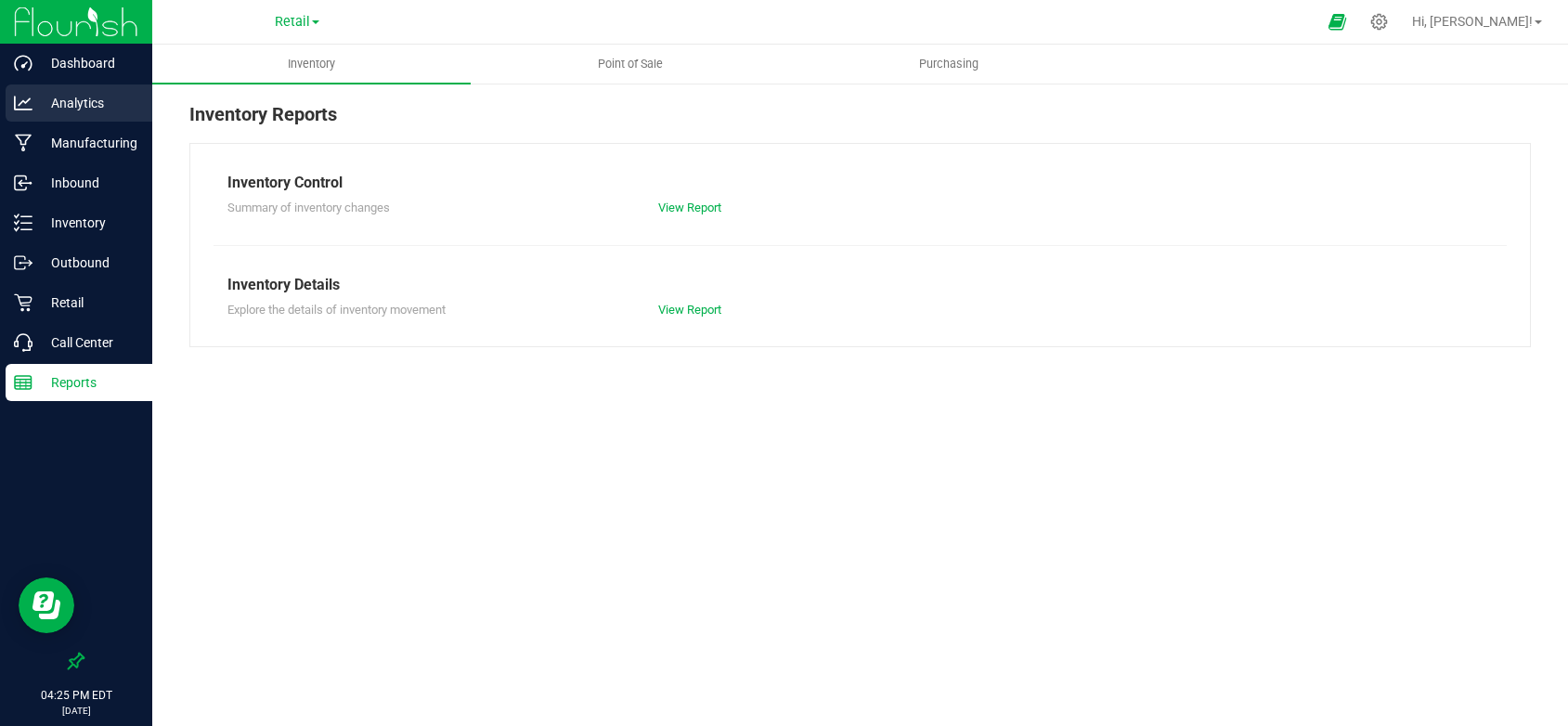
click at [97, 97] on p "Analytics" at bounding box center [88, 103] width 112 height 23
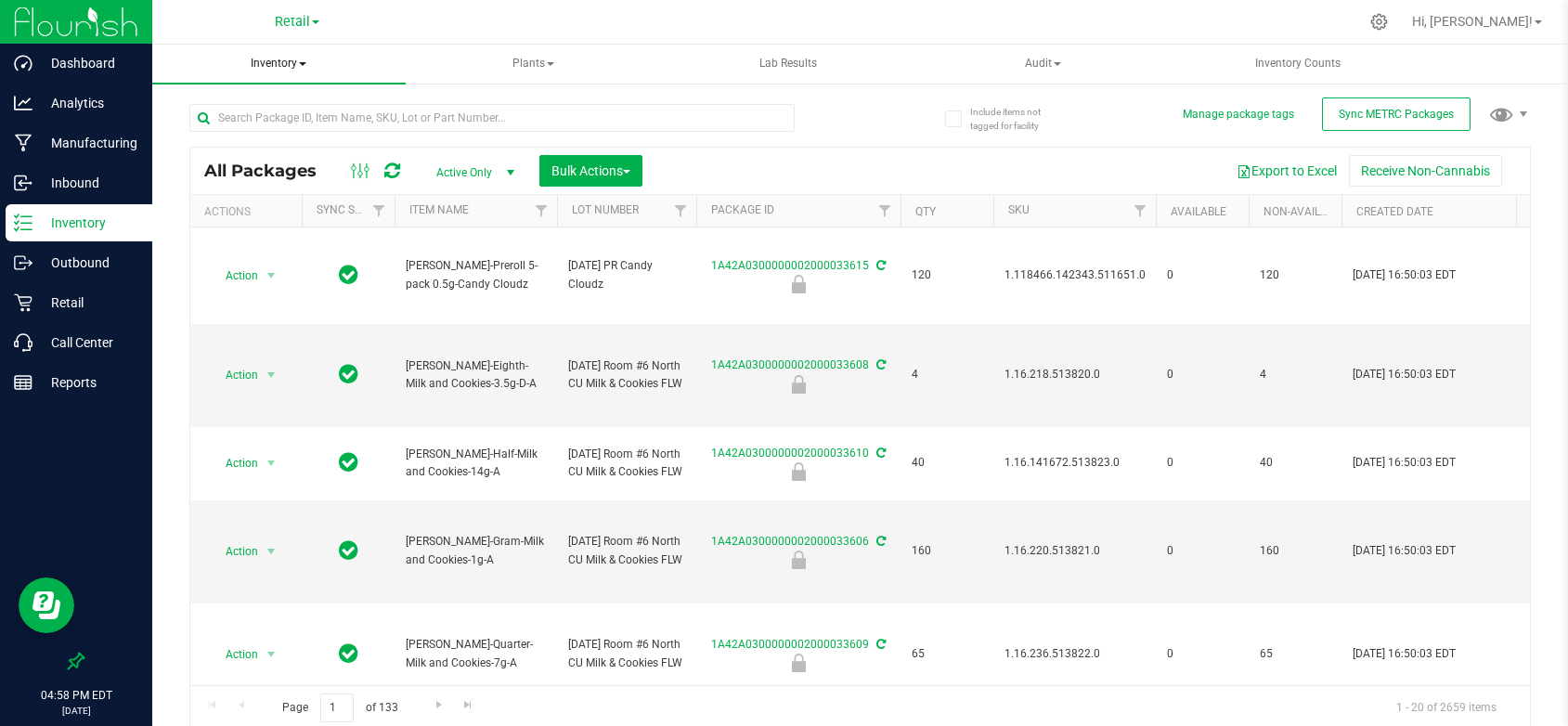
click at [284, 53] on span "Inventory" at bounding box center [279, 63] width 253 height 39
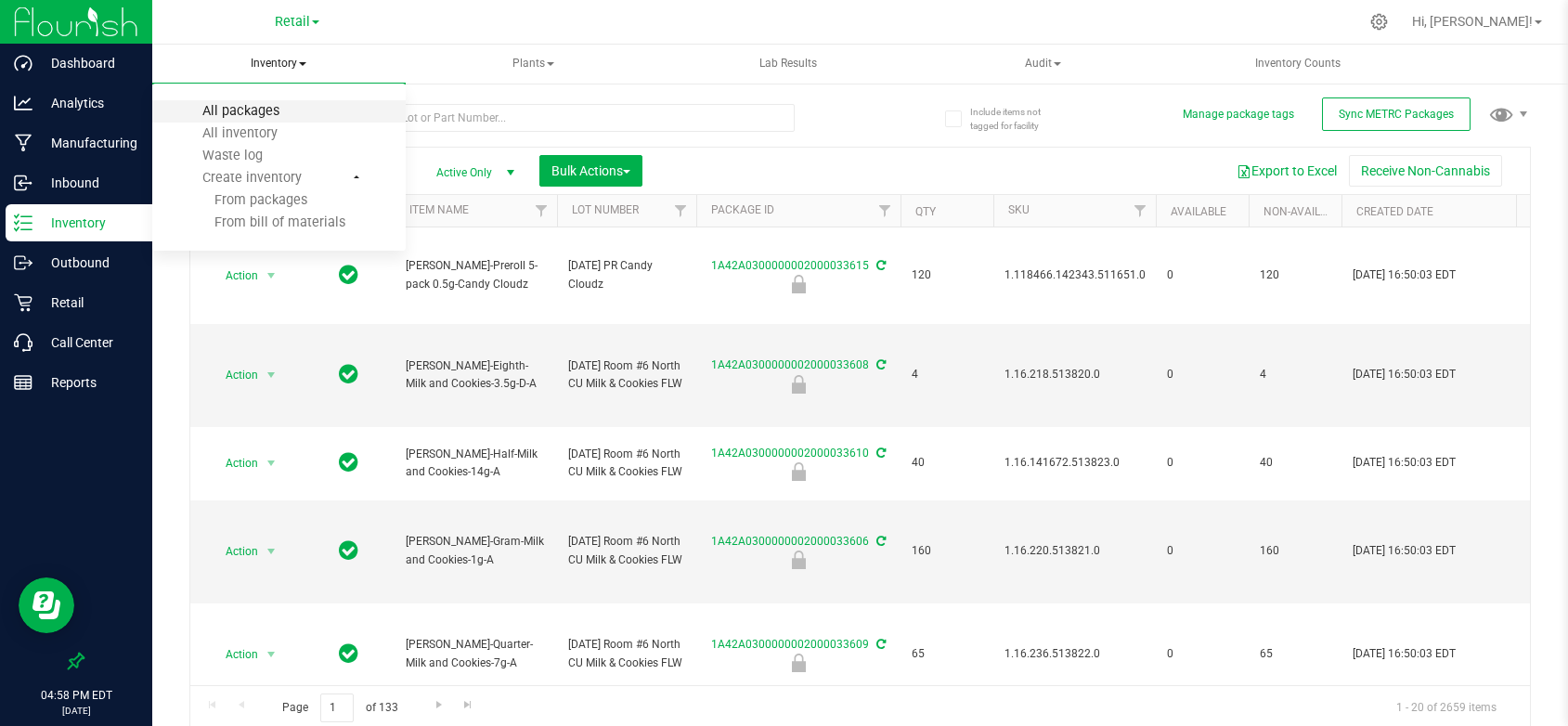
click at [271, 109] on span "All packages" at bounding box center [241, 111] width 127 height 16
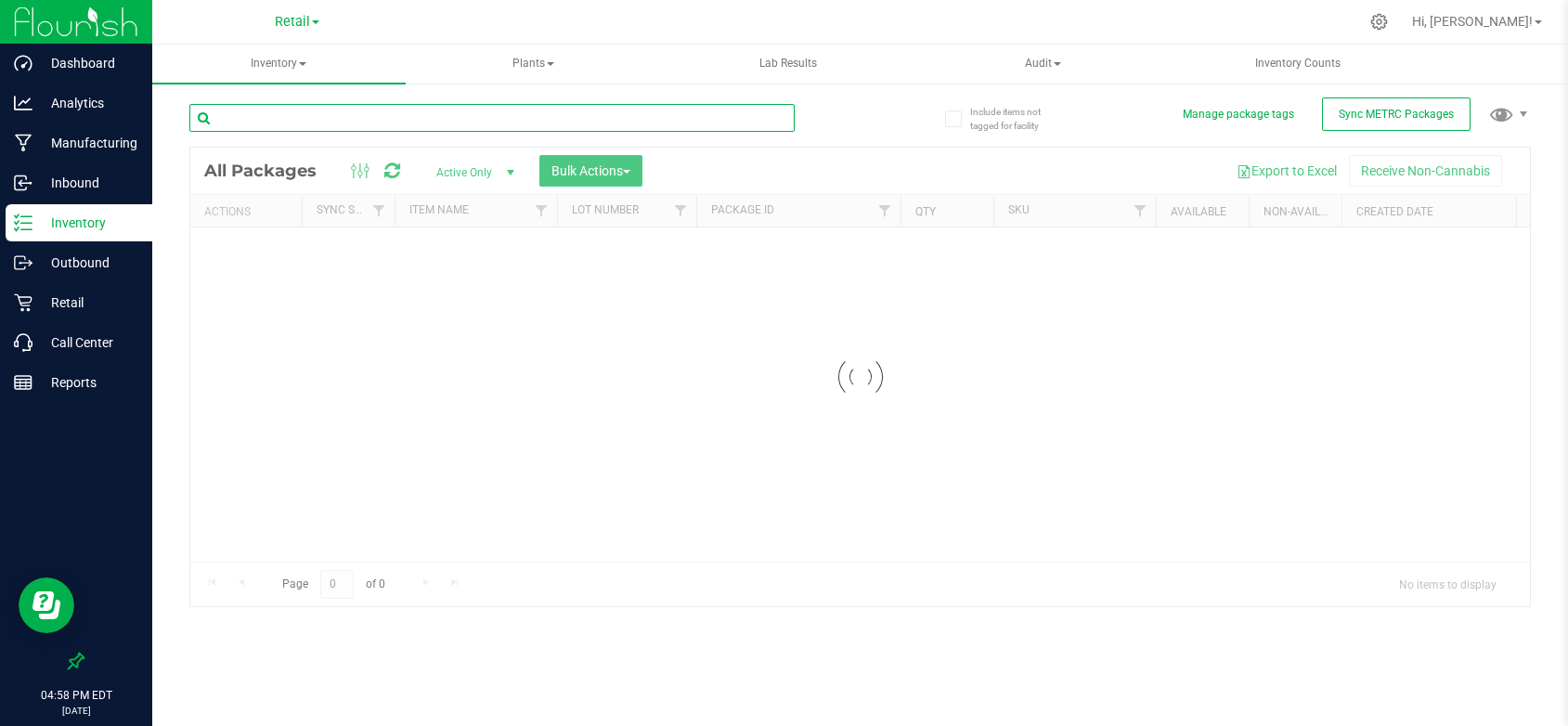
click at [281, 113] on input "text" at bounding box center [491, 118] width 605 height 28
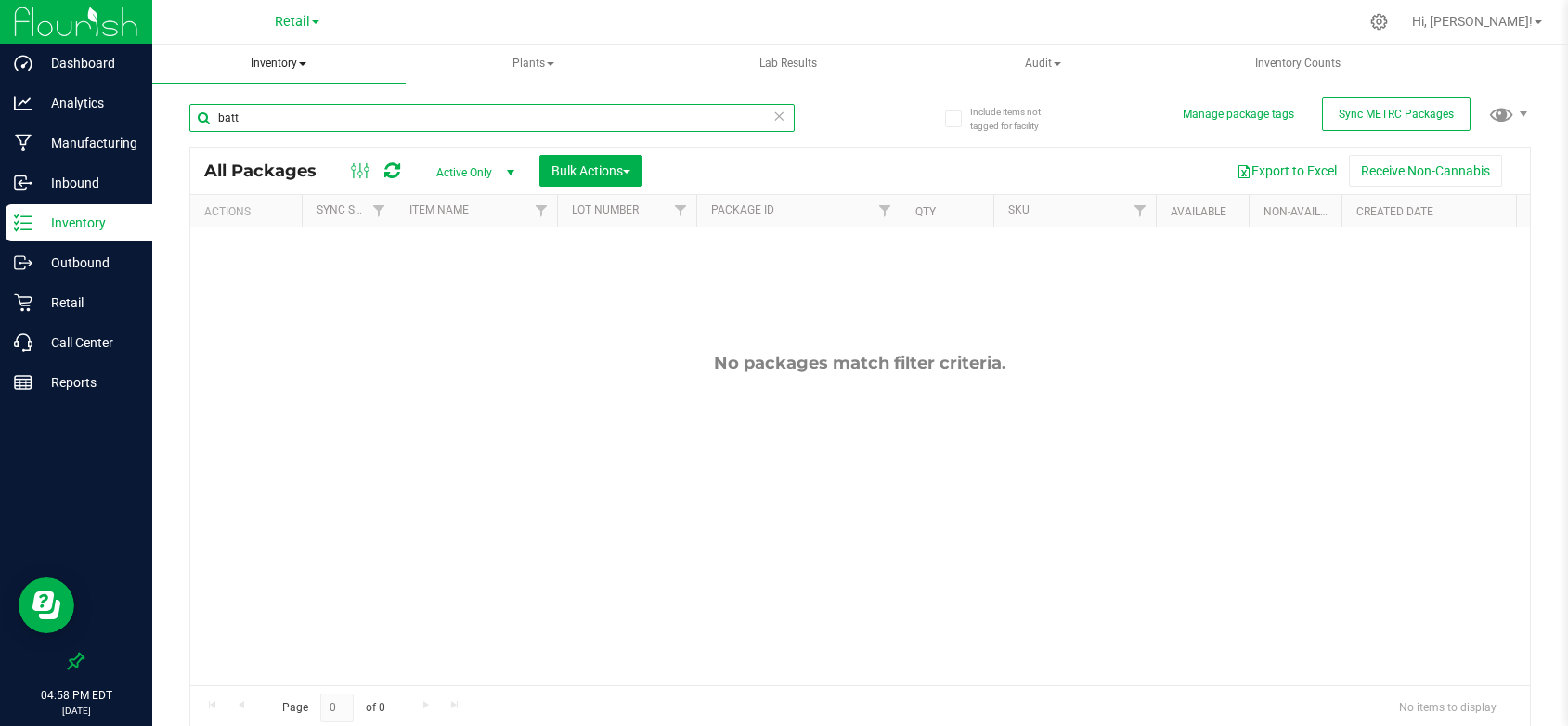
type input "batt"
click at [284, 61] on span "Inventory" at bounding box center [279, 63] width 253 height 39
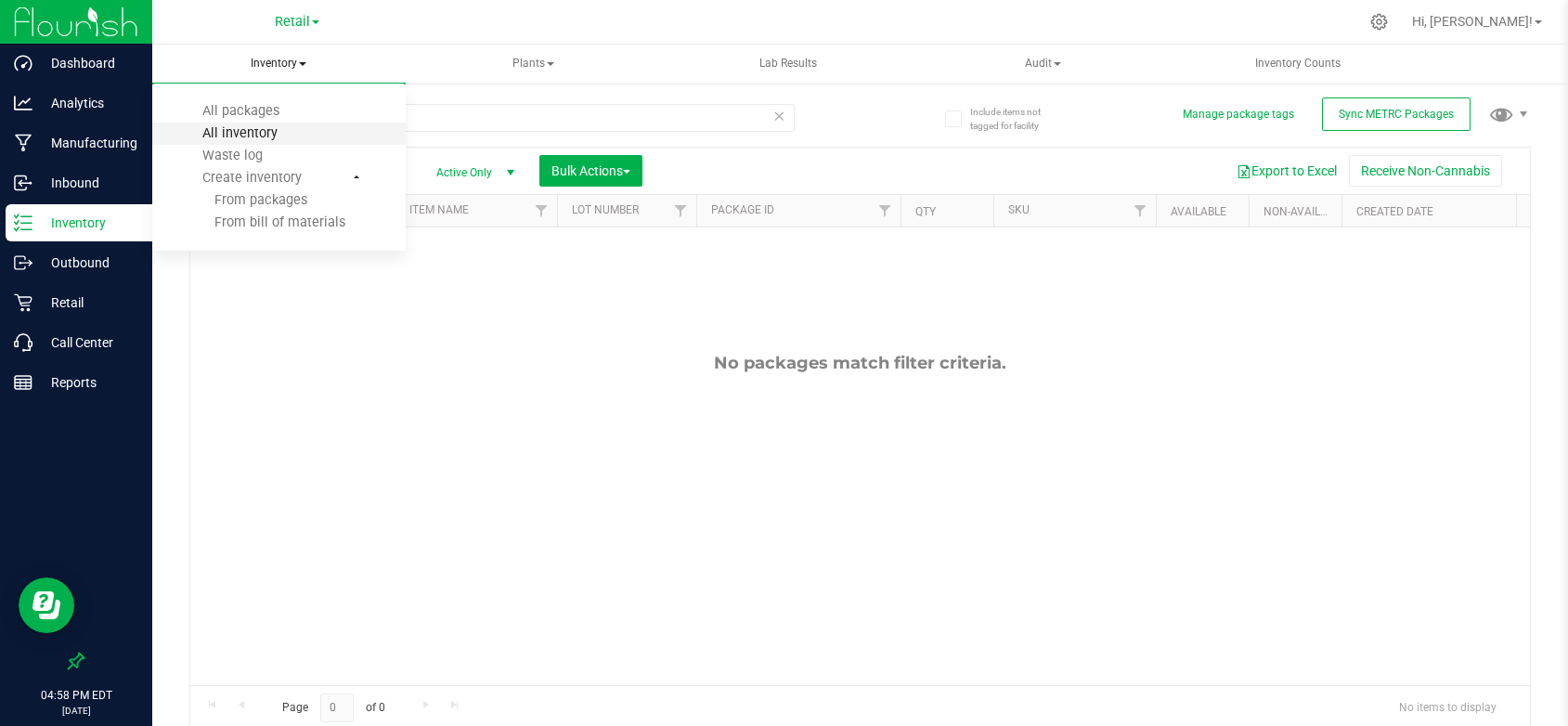
click at [263, 126] on span "All inventory" at bounding box center [240, 134] width 126 height 16
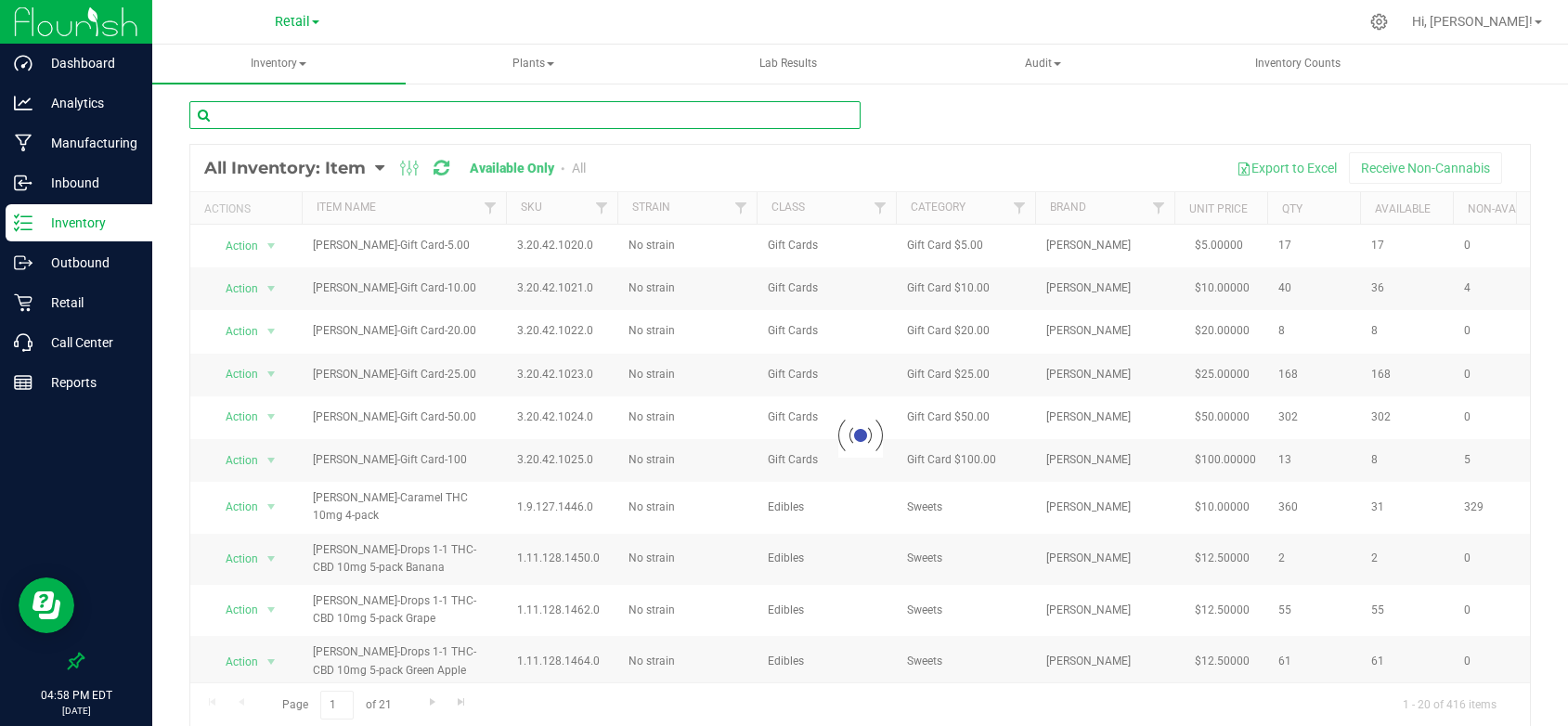
click at [260, 111] on input "text" at bounding box center [525, 115] width 671 height 28
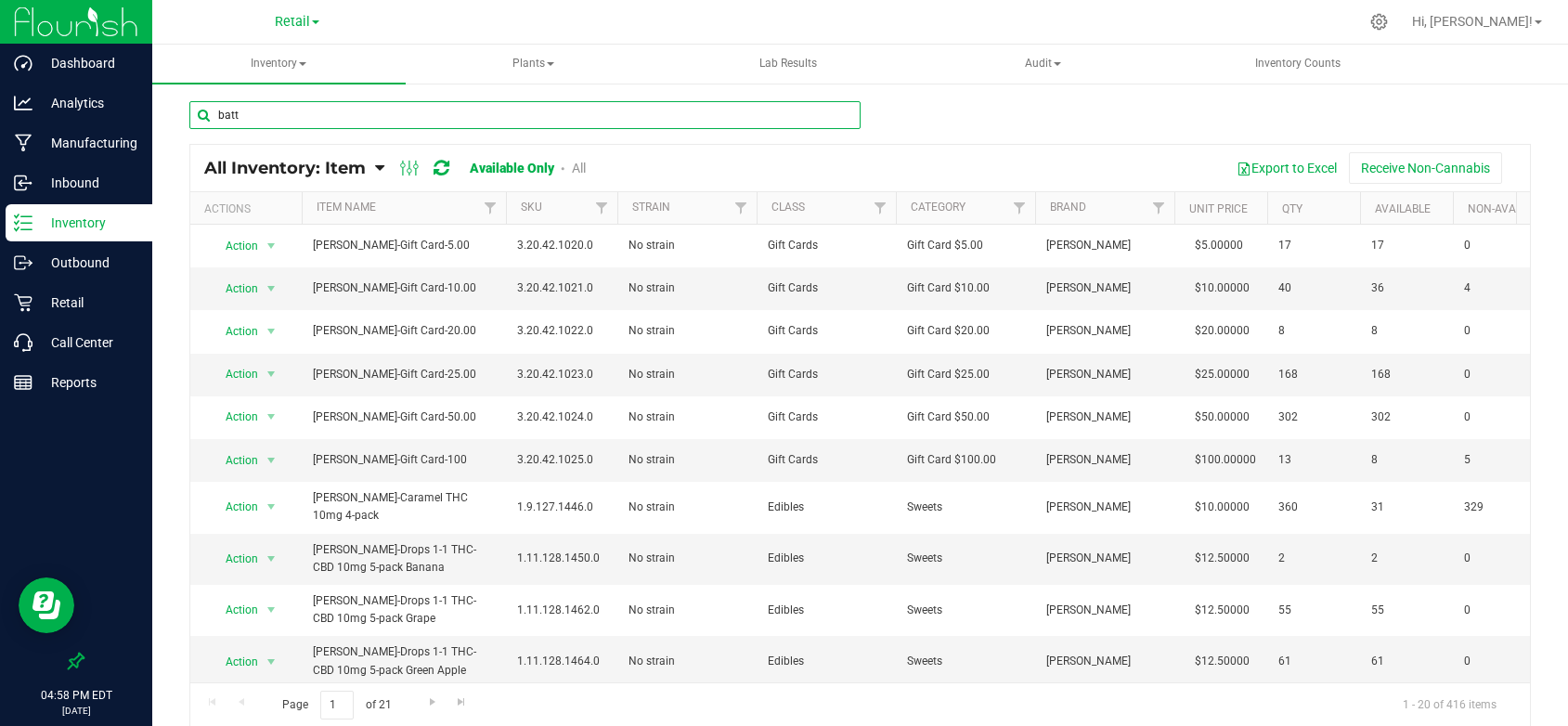
type input "batt"
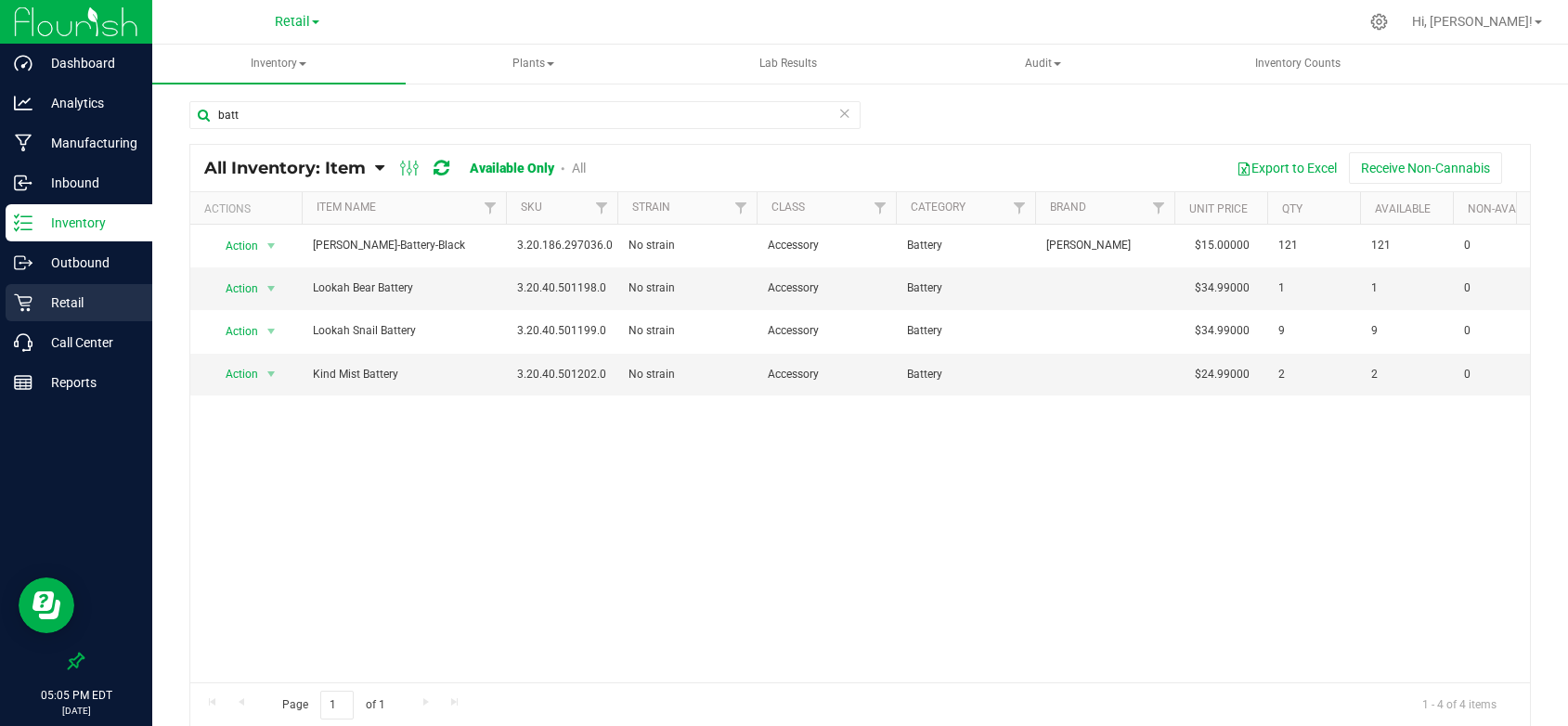
click at [70, 303] on p "Retail" at bounding box center [88, 302] width 112 height 23
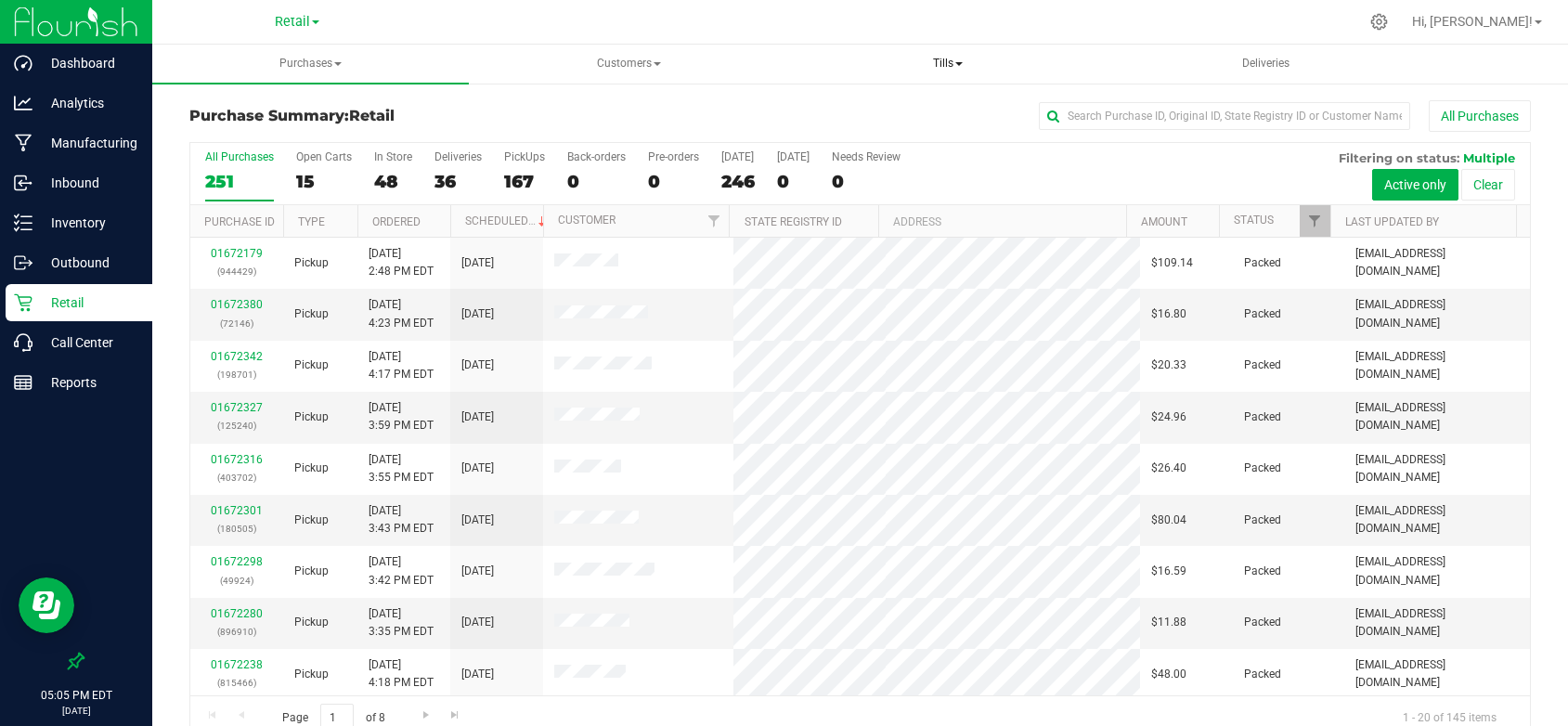
click at [948, 62] on span "Tills" at bounding box center [947, 64] width 315 height 38
click at [891, 110] on span "Manage tills" at bounding box center [876, 111] width 126 height 16
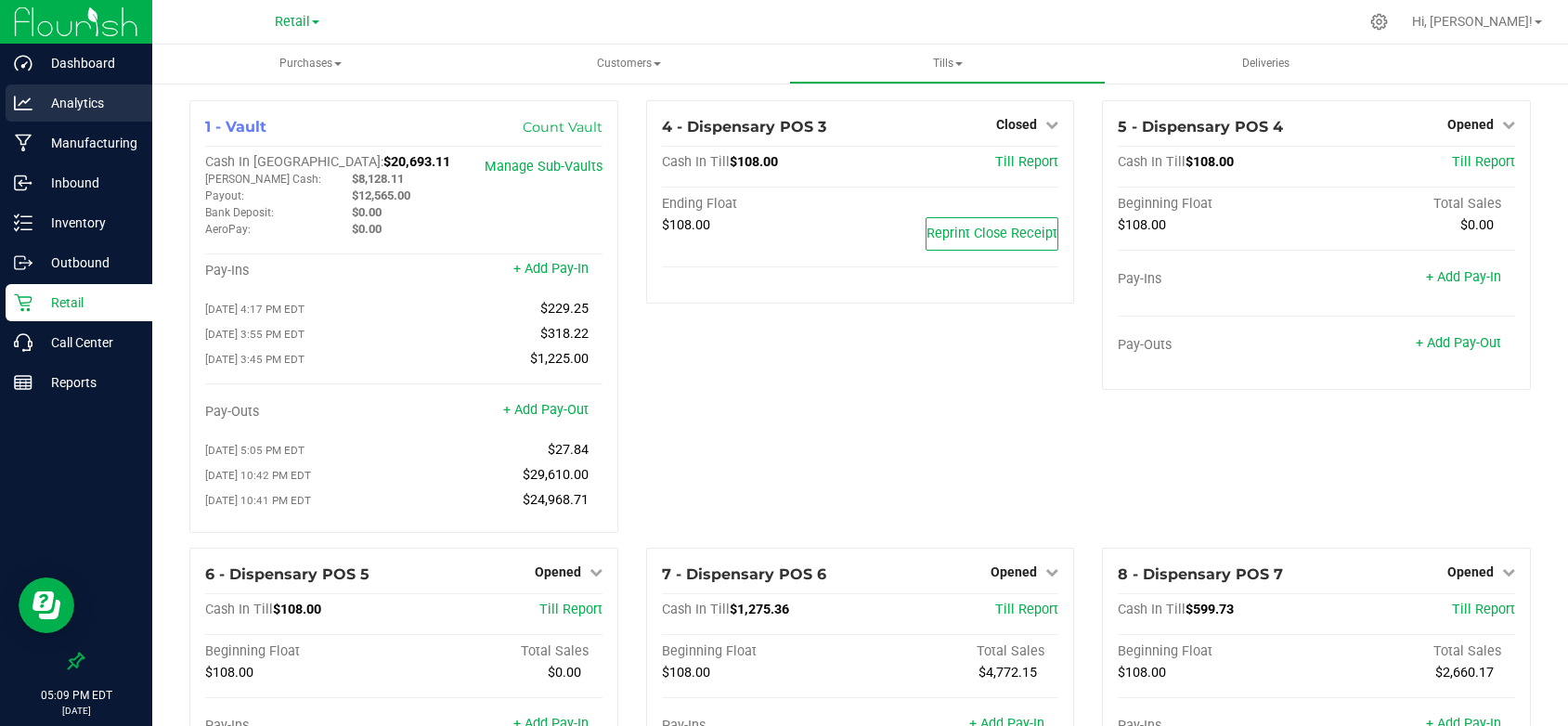
click at [76, 95] on p "Analytics" at bounding box center [88, 103] width 112 height 23
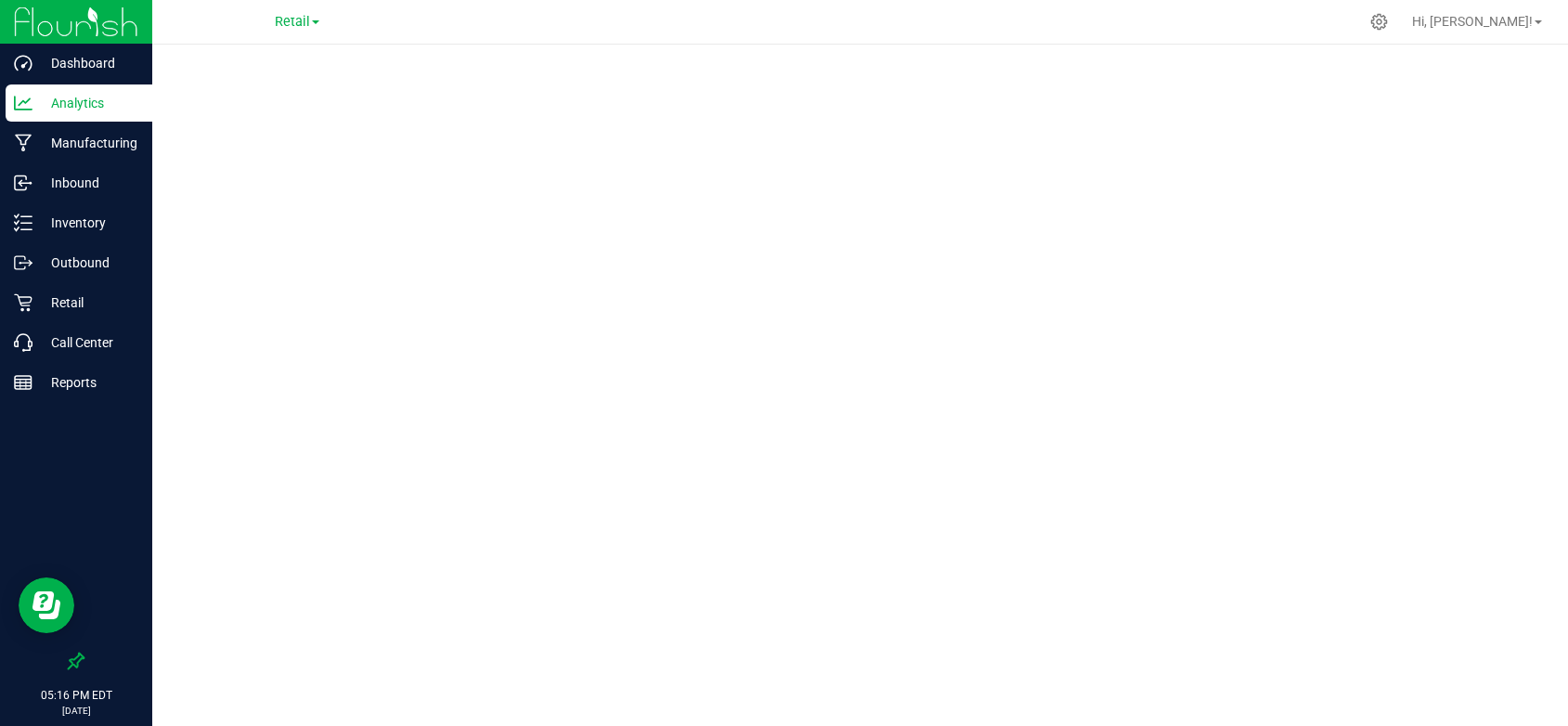
click at [1518, 54] on div at bounding box center [860, 379] width 1416 height 671
click at [1086, 33] on div at bounding box center [900, 22] width 919 height 37
click at [1501, 17] on span "Hi, [PERSON_NAME]!" at bounding box center [1472, 21] width 121 height 15
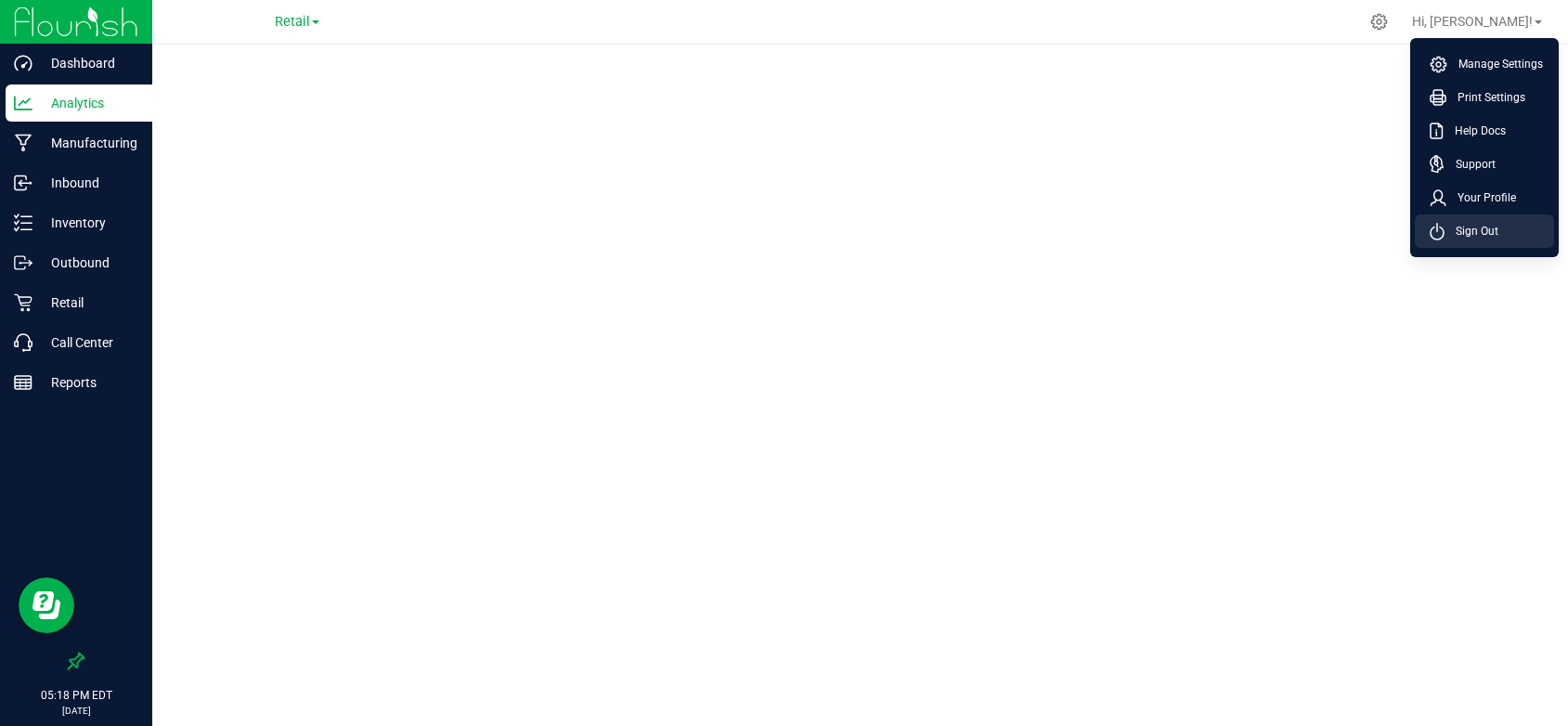
click at [1473, 219] on li "Sign Out" at bounding box center [1484, 232] width 140 height 34
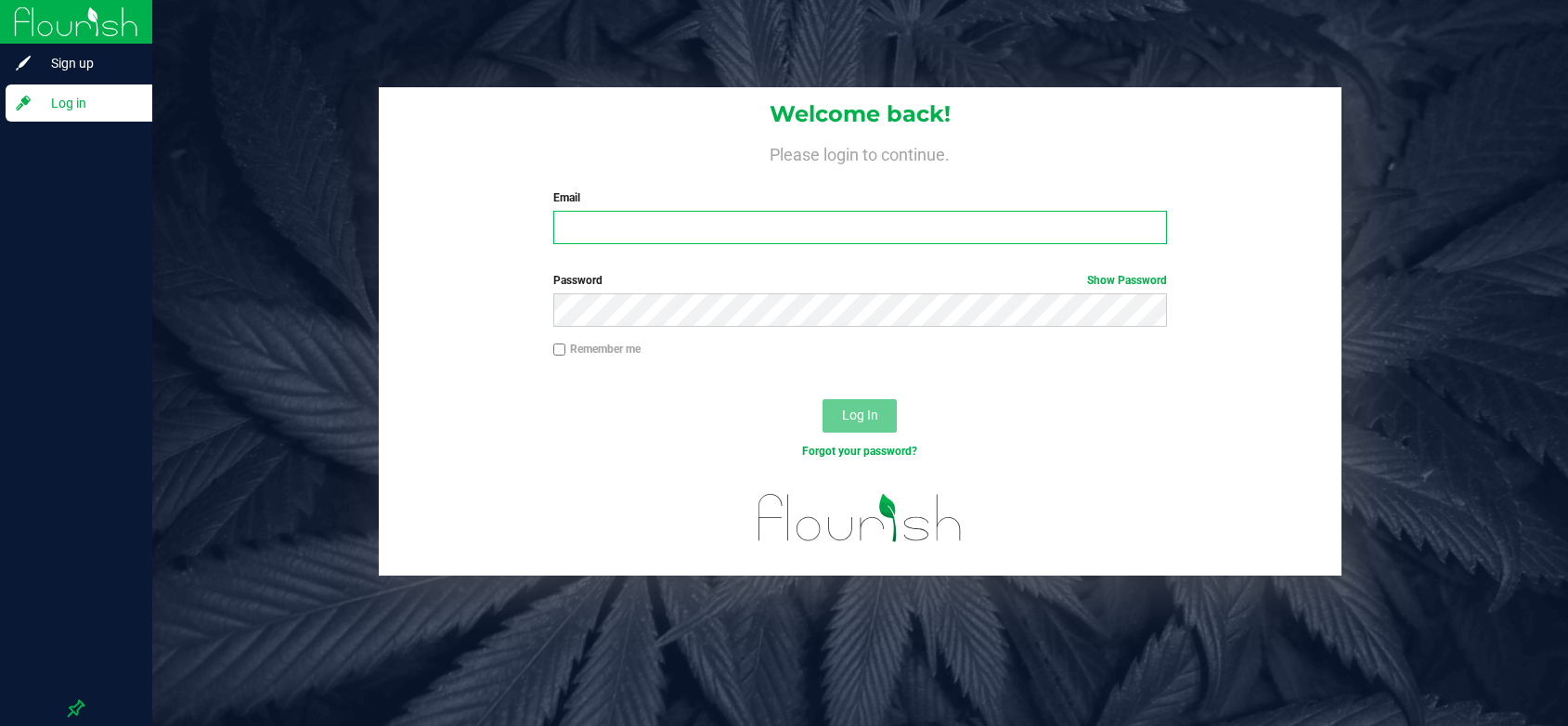
type input "lkirk@slatercenter.com"
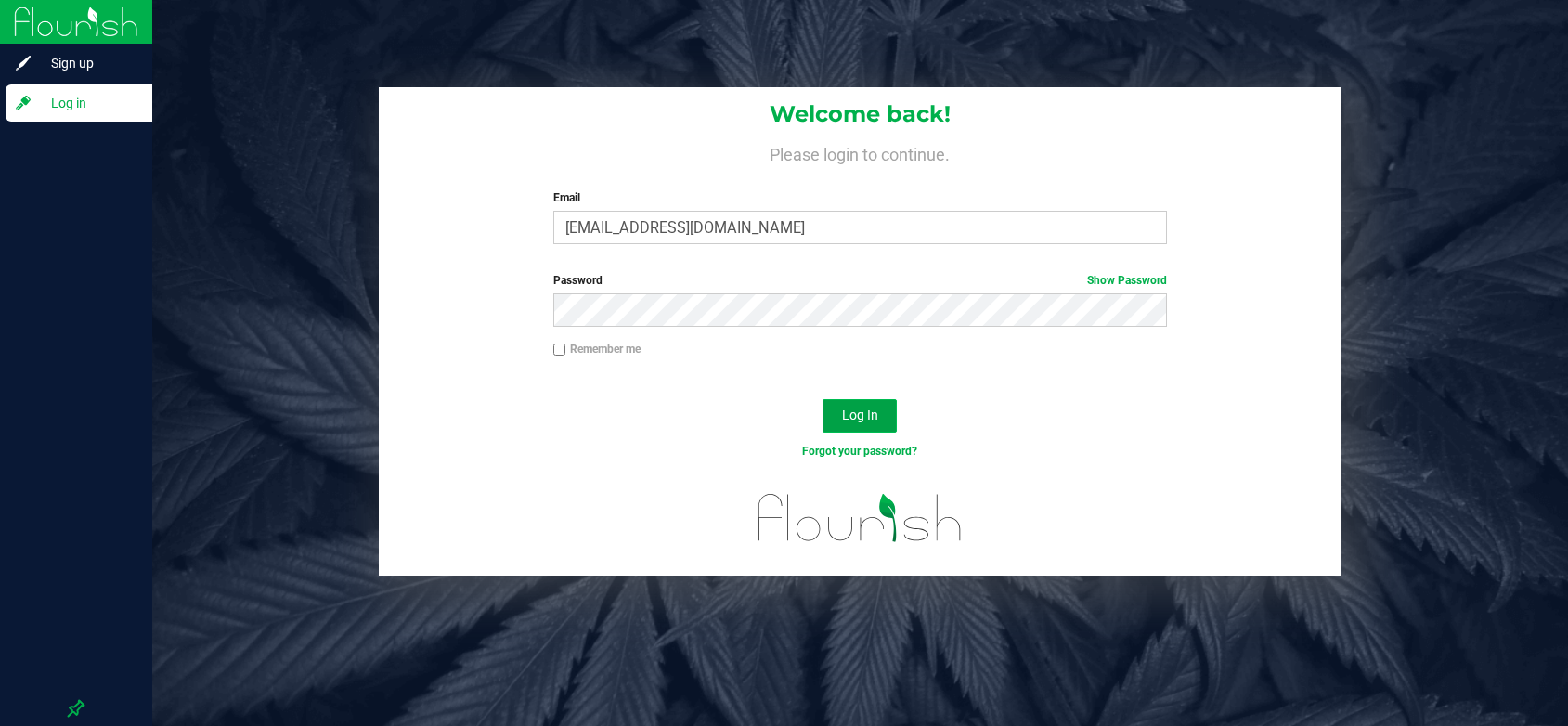
click at [844, 409] on span "Log In" at bounding box center [860, 415] width 37 height 15
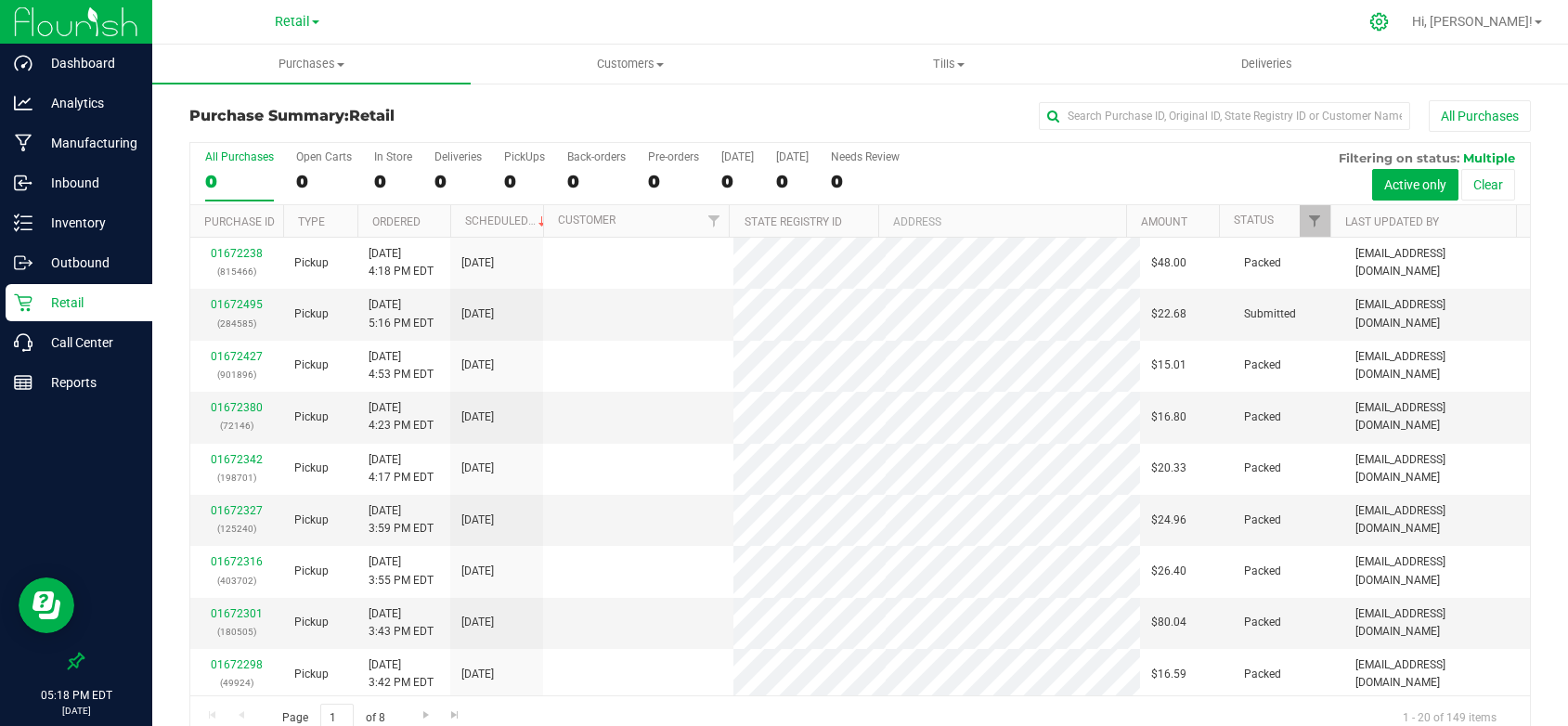
click at [1389, 21] on icon at bounding box center [1379, 22] width 20 height 20
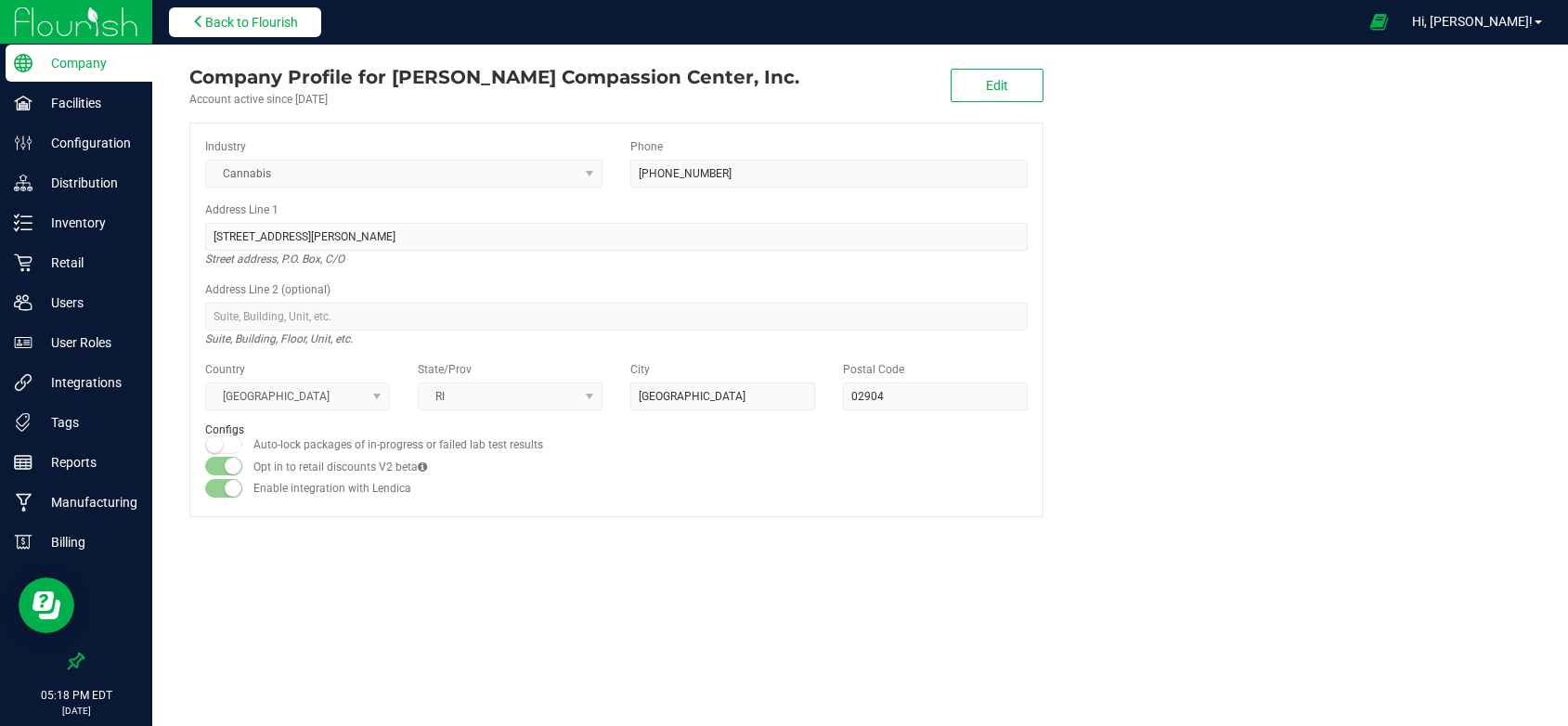
click at [230, 11] on button "Back to Flourish" at bounding box center [245, 23] width 152 height 30
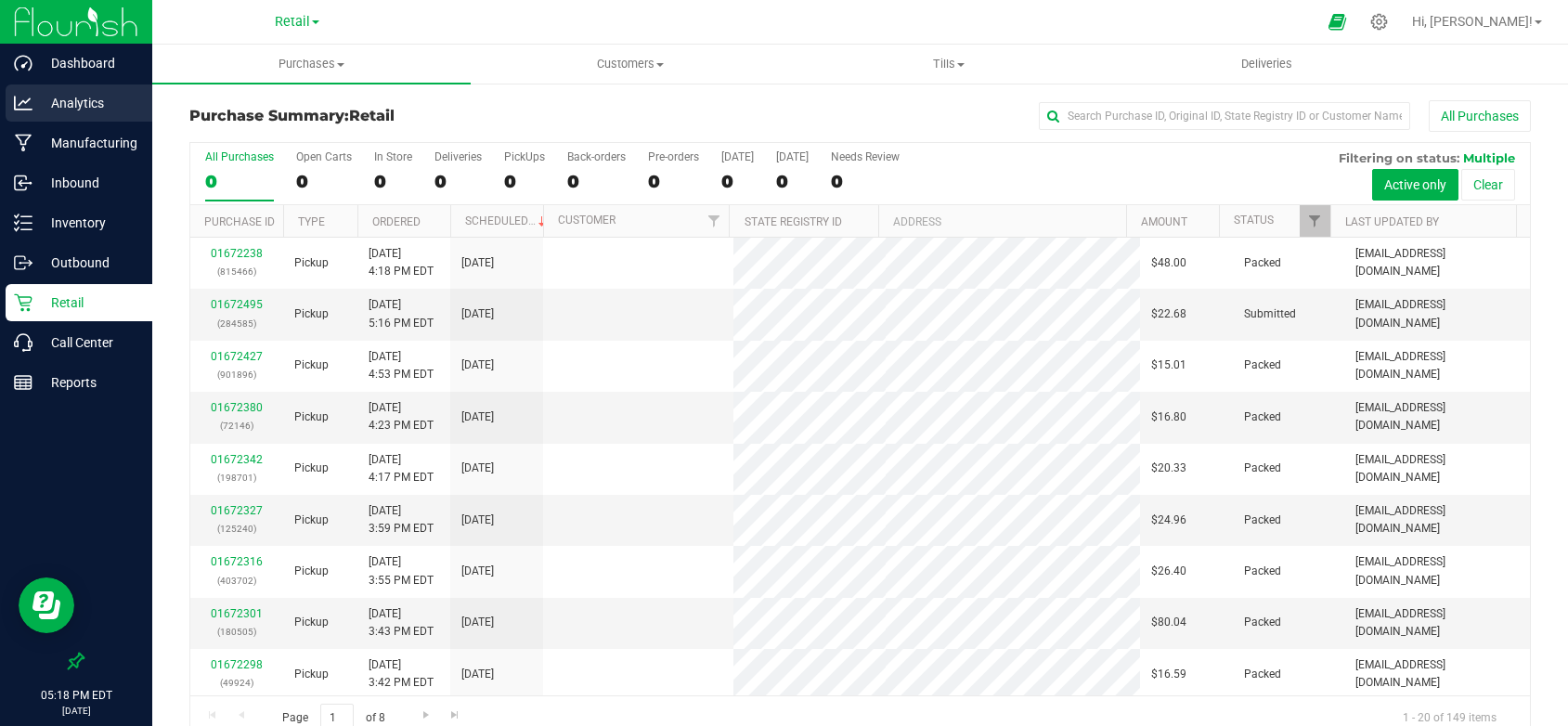
click at [57, 96] on p "Analytics" at bounding box center [88, 103] width 112 height 23
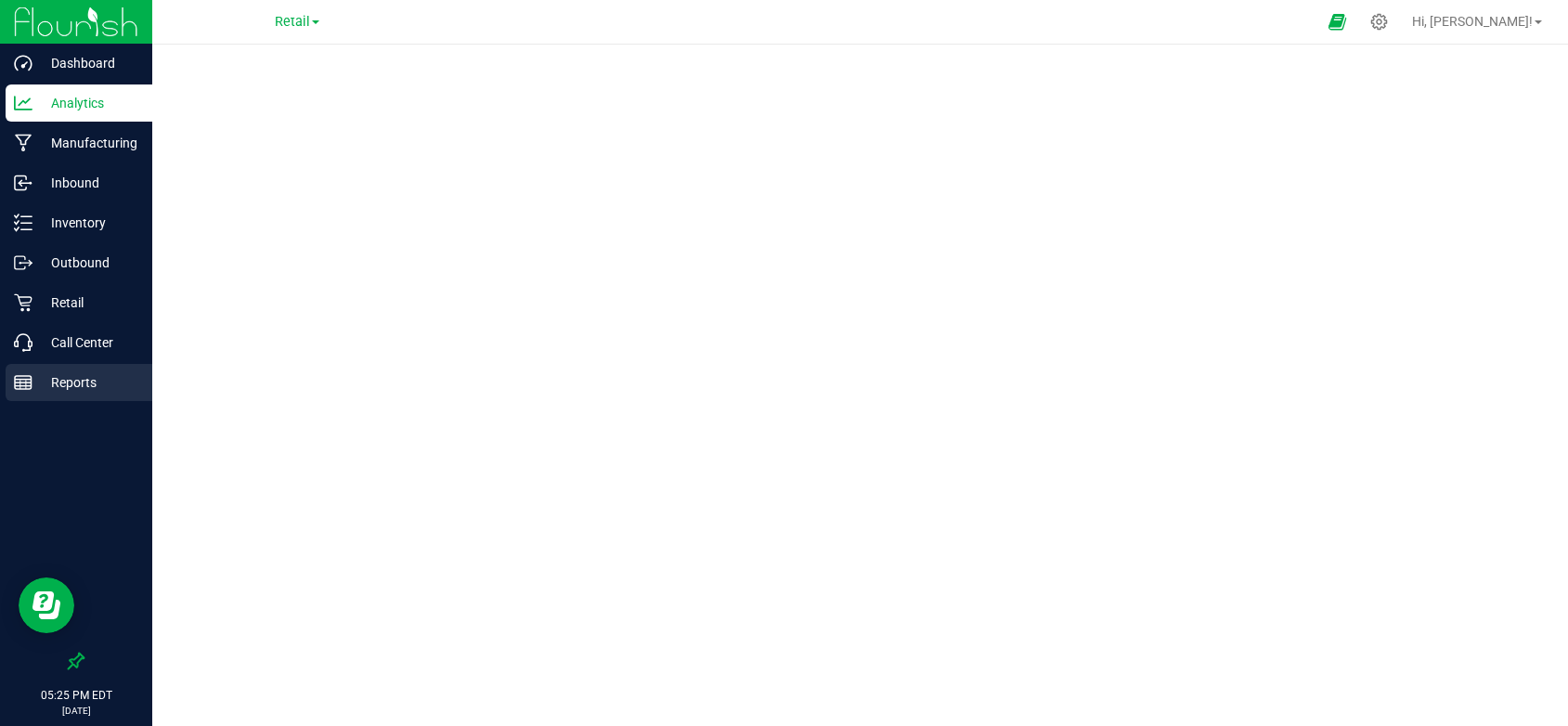
click at [76, 369] on div "Reports" at bounding box center [79, 383] width 147 height 38
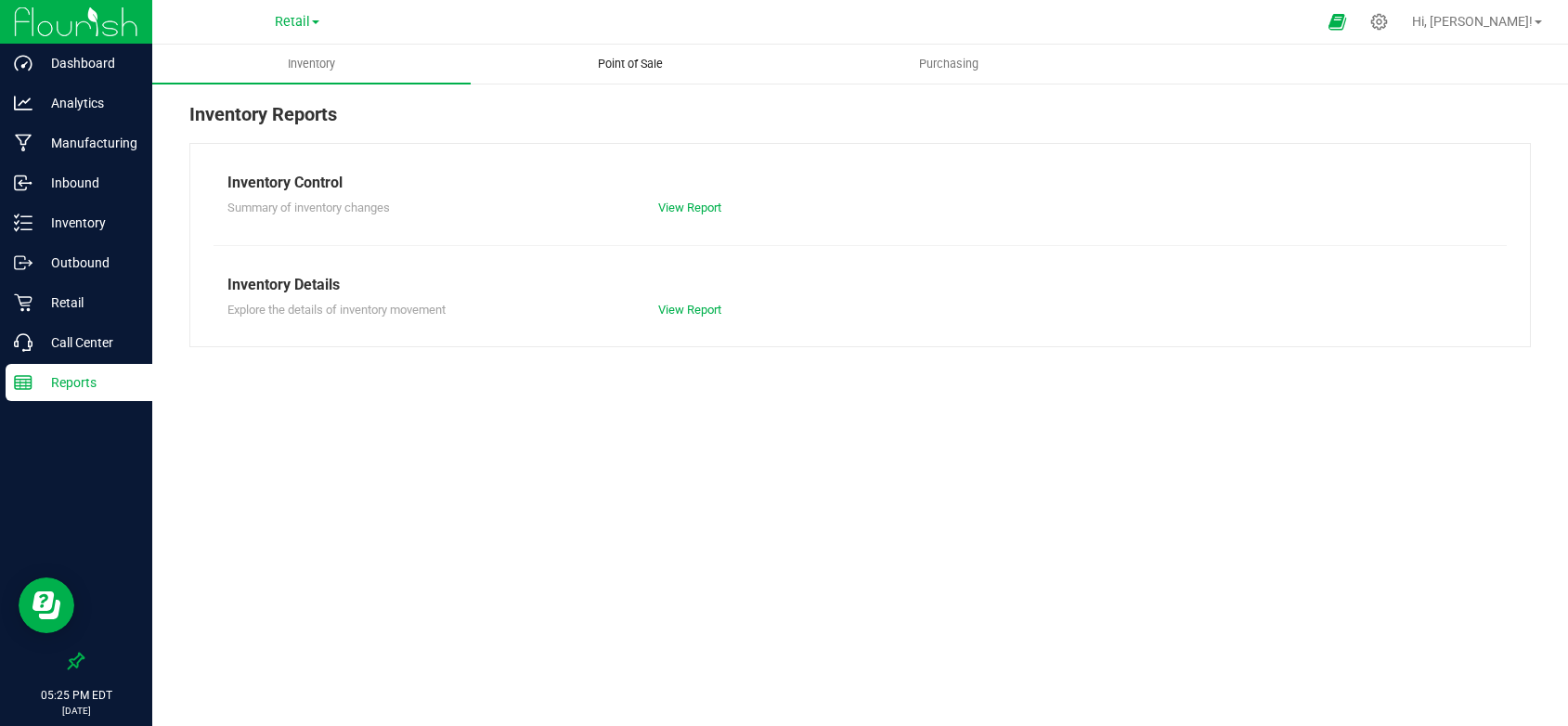
click at [629, 61] on span "Point of Sale" at bounding box center [631, 63] width 115 height 17
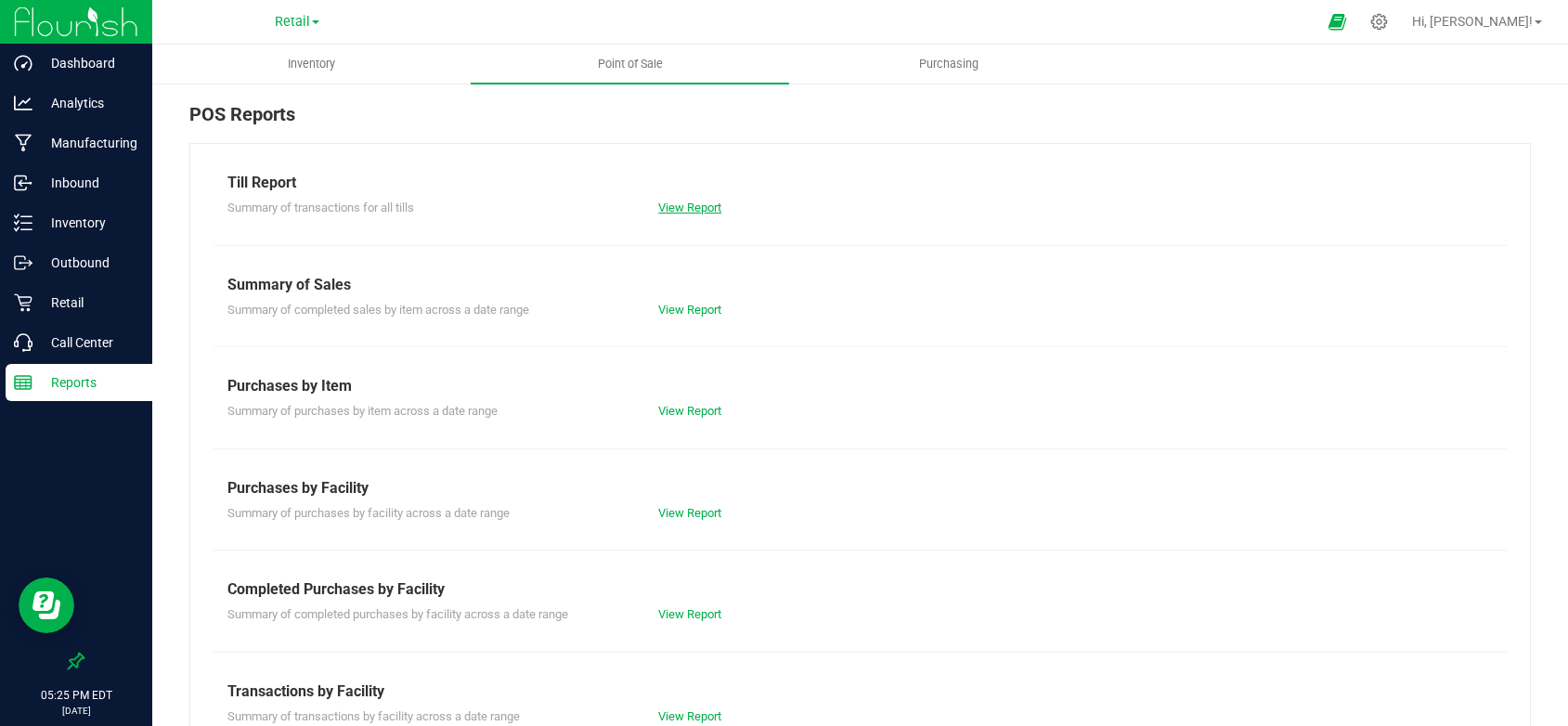
click at [688, 208] on link "View Report" at bounding box center [690, 208] width 63 height 14
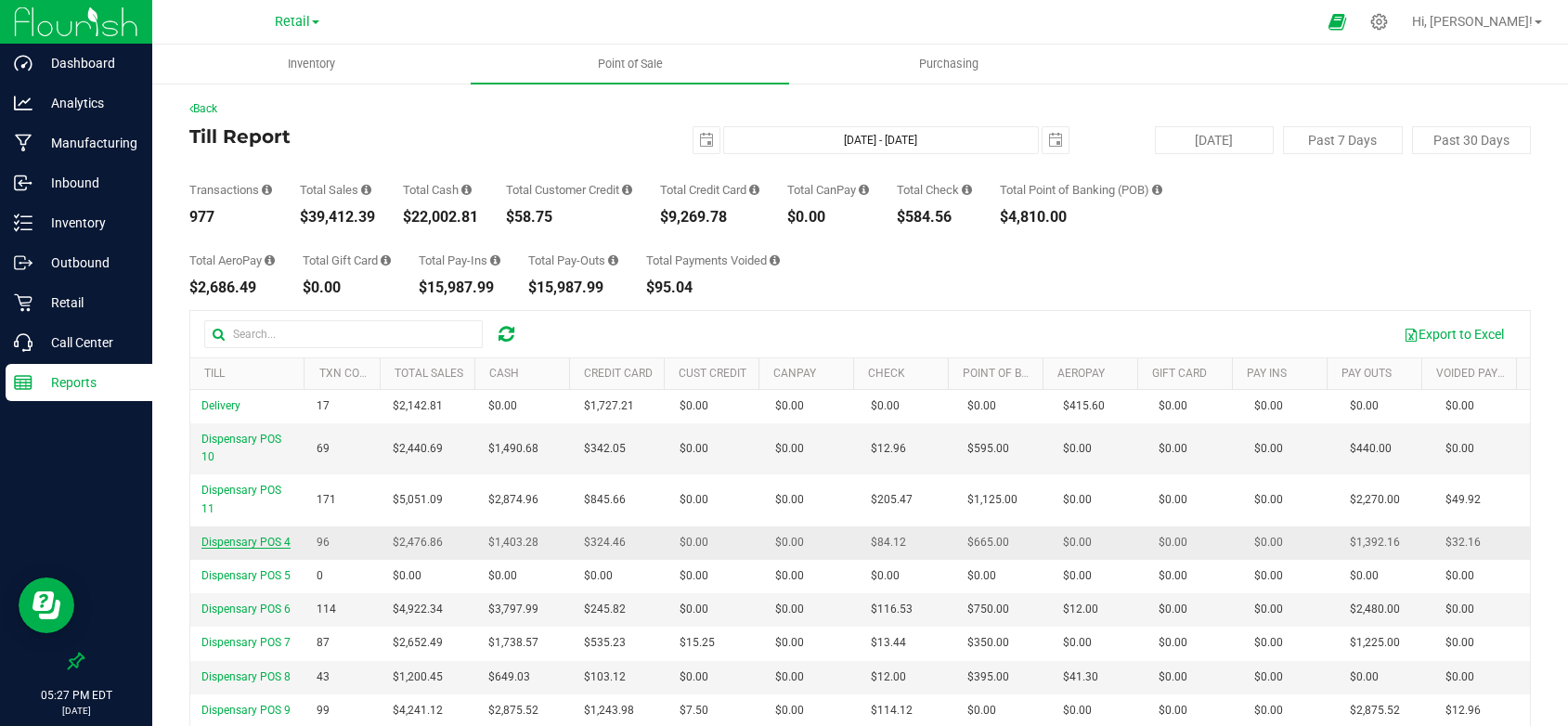
click at [255, 543] on span "Dispensary POS 4" at bounding box center [246, 542] width 89 height 13
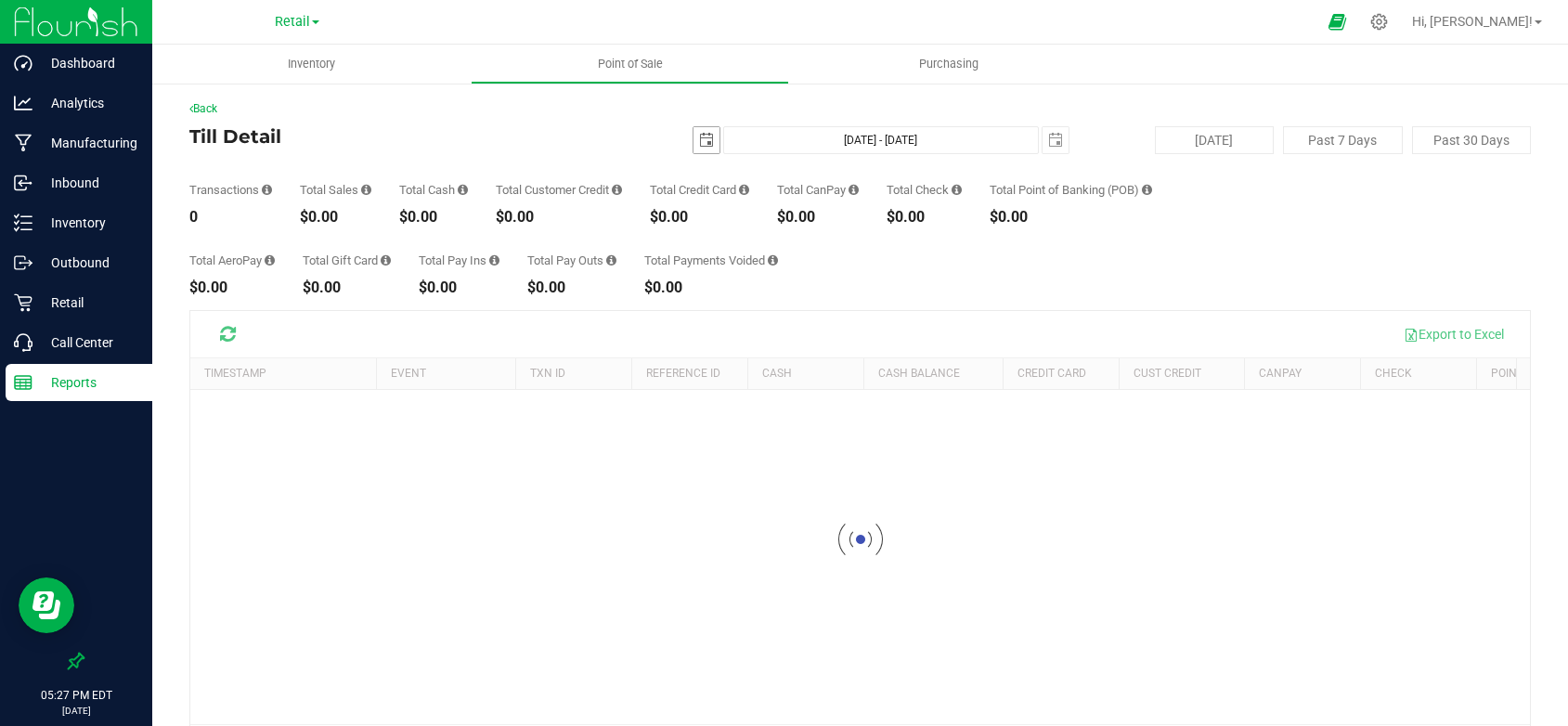
click at [700, 144] on span "select" at bounding box center [706, 140] width 15 height 15
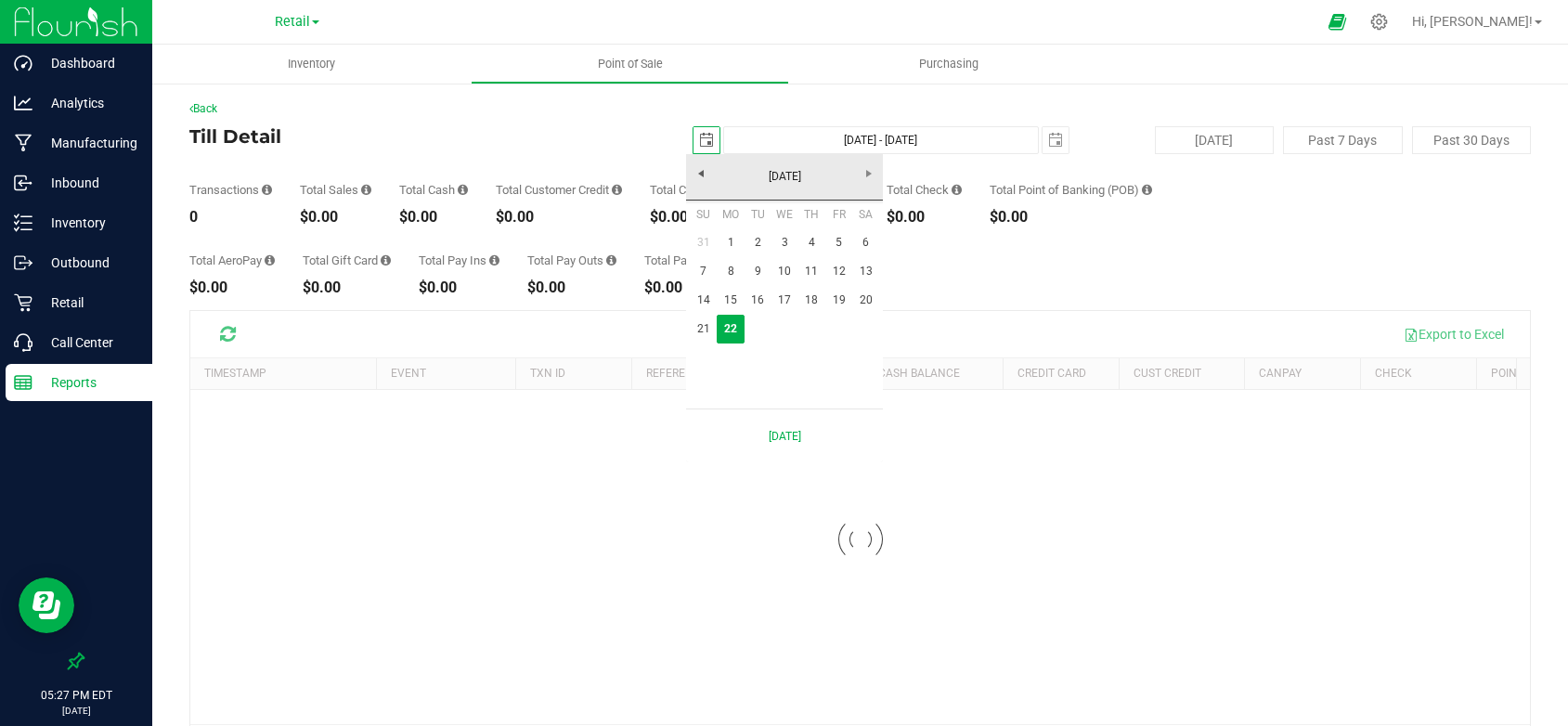
scroll to position [0, 47]
click at [706, 324] on link "21" at bounding box center [703, 329] width 27 height 29
type input "2025-09-21"
type input "Sep 21, 2025 - Sep 22, 2025"
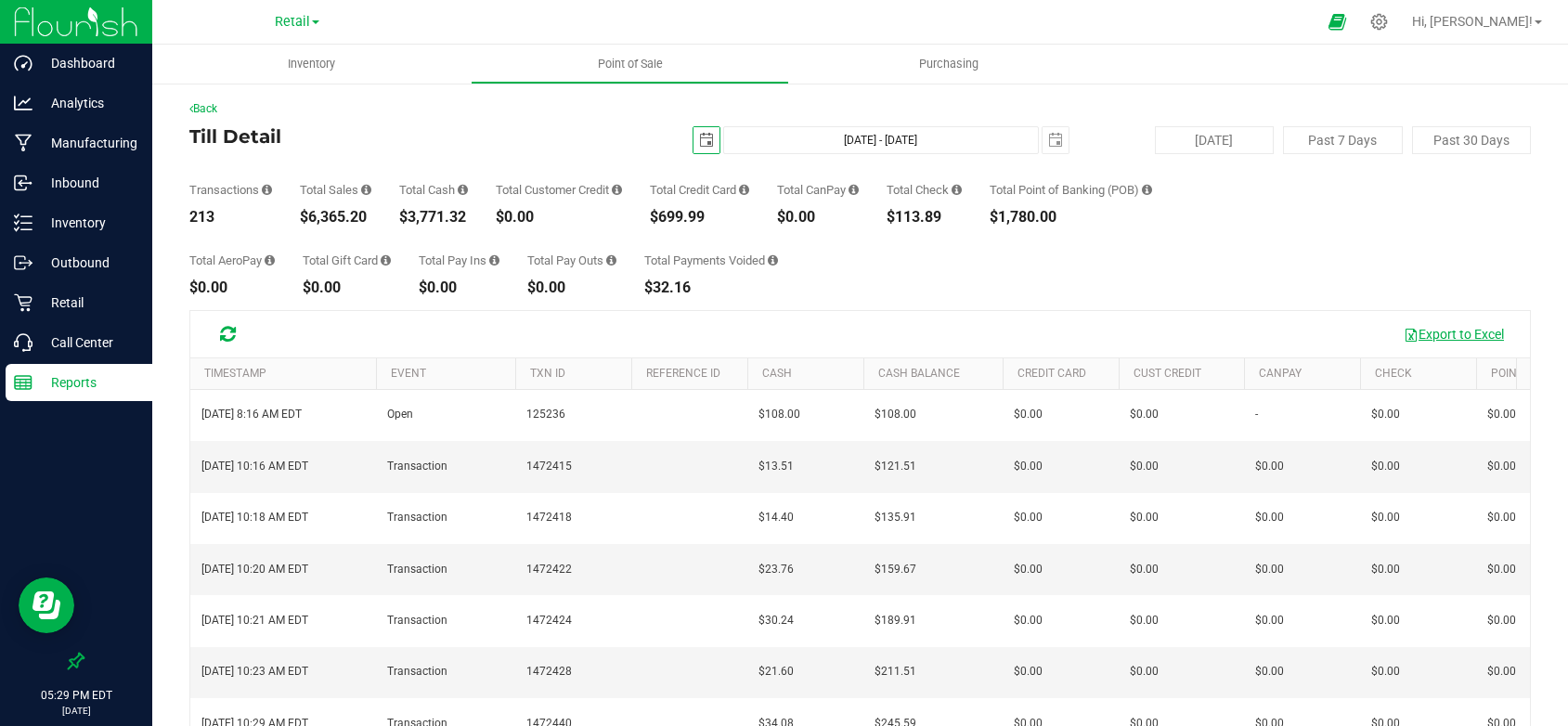
click at [1446, 334] on button "Export to Excel" at bounding box center [1454, 335] width 125 height 32
click at [1421, 334] on button "Export to Excel" at bounding box center [1454, 335] width 125 height 32
click at [1424, 332] on button "Export to Excel" at bounding box center [1454, 335] width 125 height 32
click at [1415, 337] on button "Export to Excel" at bounding box center [1454, 335] width 125 height 32
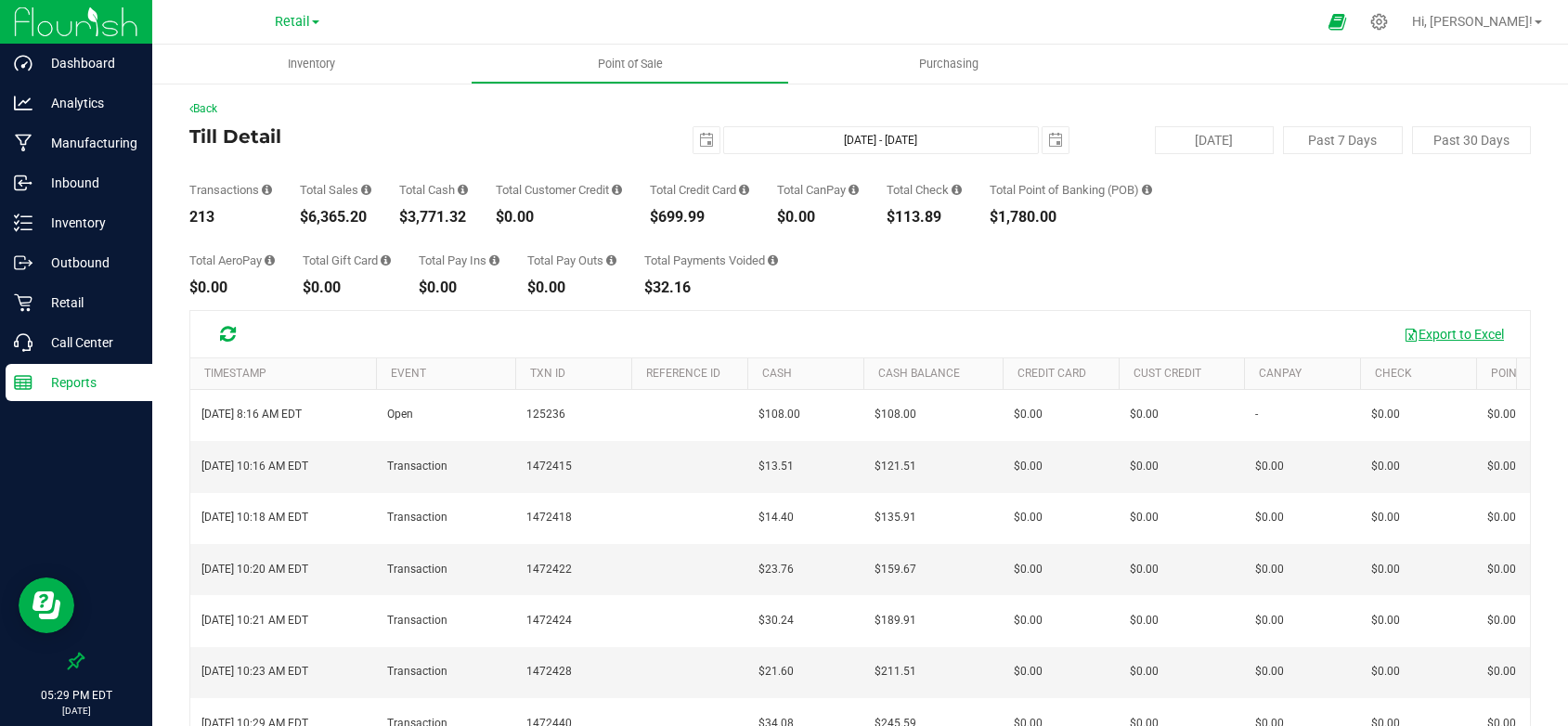
click at [1404, 336] on span "button" at bounding box center [1411, 335] width 15 height 15
click at [1416, 335] on button "Export to Excel" at bounding box center [1454, 335] width 125 height 32
